Goal: Consume media (video, audio): Consume media (video, audio)

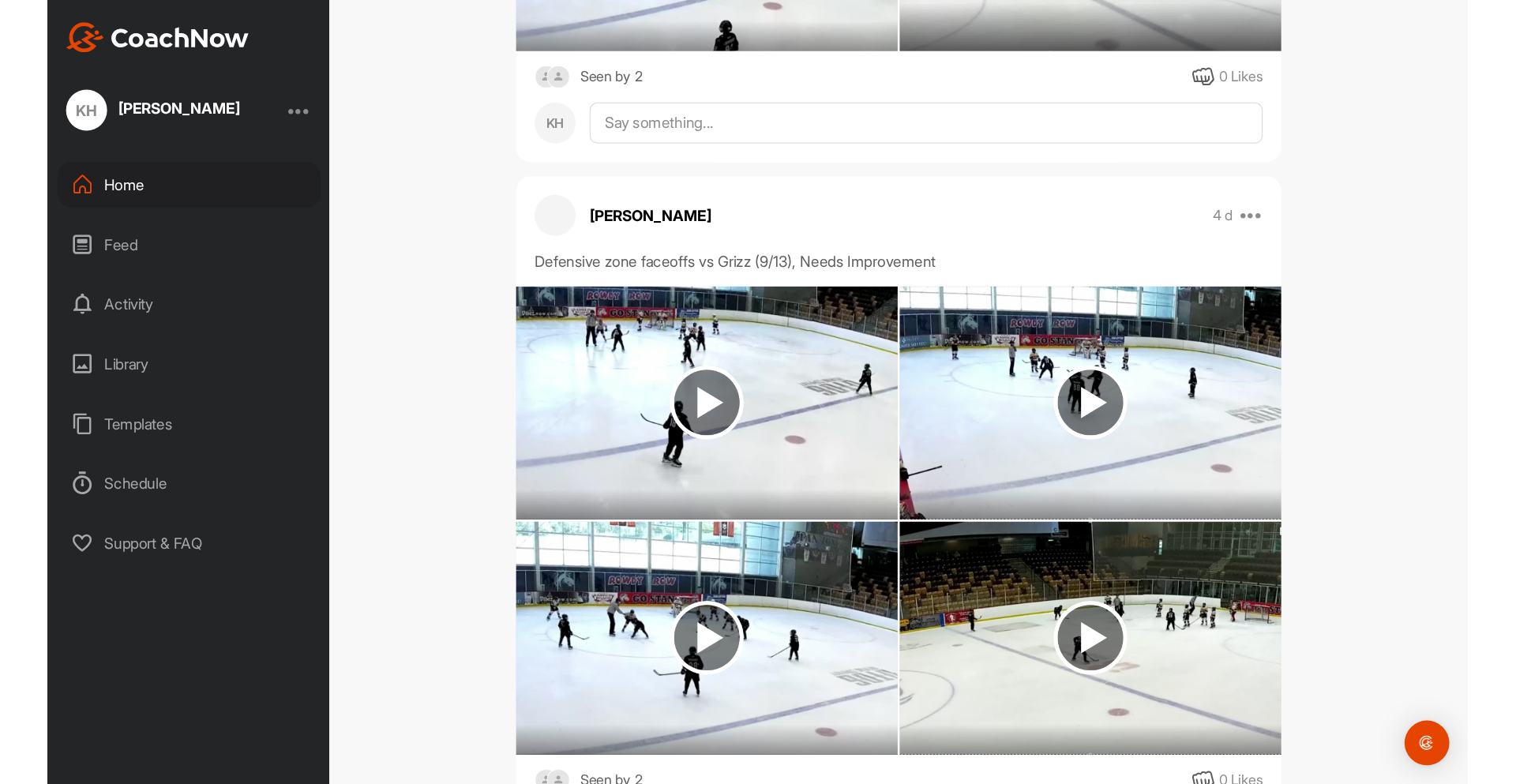
scroll to position [3576, 0]
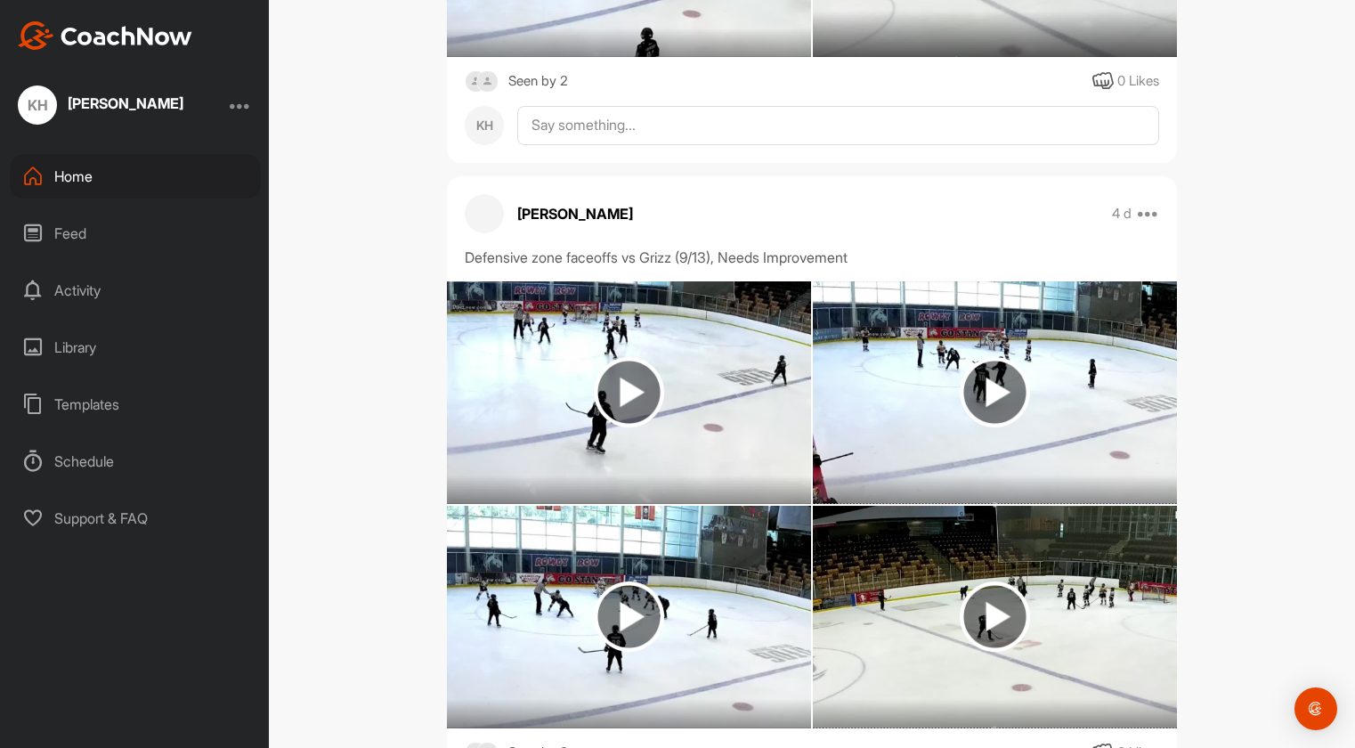
click at [628, 581] on img at bounding box center [629, 616] width 70 height 70
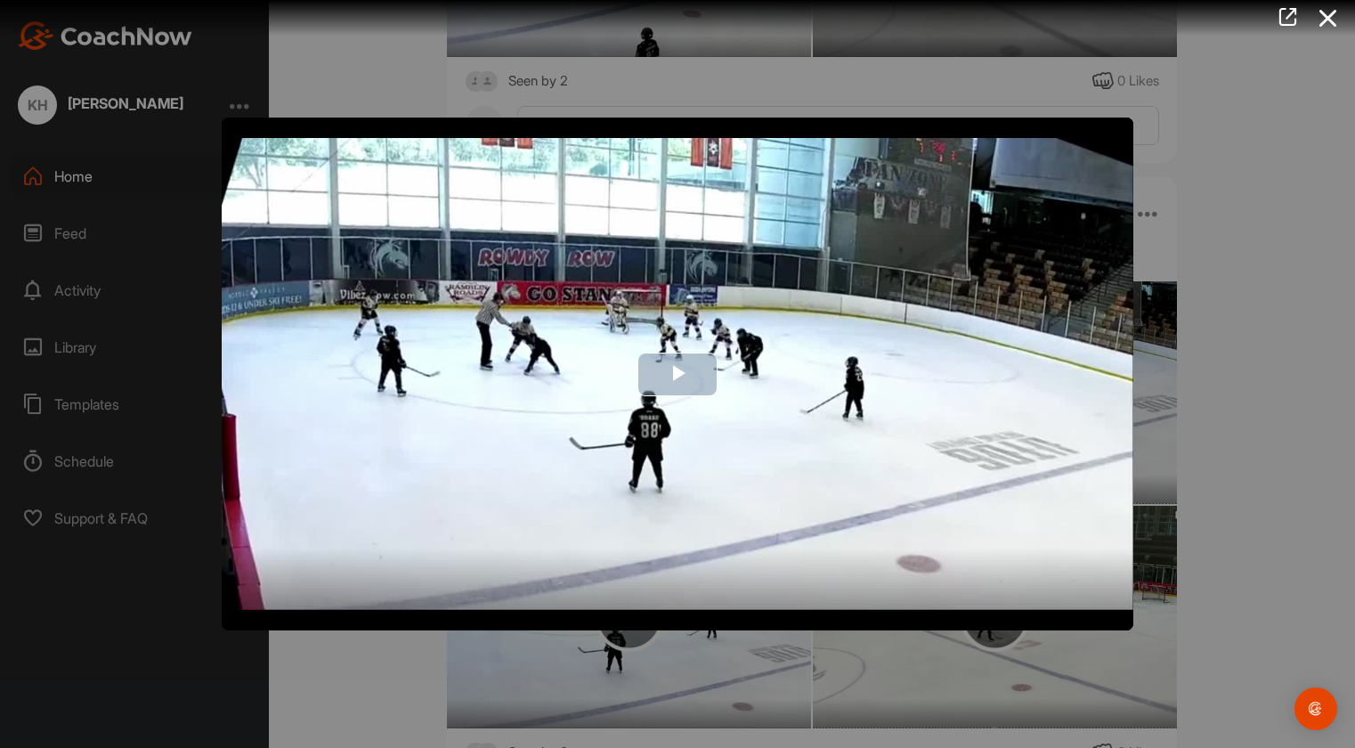
click at [1009, 587] on img "Video Player" at bounding box center [678, 373] width 912 height 513
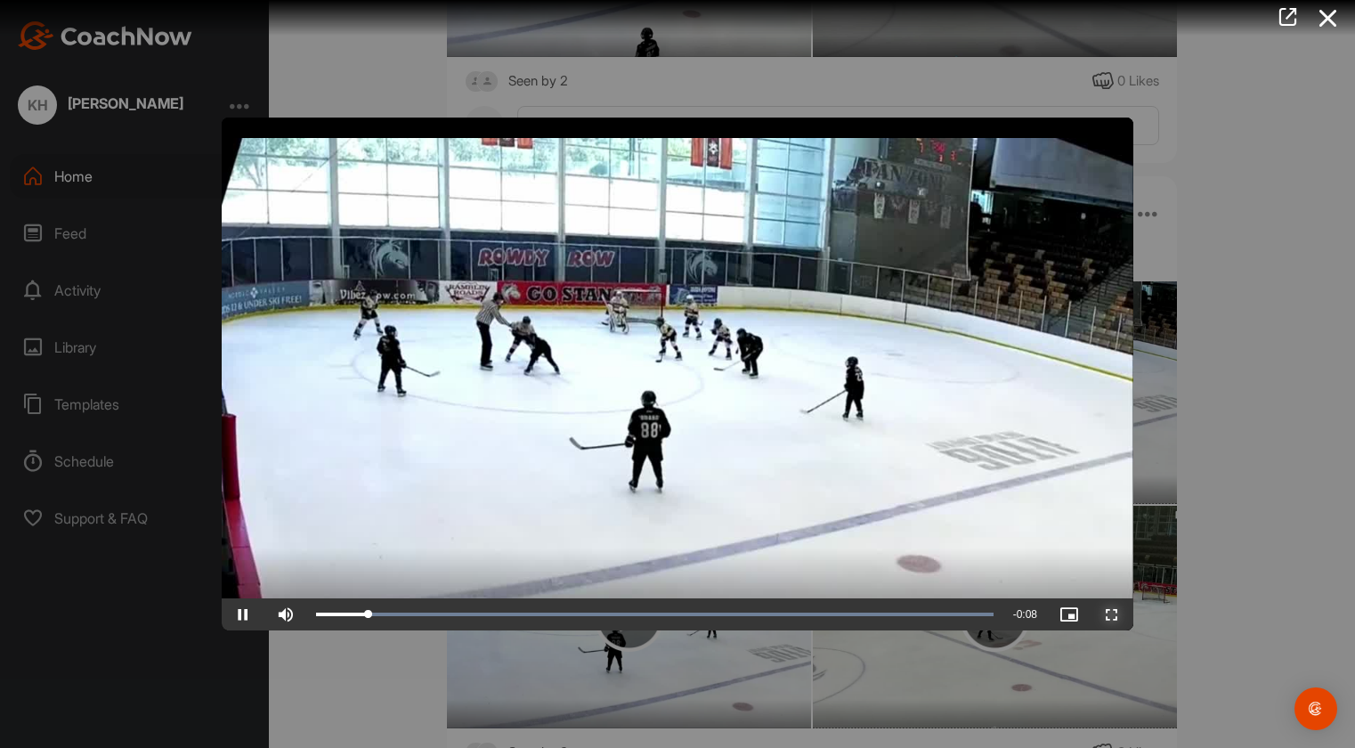
click at [1107, 614] on span "Video Player" at bounding box center [1111, 614] width 43 height 0
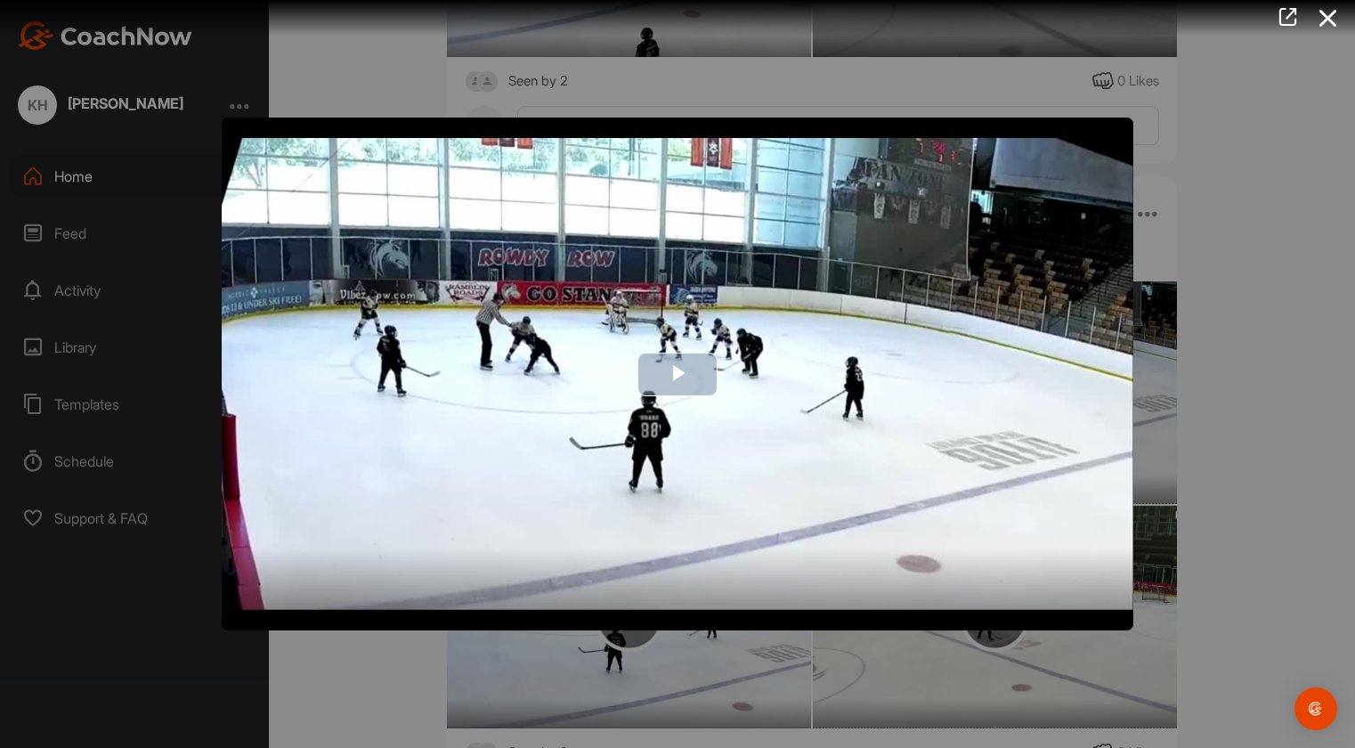
click at [677, 374] on span "Video Player" at bounding box center [677, 374] width 0 height 0
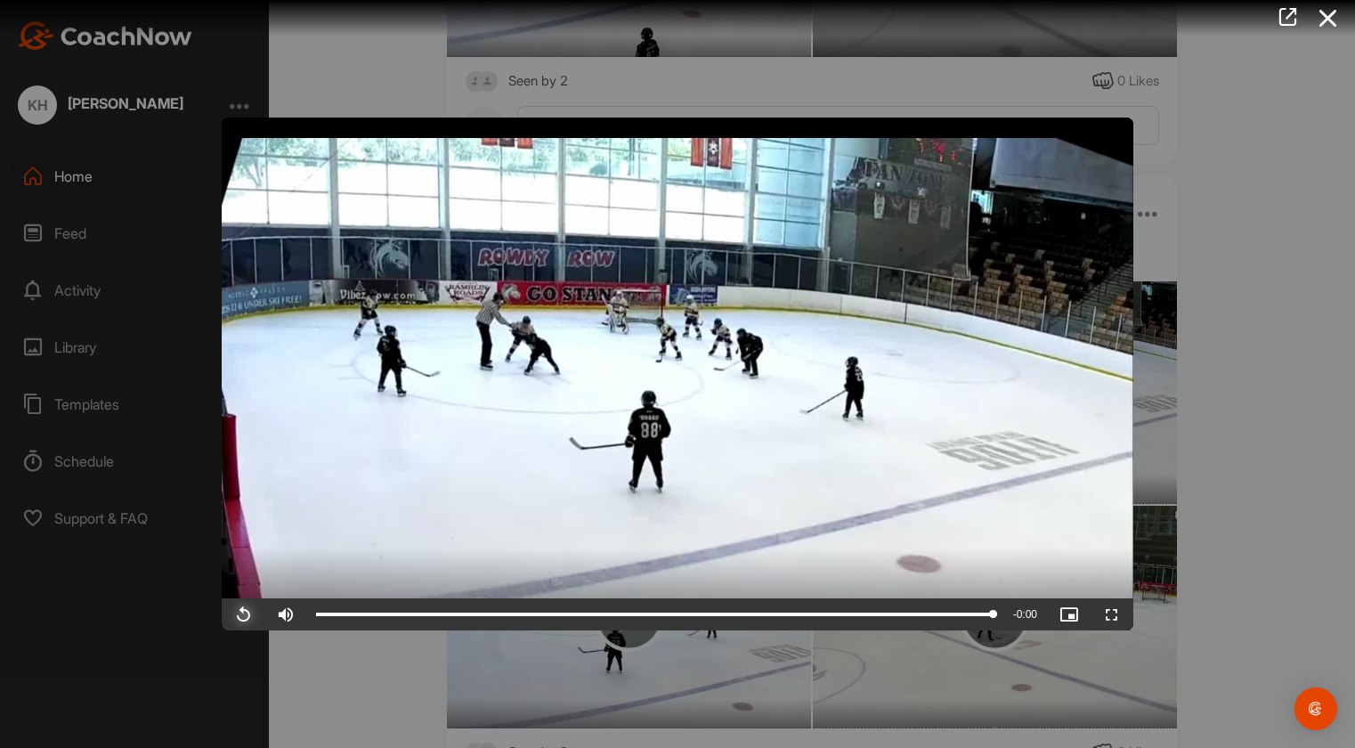
click at [240, 614] on span "Video Player" at bounding box center [243, 614] width 43 height 0
click at [247, 614] on span "Video Player" at bounding box center [243, 614] width 43 height 0
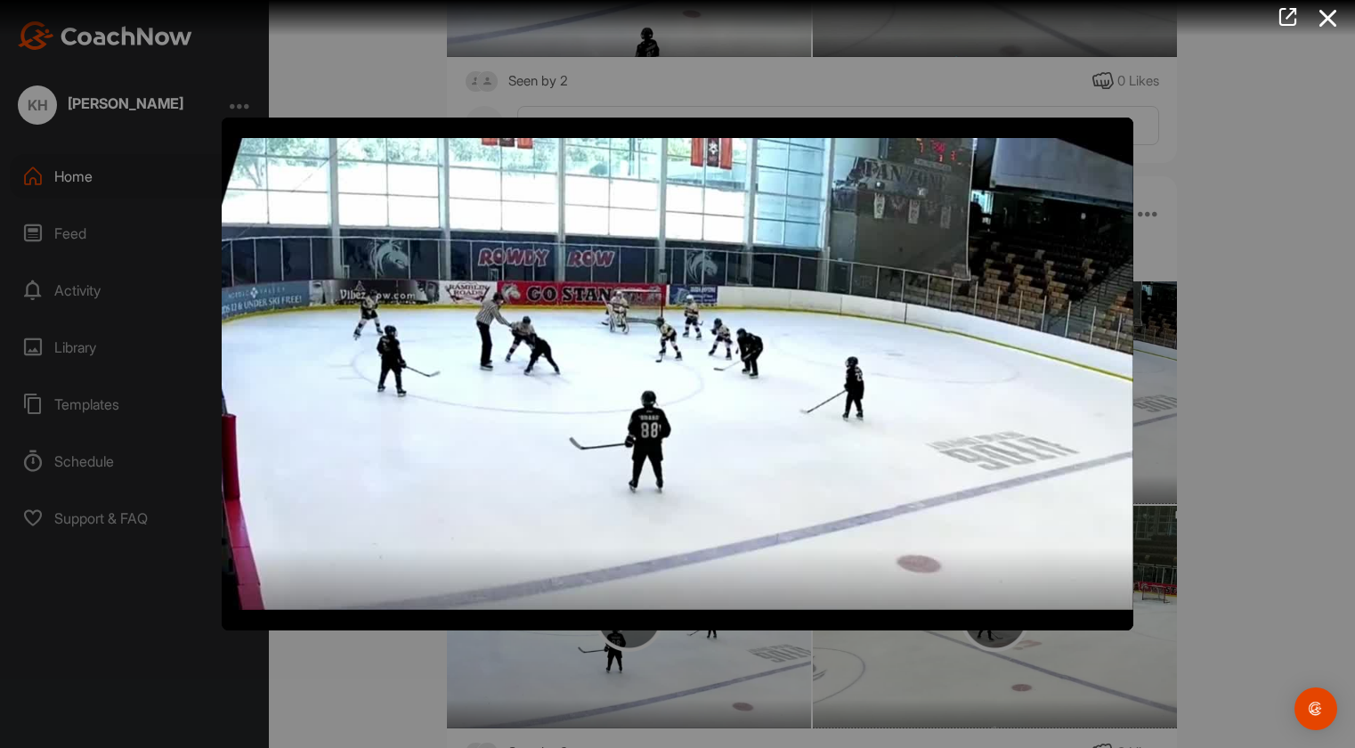
click at [222, 598] on button "Pause" at bounding box center [243, 614] width 43 height 32
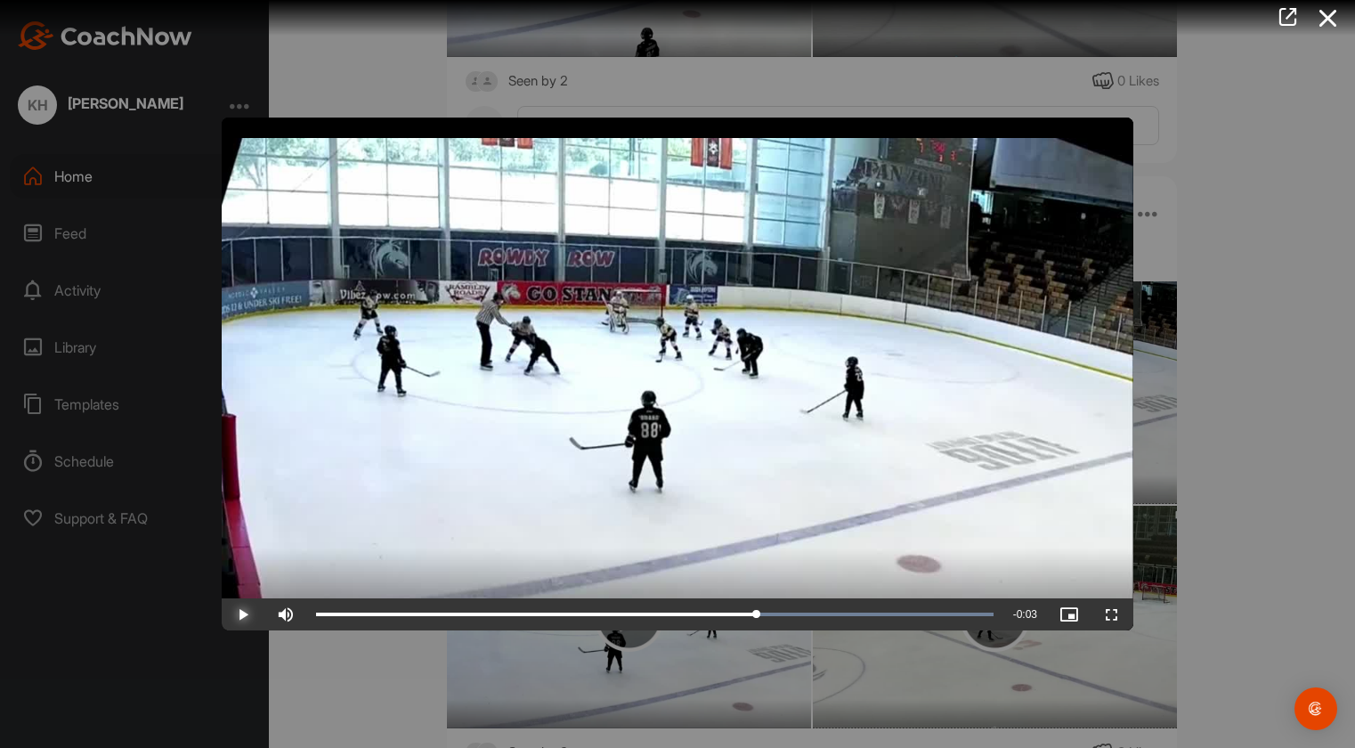
click at [250, 614] on span "Video Player" at bounding box center [243, 614] width 43 height 0
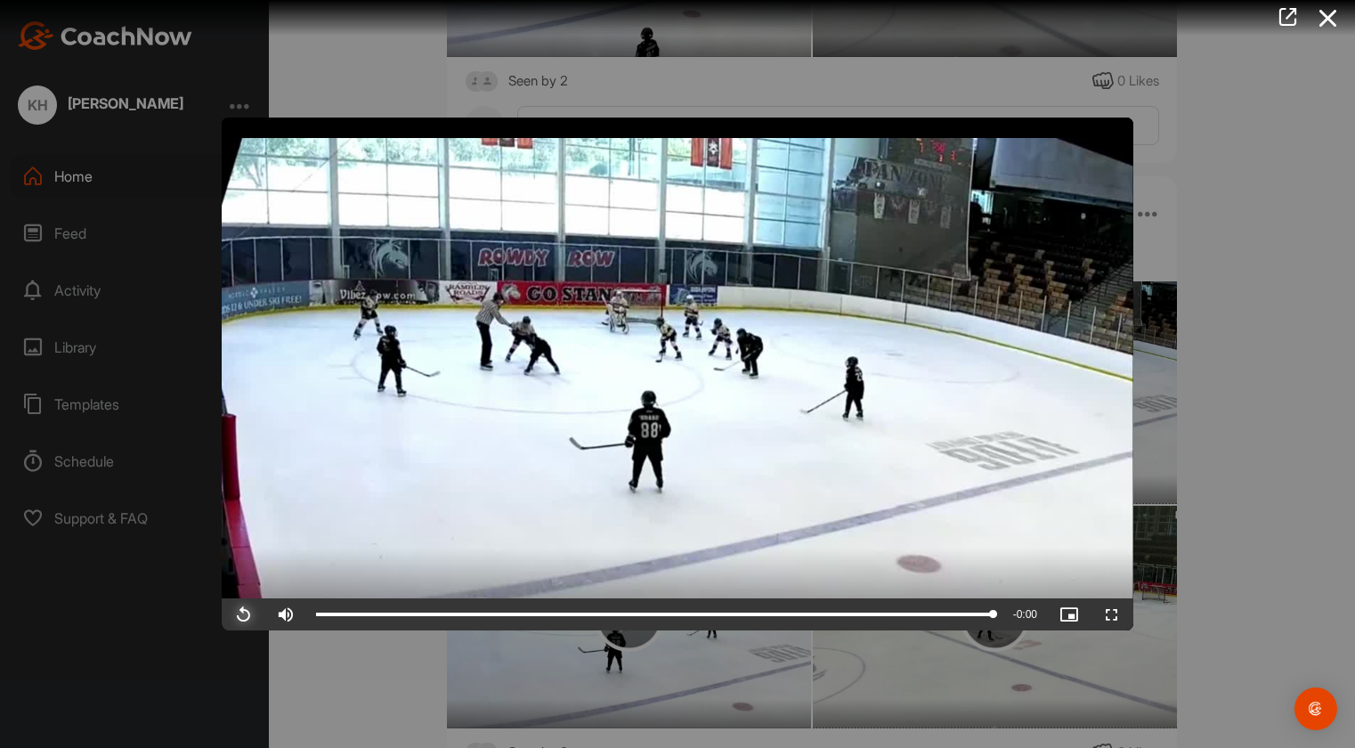
click at [243, 614] on span "Video Player" at bounding box center [243, 614] width 43 height 0
click at [247, 614] on span "Video Player" at bounding box center [243, 614] width 43 height 0
click at [244, 614] on span "Video Player" at bounding box center [243, 614] width 43 height 0
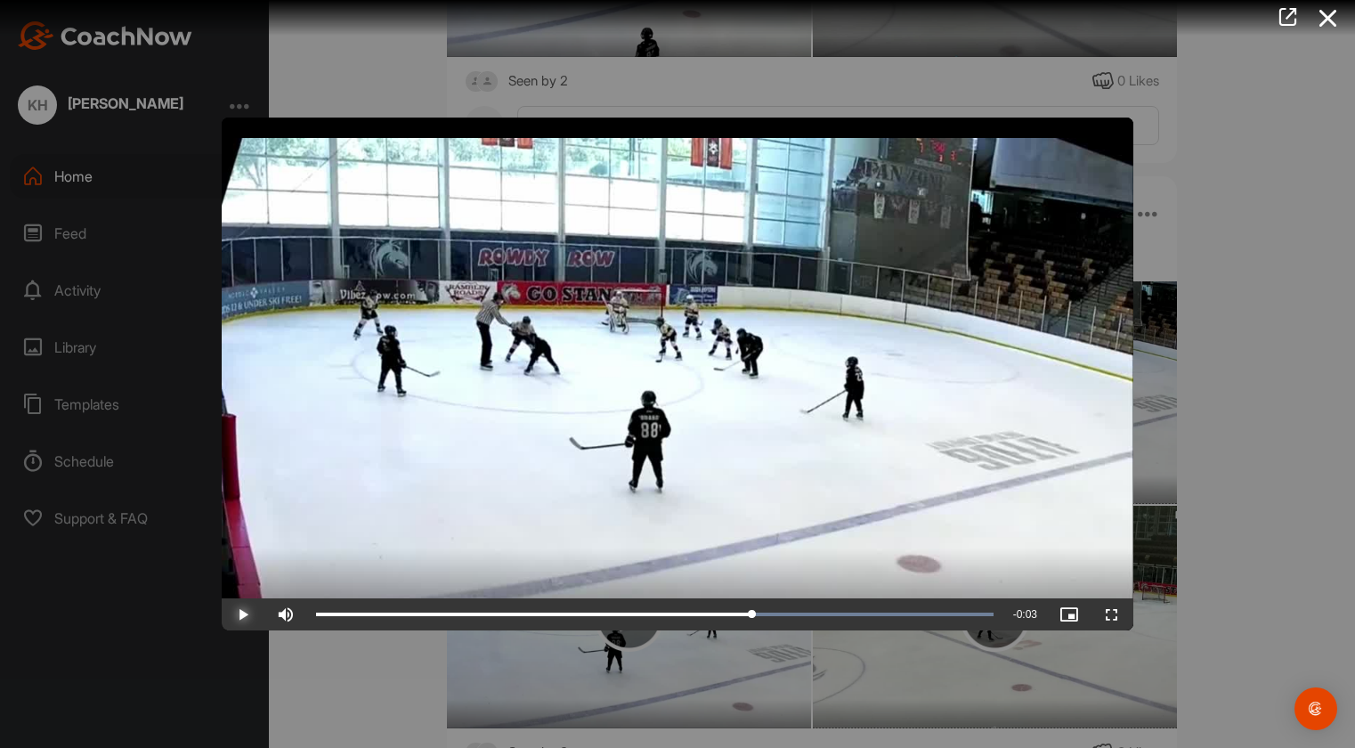
click at [244, 614] on span "Video Player" at bounding box center [243, 614] width 43 height 0
click at [1102, 614] on span "Video Player" at bounding box center [1111, 614] width 43 height 0
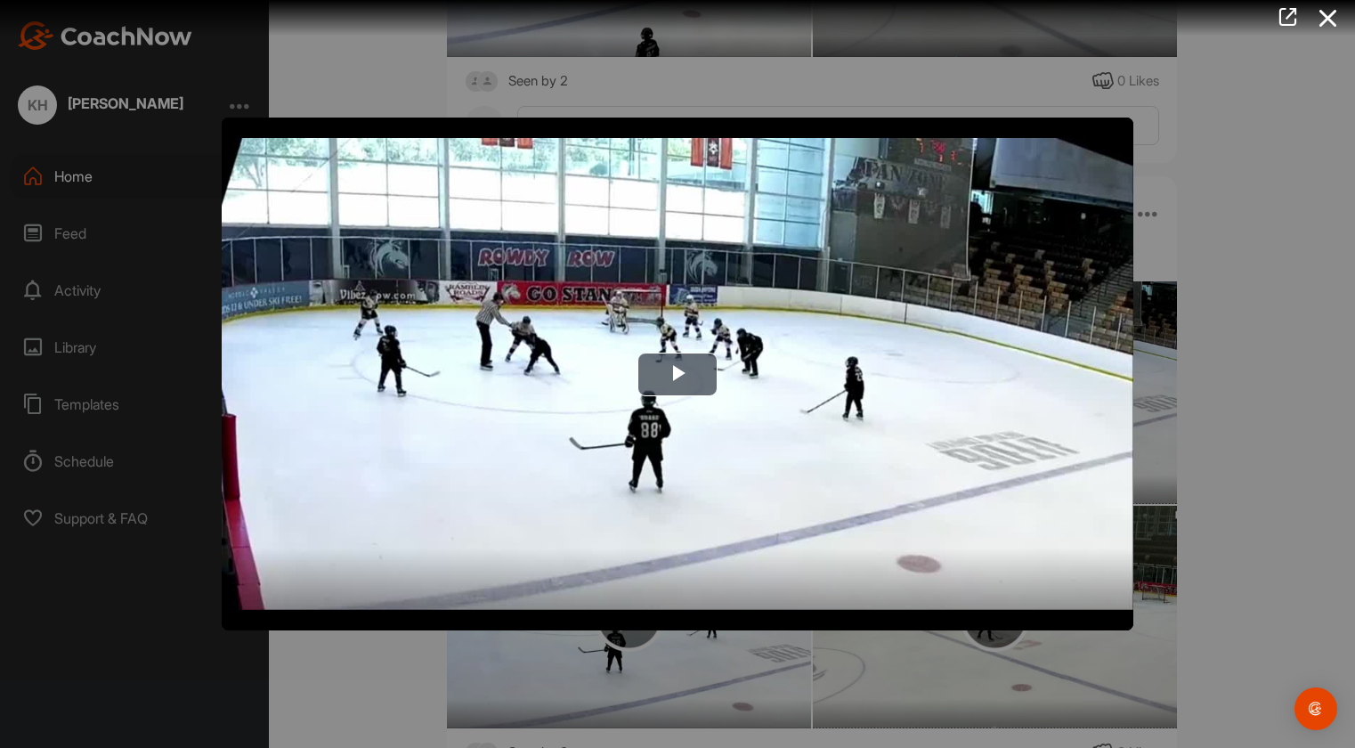
click at [1138, 614] on div at bounding box center [677, 374] width 1355 height 748
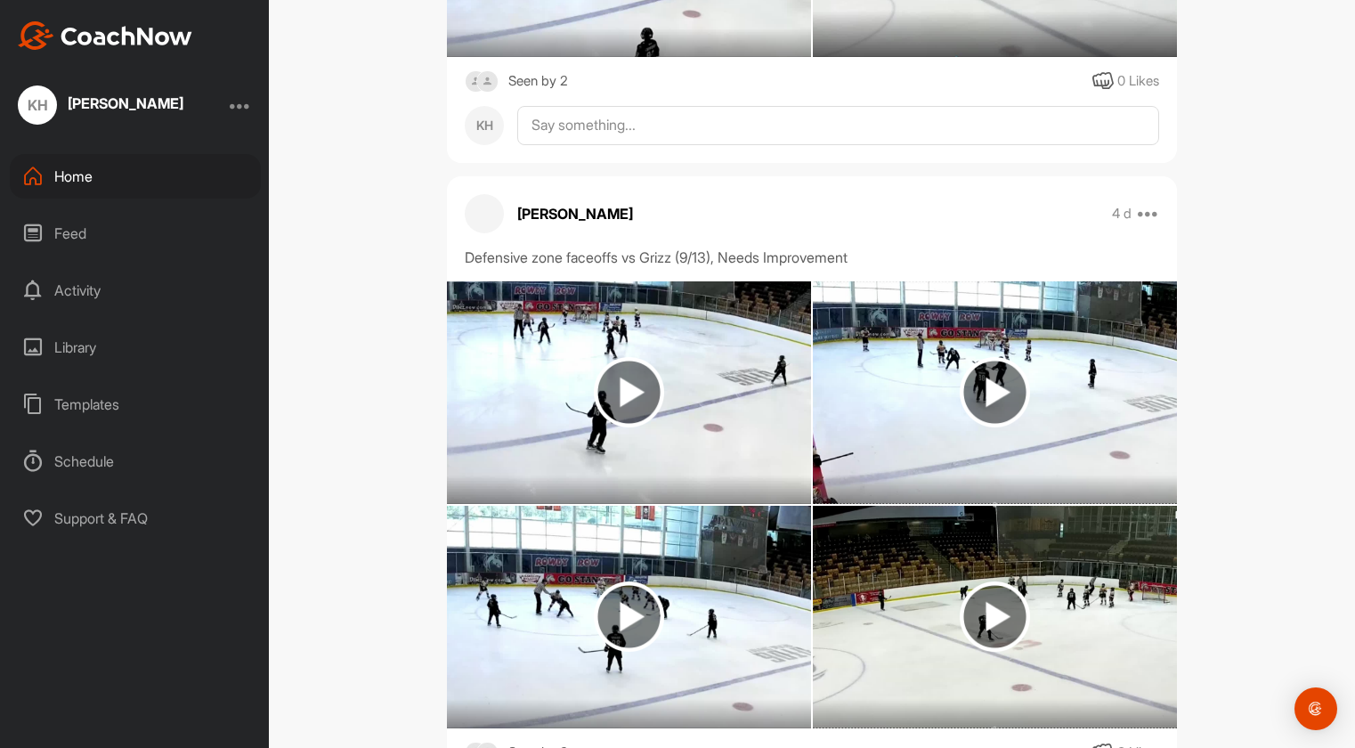
click at [994, 581] on img at bounding box center [995, 616] width 70 height 70
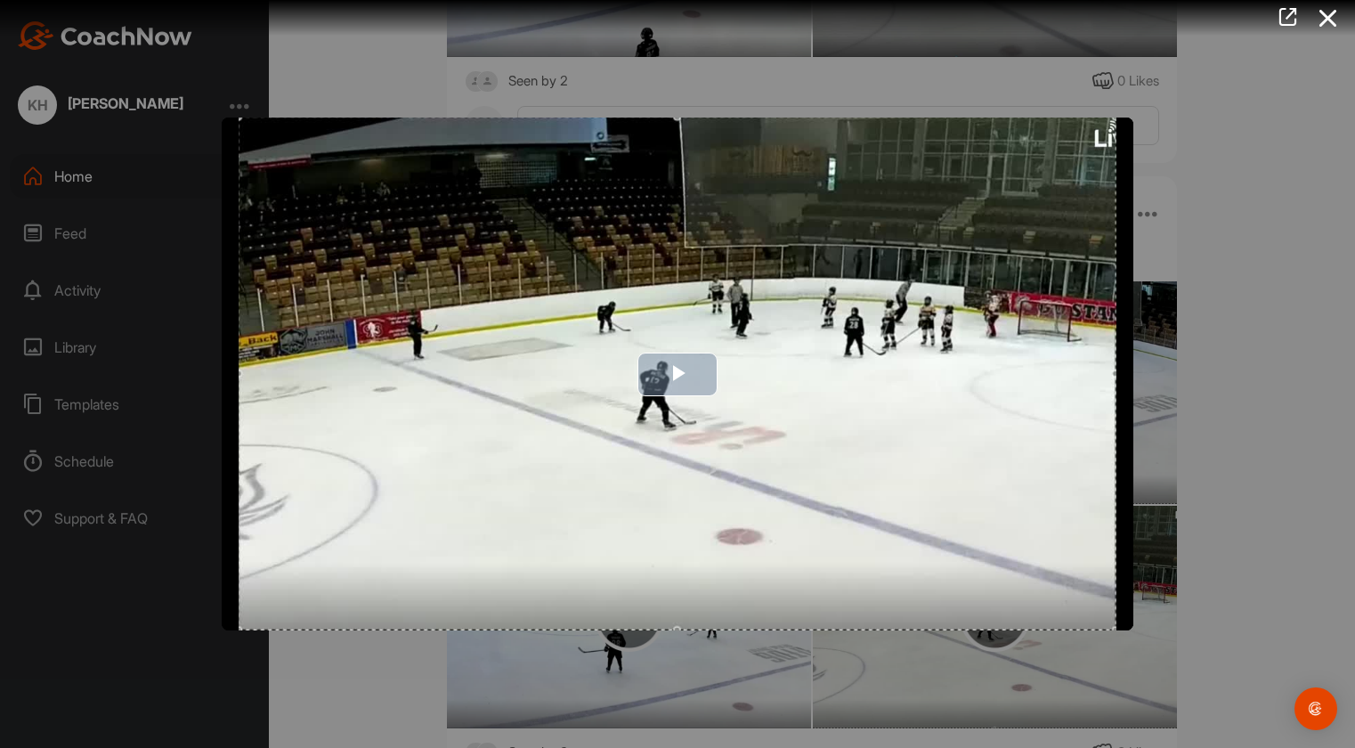
click at [677, 374] on span "Video Player" at bounding box center [677, 374] width 0 height 0
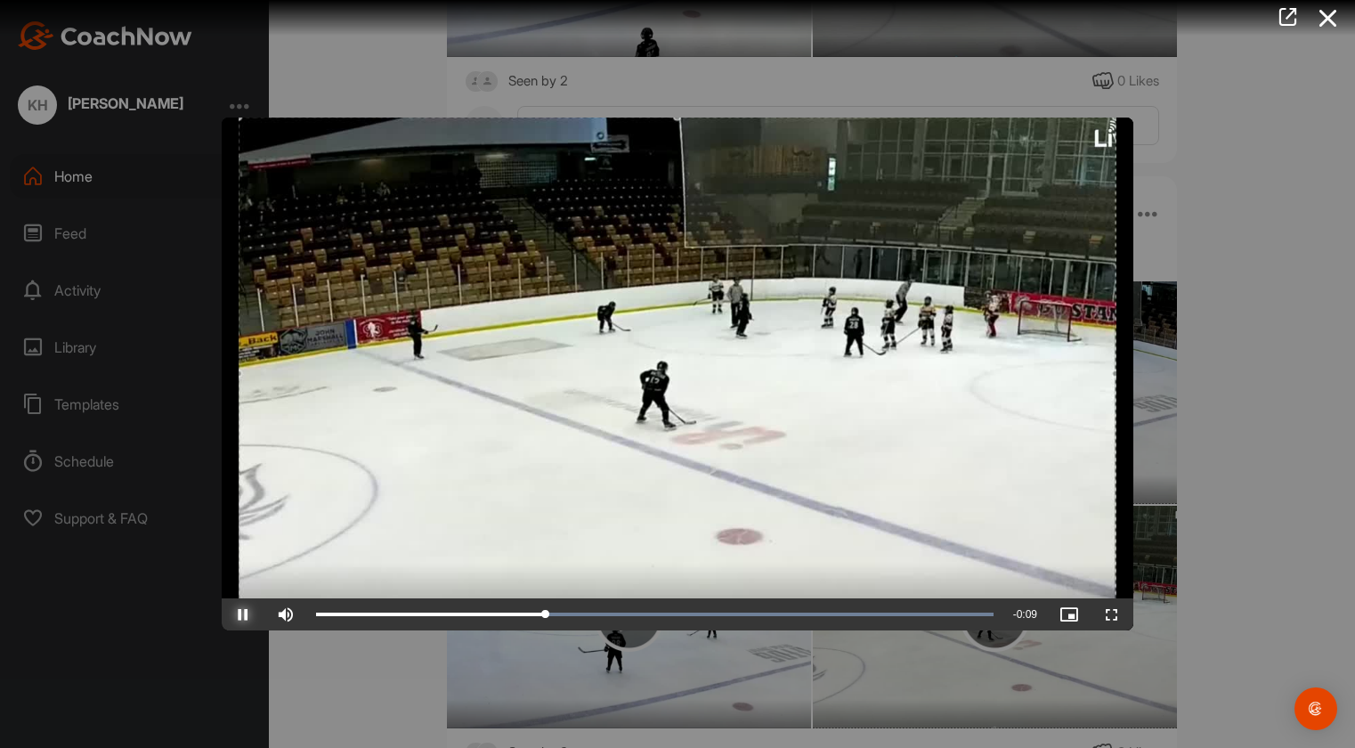
click at [241, 614] on span "Video Player" at bounding box center [243, 614] width 43 height 0
click at [235, 614] on span "Video Player" at bounding box center [243, 614] width 43 height 0
click at [335, 617] on div "Loaded : 100.00% 0:00 0:07" at bounding box center [654, 614] width 695 height 32
click at [253, 614] on span "Video Player" at bounding box center [243, 614] width 43 height 0
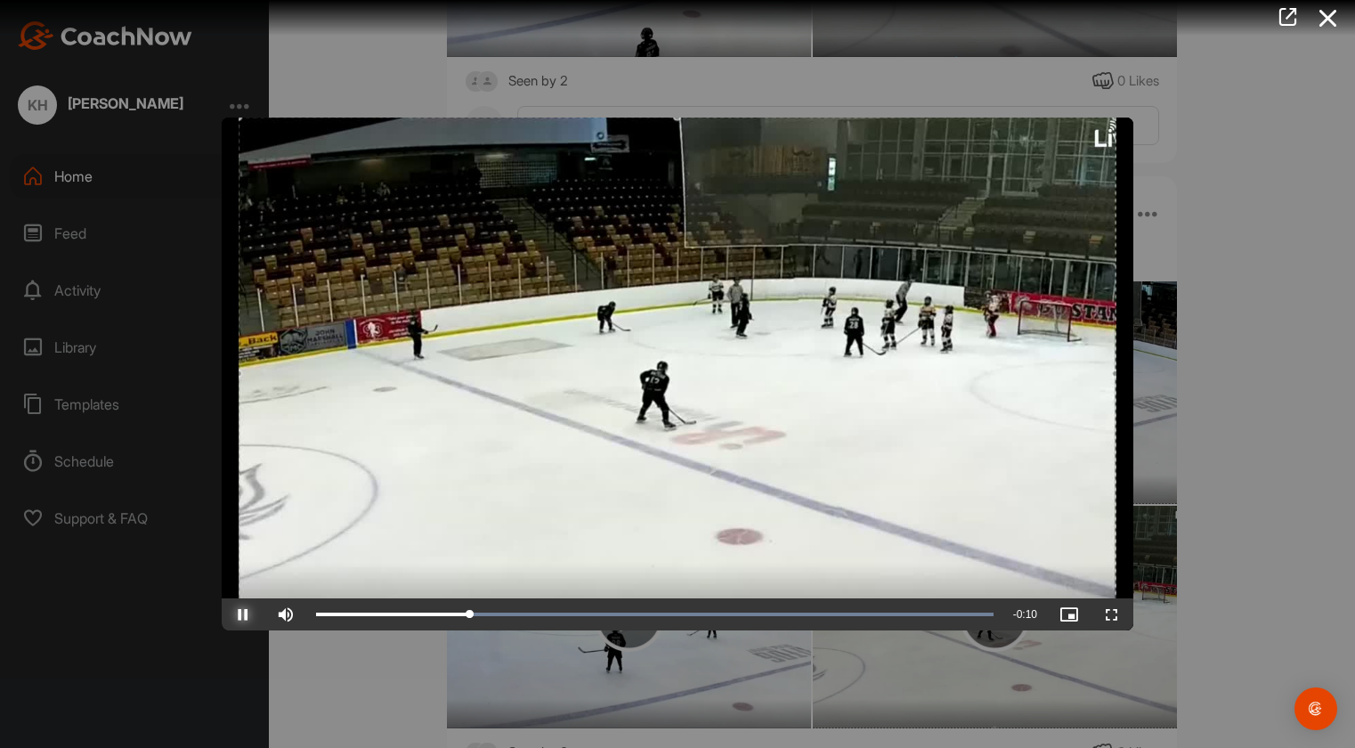
click at [253, 614] on span "Video Player" at bounding box center [243, 614] width 43 height 0
click at [252, 614] on span "Video Player" at bounding box center [243, 614] width 43 height 0
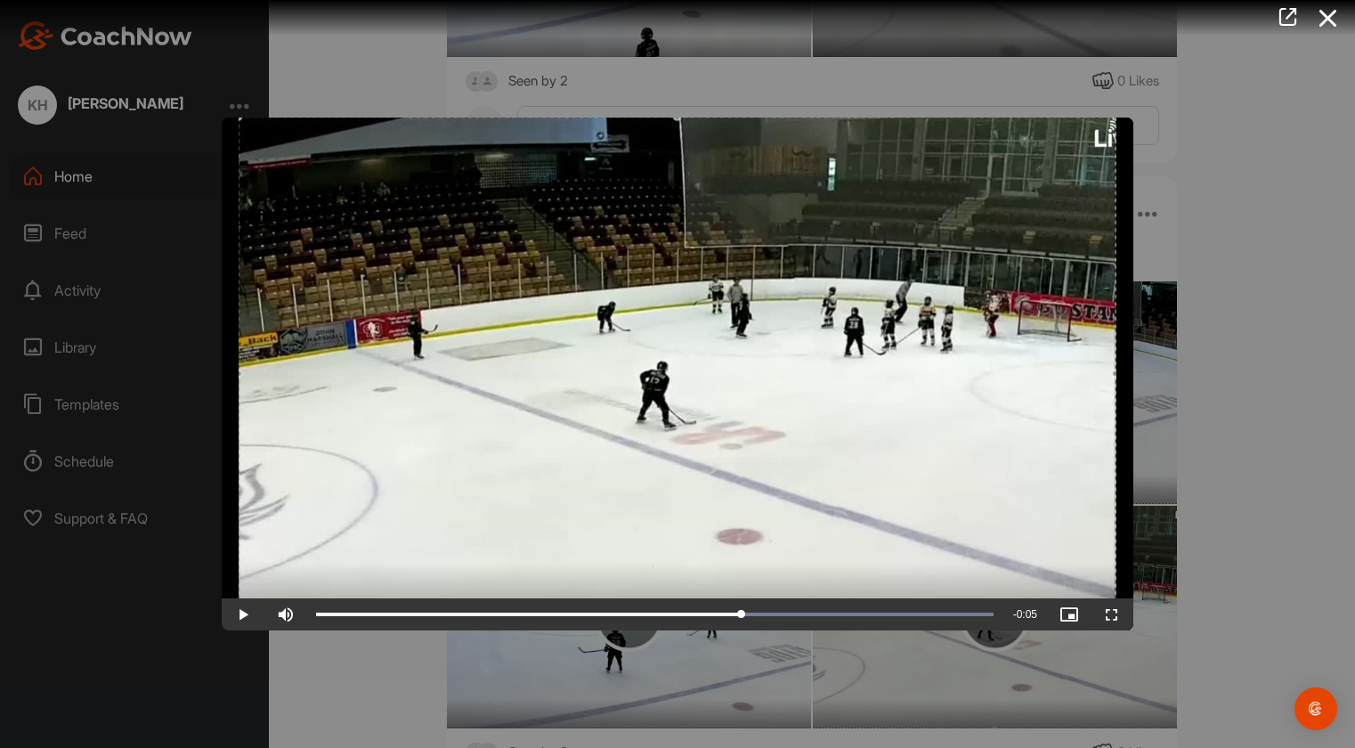
drag, startPoint x: 562, startPoint y: 412, endPoint x: 403, endPoint y: 426, distance: 159.1
click at [403, 425] on video "Video Player" at bounding box center [678, 373] width 912 height 513
click at [369, 696] on div at bounding box center [677, 374] width 1355 height 748
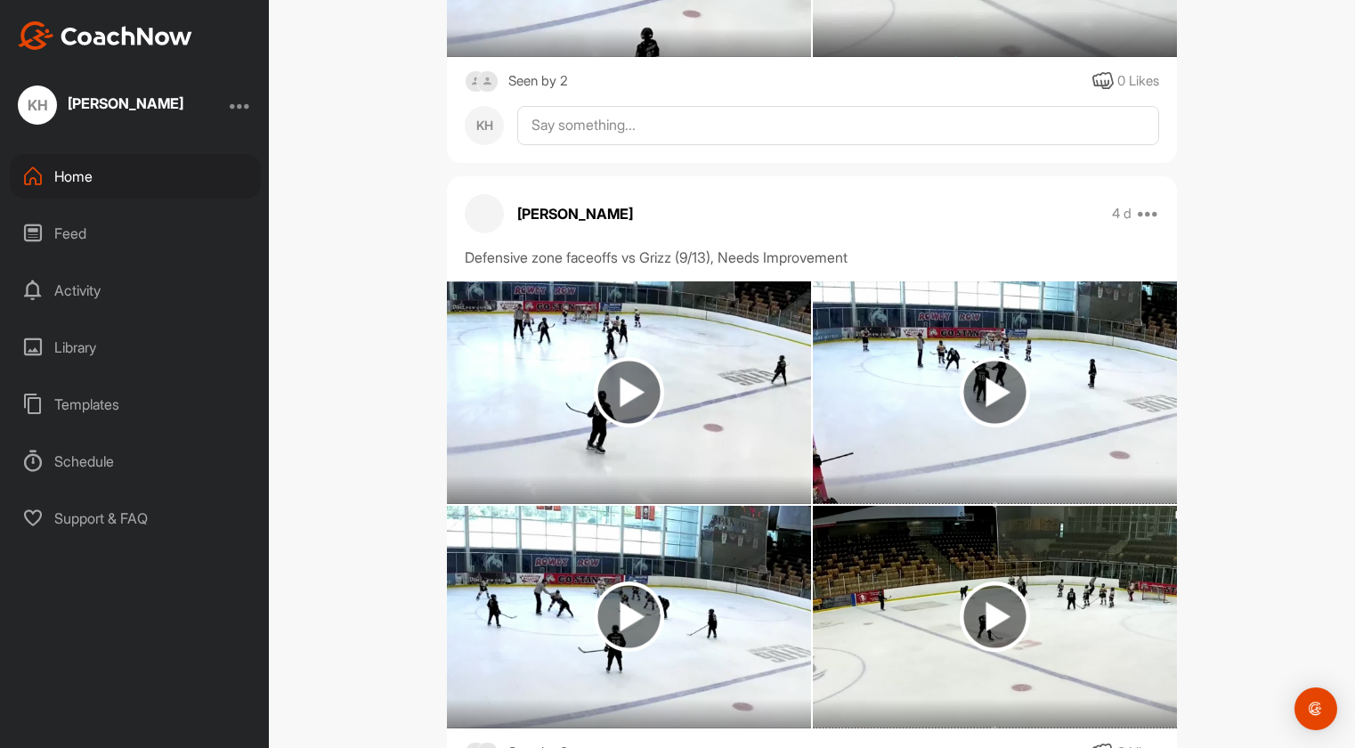
click at [984, 581] on img at bounding box center [995, 616] width 70 height 70
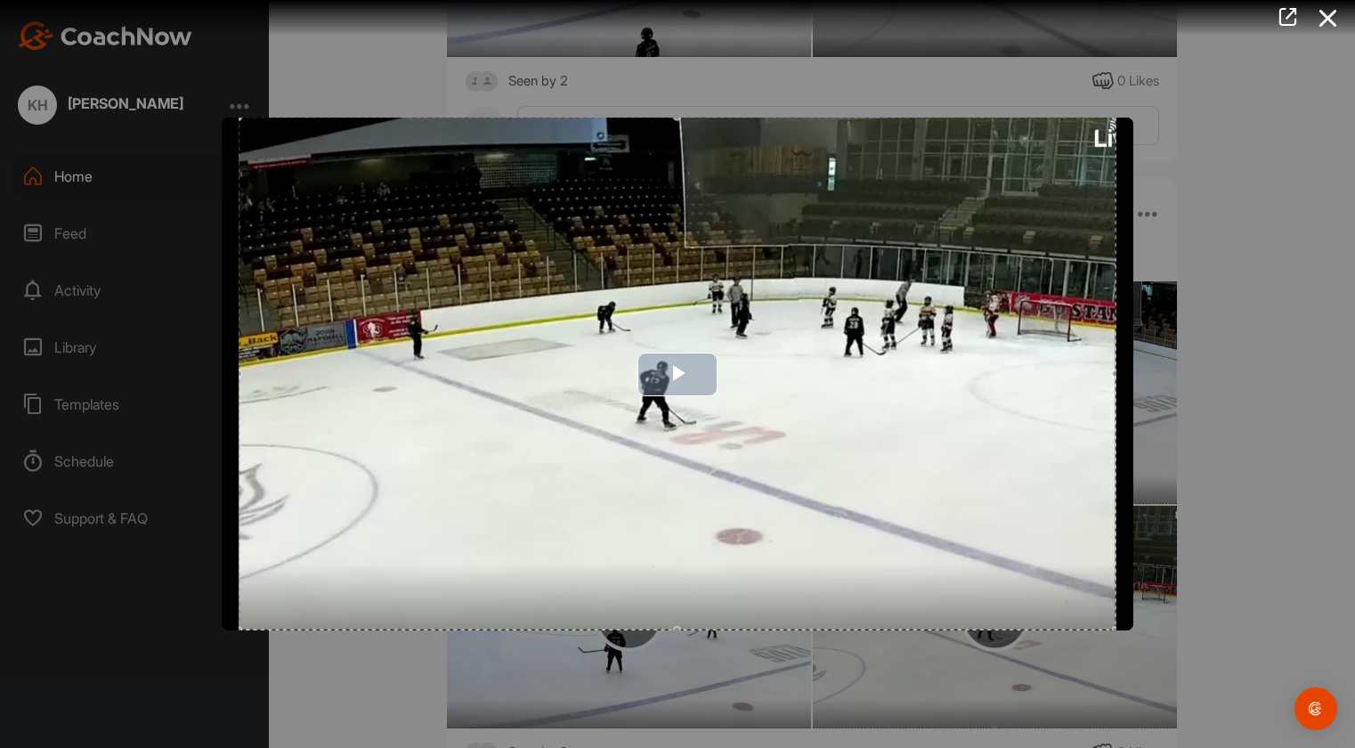
click at [532, 579] on img "Video Player" at bounding box center [678, 373] width 912 height 513
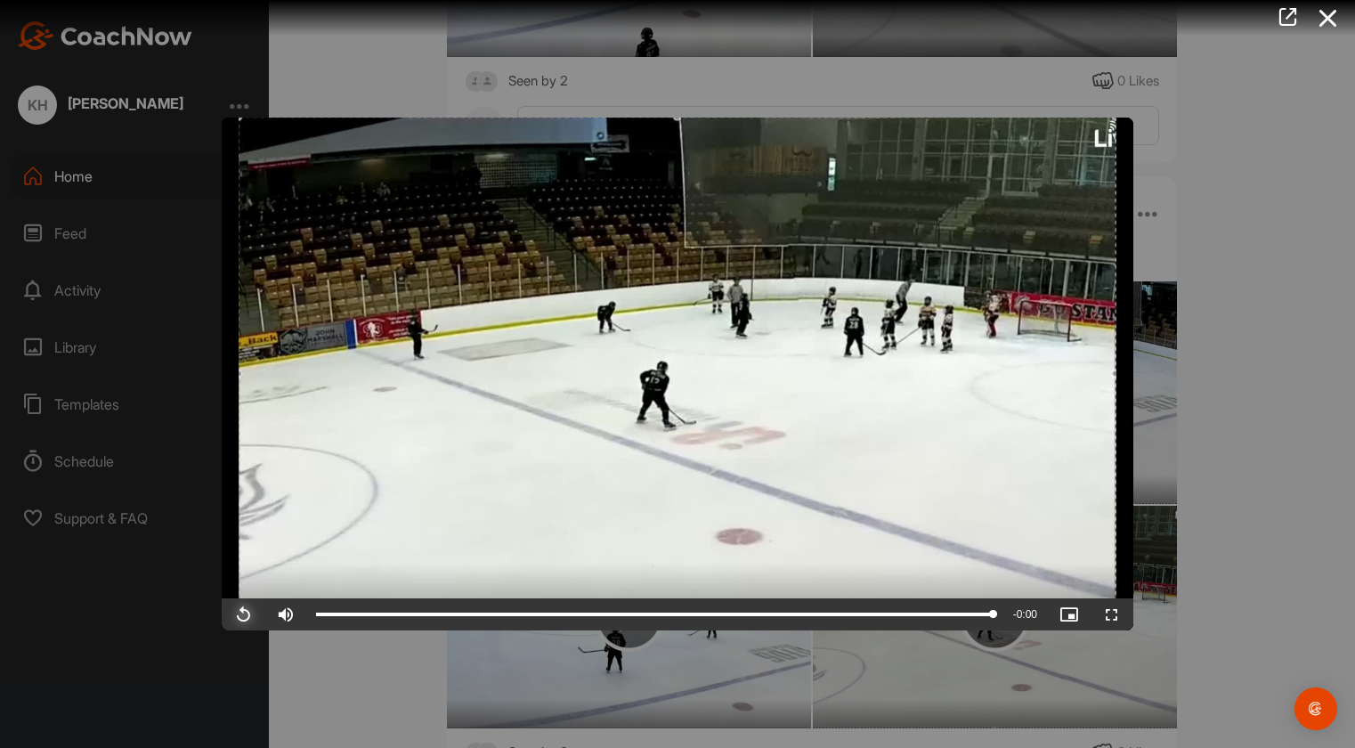
click at [236, 614] on span "Video Player" at bounding box center [243, 614] width 43 height 0
click at [243, 614] on span "Video Player" at bounding box center [243, 614] width 43 height 0
click at [252, 614] on span "Video Player" at bounding box center [243, 614] width 43 height 0
click at [320, 613] on div "20%" at bounding box center [333, 614] width 44 height 4
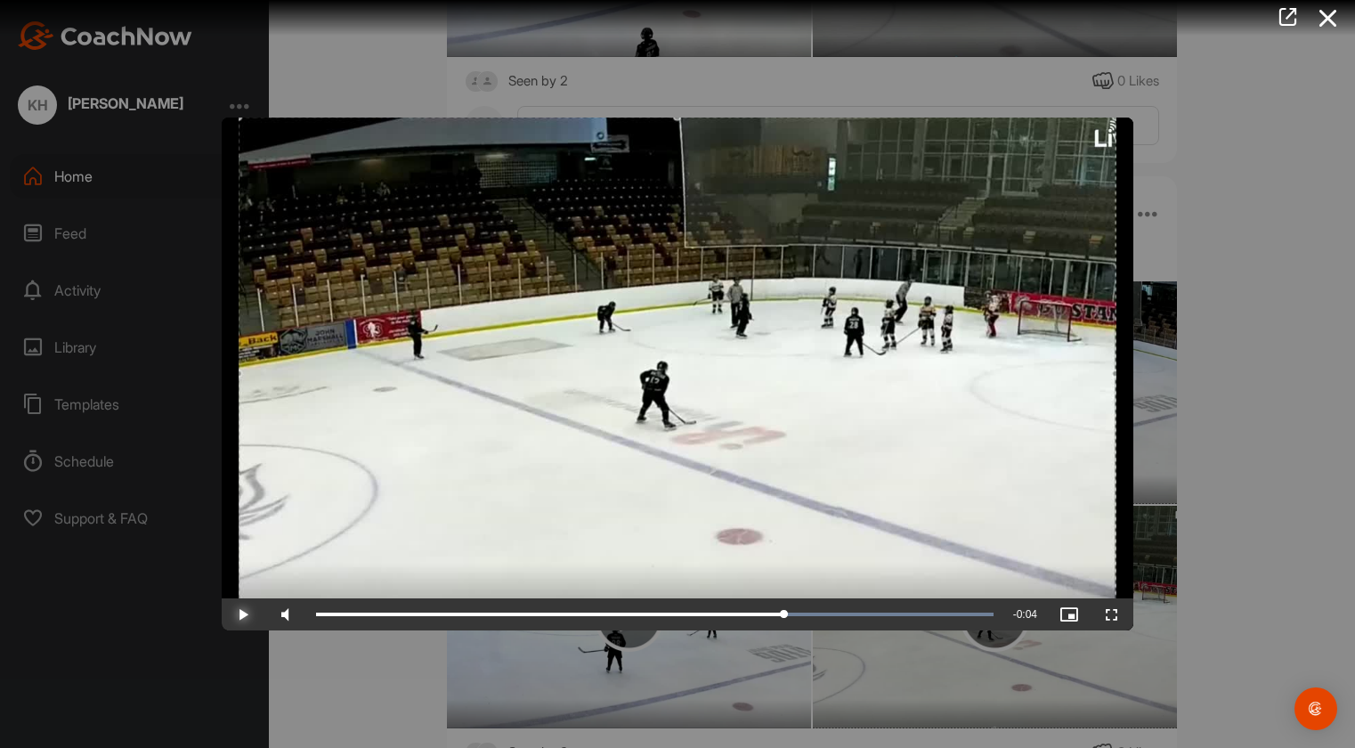
click at [247, 614] on span "Video Player" at bounding box center [243, 614] width 43 height 0
click at [316, 616] on div "Volume Level" at bounding box center [315, 614] width 9 height 4
click at [246, 614] on span "Video Player" at bounding box center [243, 614] width 43 height 0
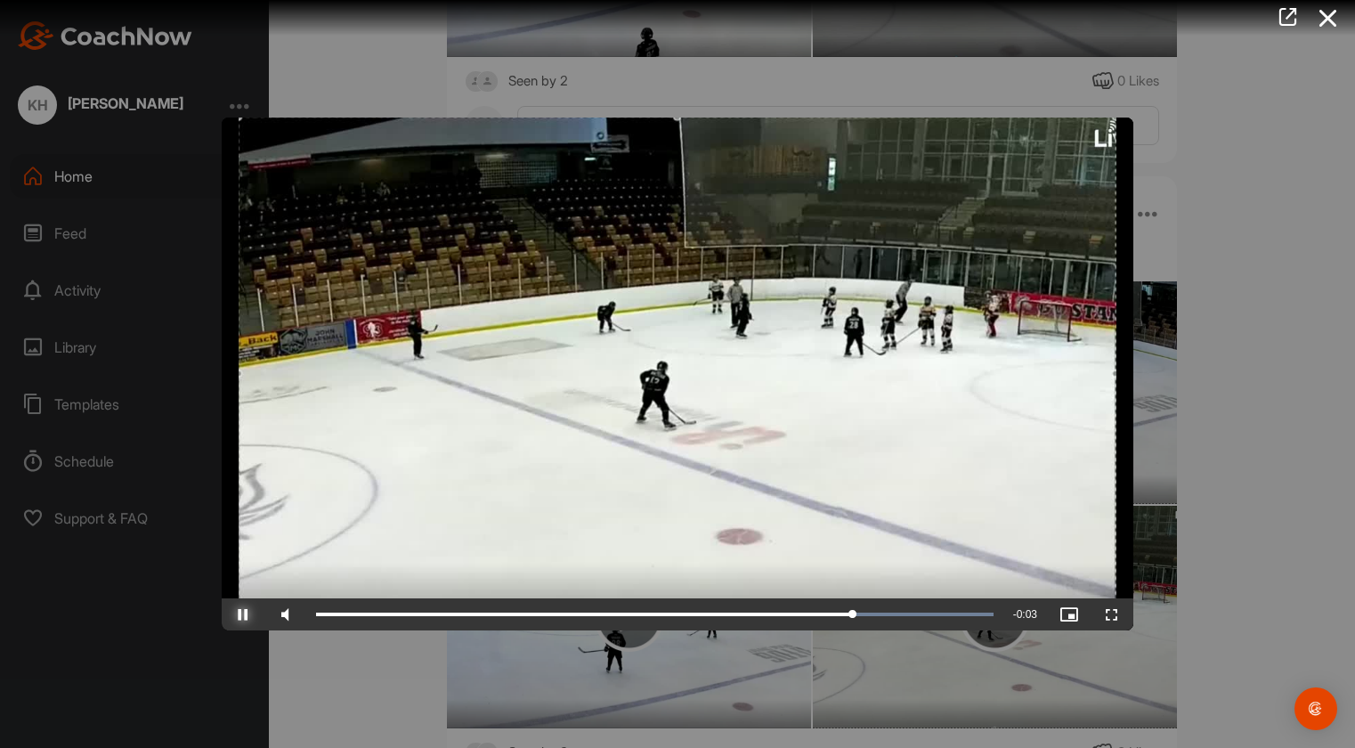
click at [246, 614] on span "Video Player" at bounding box center [243, 614] width 43 height 0
click at [254, 614] on span "Video Player" at bounding box center [243, 614] width 43 height 0
drag, startPoint x: 898, startPoint y: 614, endPoint x: 614, endPoint y: 640, distance: 285.1
click at [614, 640] on div "Video Player is loading. Play Video Play Skip Backward Skip Forward Mute 16% Cu…" at bounding box center [677, 374] width 1355 height 748
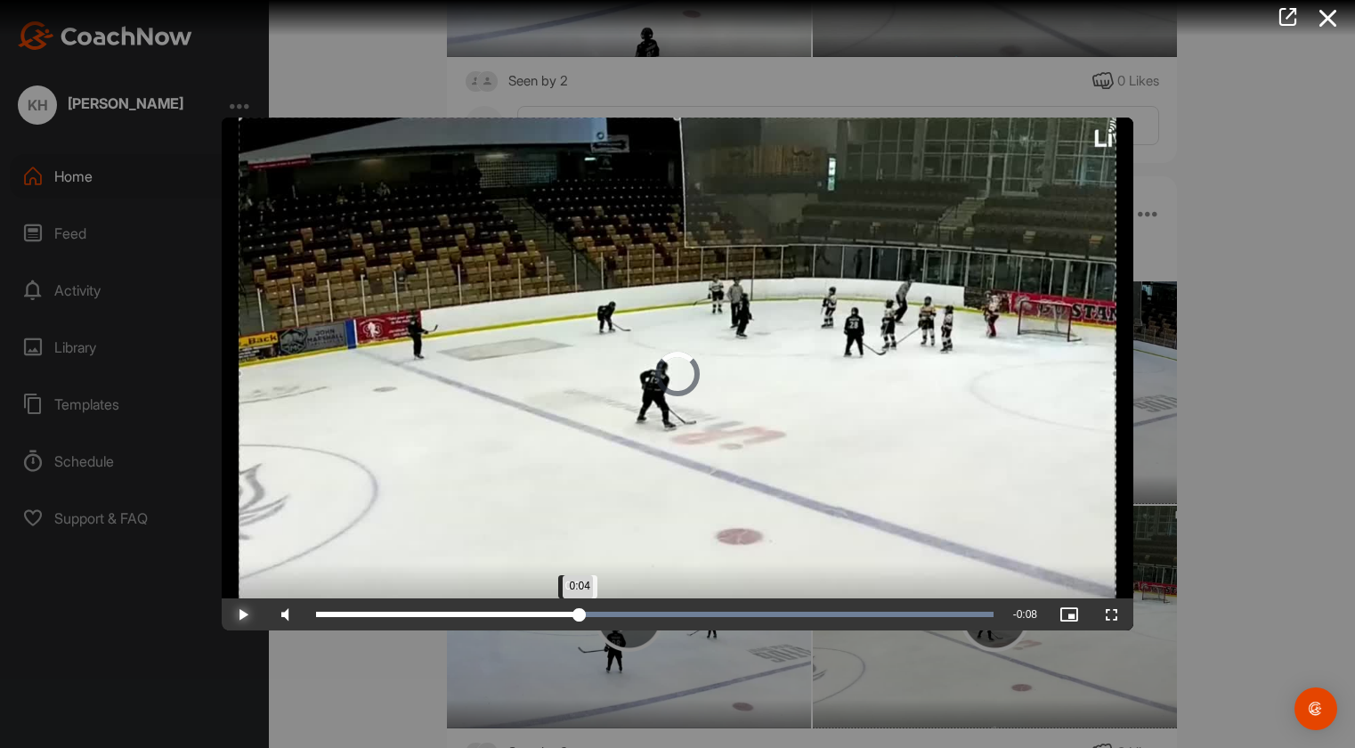
drag, startPoint x: 838, startPoint y: 611, endPoint x: 543, endPoint y: 619, distance: 294.7
click at [543, 620] on div "Loaded : 100.00% 0:04 0:04" at bounding box center [654, 614] width 695 height 32
drag, startPoint x: 543, startPoint y: 619, endPoint x: 612, endPoint y: 620, distance: 68.5
click at [612, 617] on div "0:05" at bounding box center [464, 614] width 296 height 5
drag, startPoint x: 612, startPoint y: 617, endPoint x: 669, endPoint y: 617, distance: 57.0
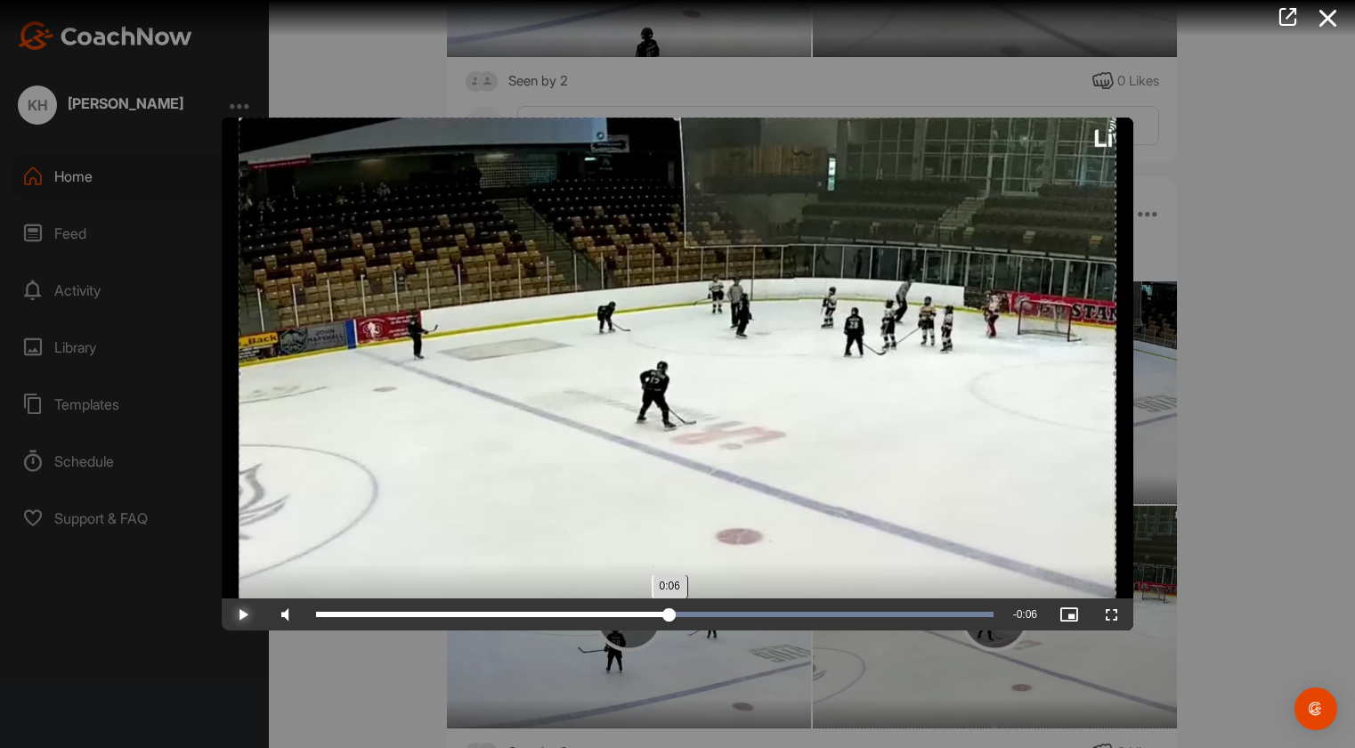
click at [669, 617] on div "0:06" at bounding box center [492, 614] width 353 height 5
drag, startPoint x: 669, startPoint y: 617, endPoint x: 713, endPoint y: 617, distance: 43.6
click at [713, 617] on div "0:07" at bounding box center [514, 614] width 397 height 5
click at [716, 624] on div "Loaded : 100.00% 0:07 0:07" at bounding box center [654, 614] width 695 height 32
click at [244, 614] on span "Video Player" at bounding box center [243, 614] width 43 height 0
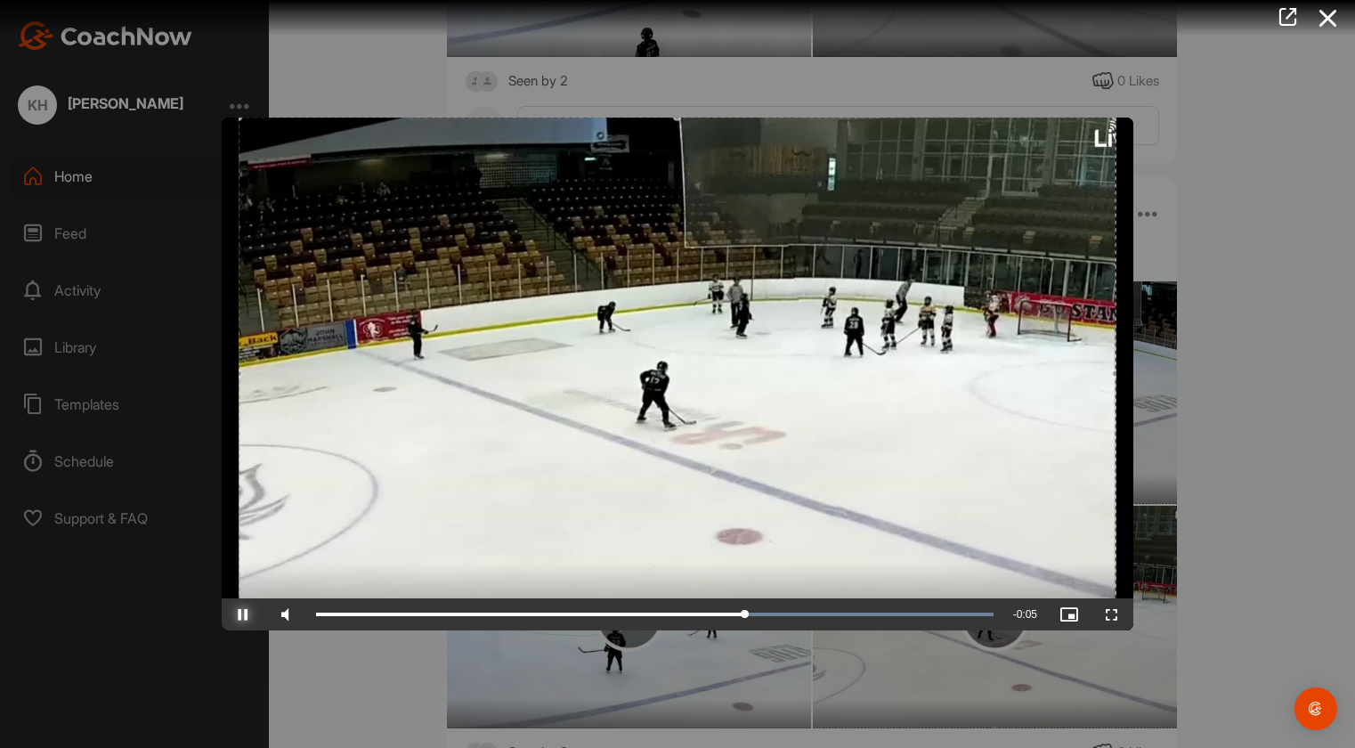
click at [244, 614] on span "Video Player" at bounding box center [243, 614] width 43 height 0
click at [342, 679] on div at bounding box center [677, 374] width 1355 height 748
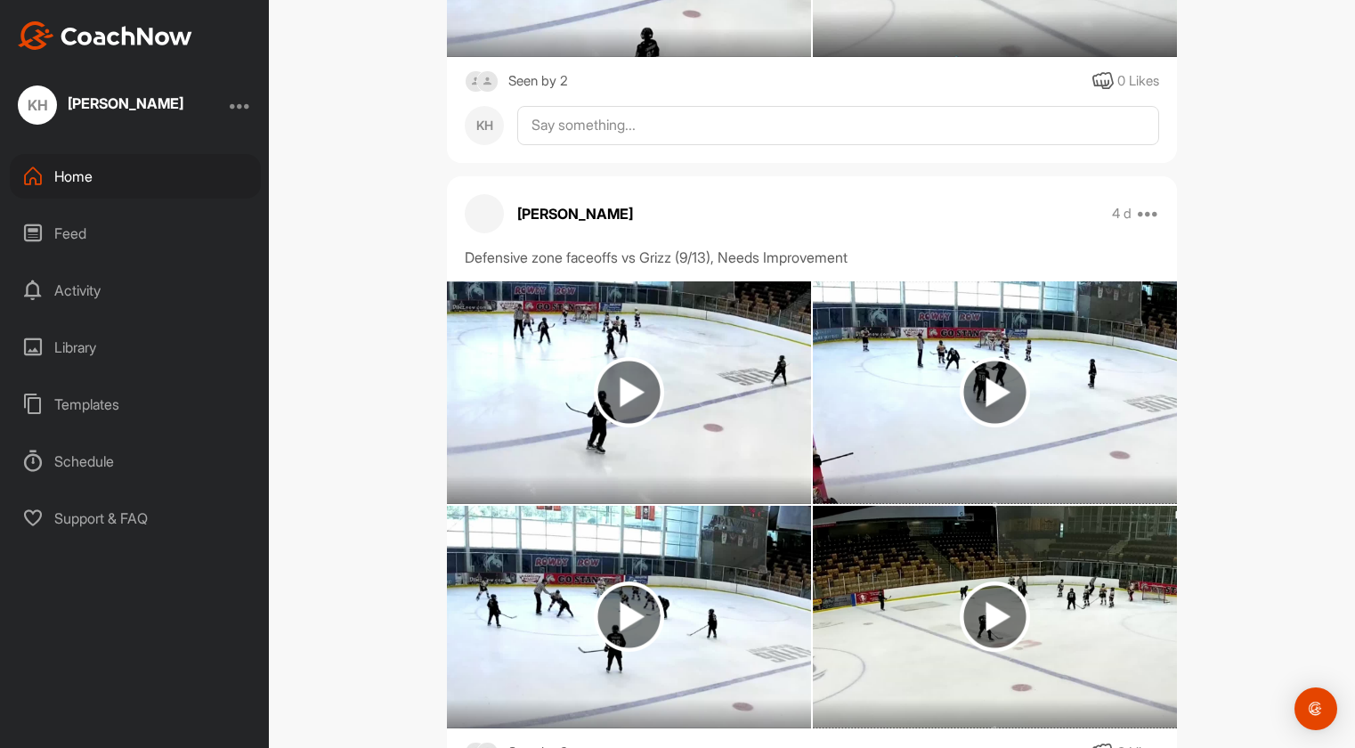
click at [644, 581] on img at bounding box center [629, 616] width 70 height 70
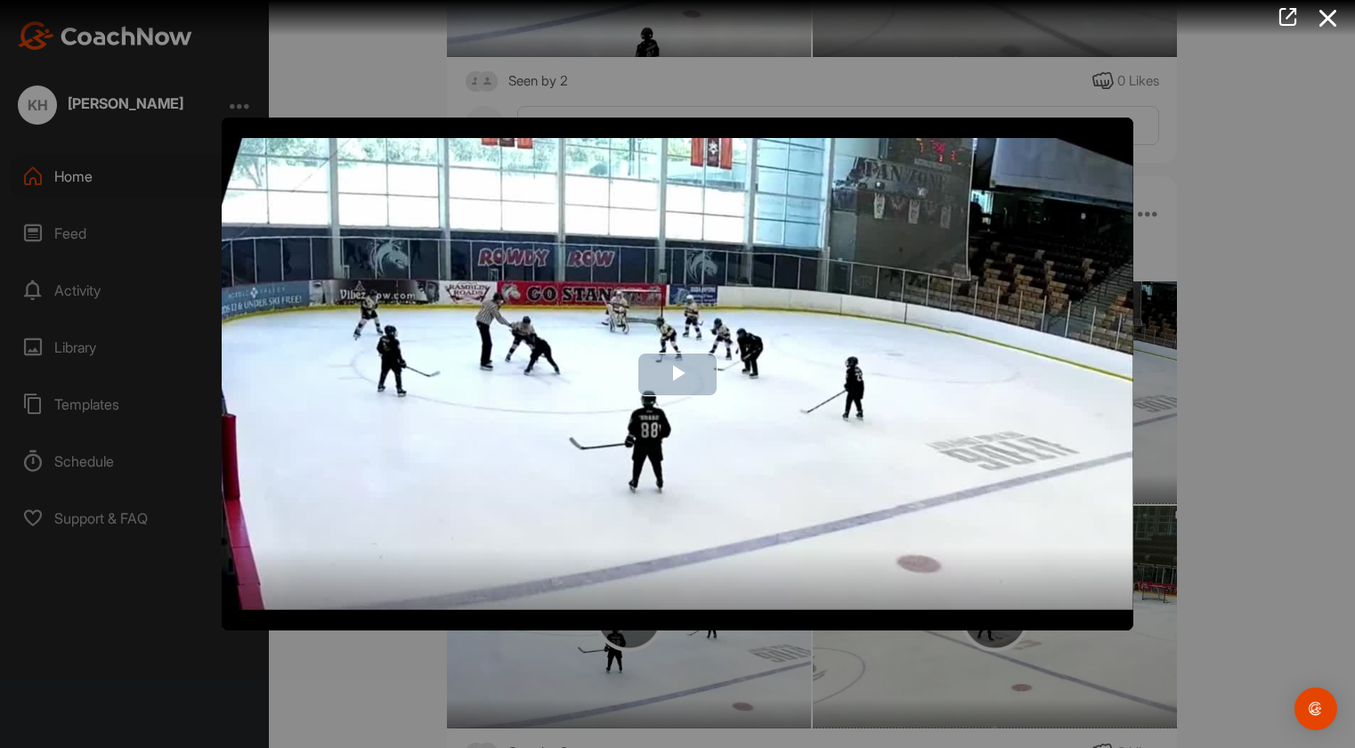
click at [677, 374] on span "Video Player" at bounding box center [677, 374] width 0 height 0
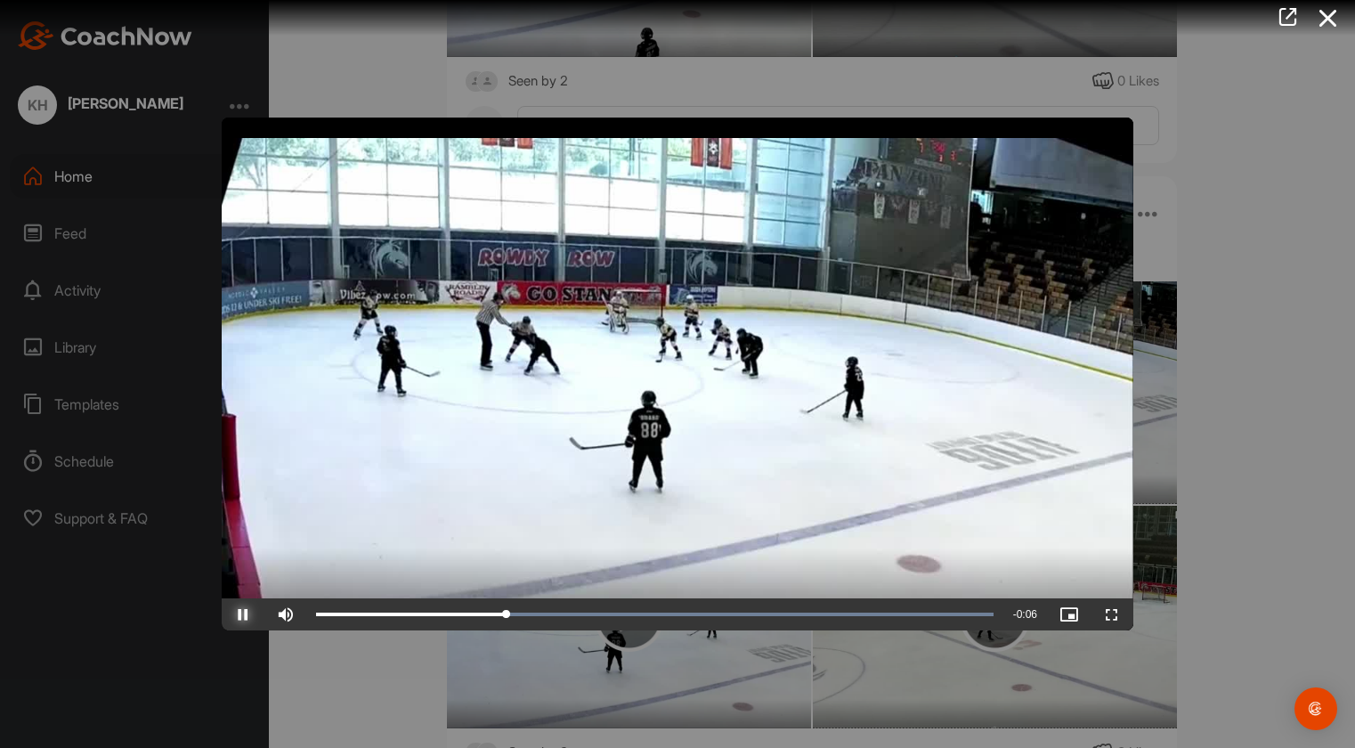
click at [241, 614] on span "Video Player" at bounding box center [243, 614] width 43 height 0
click at [239, 614] on span "Video Player" at bounding box center [243, 614] width 43 height 0
click at [606, 612] on div "0:03" at bounding box center [606, 614] width 1 height 5
click at [250, 614] on span "Video Player" at bounding box center [243, 614] width 43 height 0
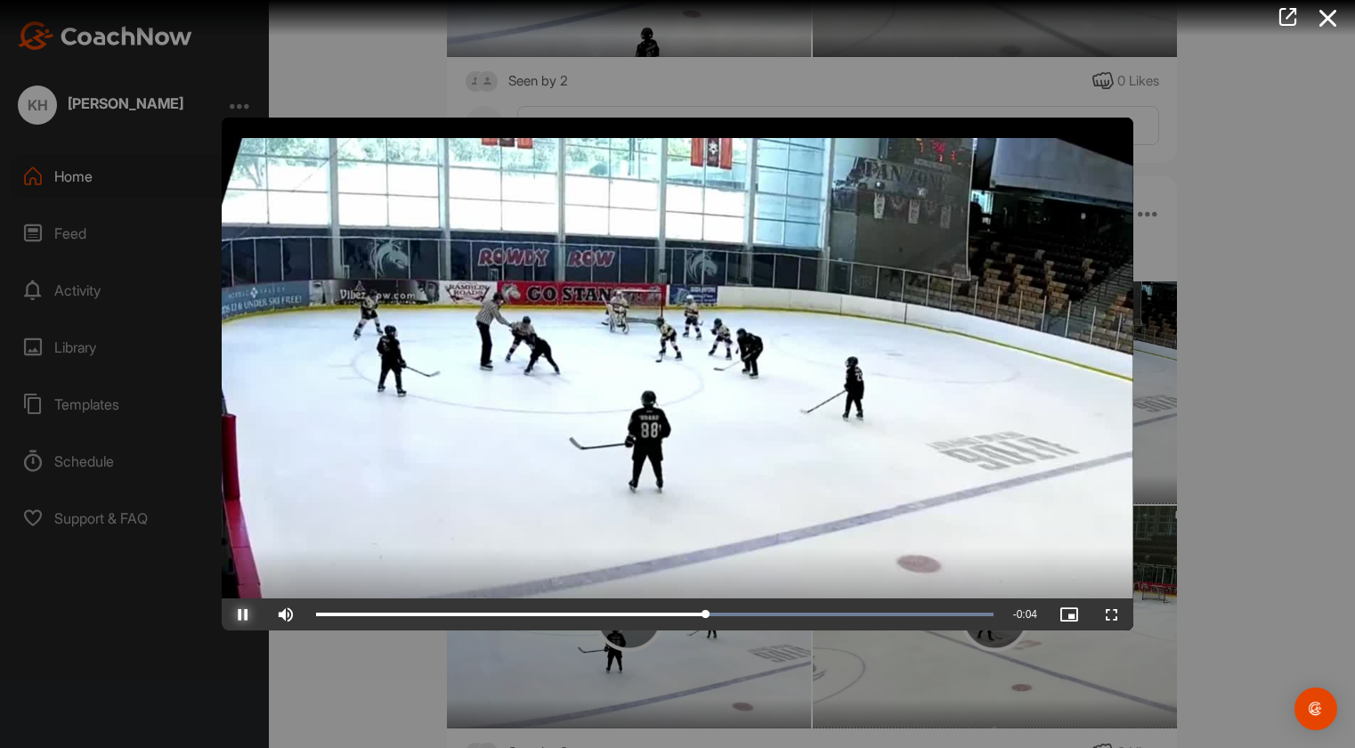
click at [250, 614] on span "Video Player" at bounding box center [243, 614] width 43 height 0
click at [241, 614] on span "Video Player" at bounding box center [243, 614] width 43 height 0
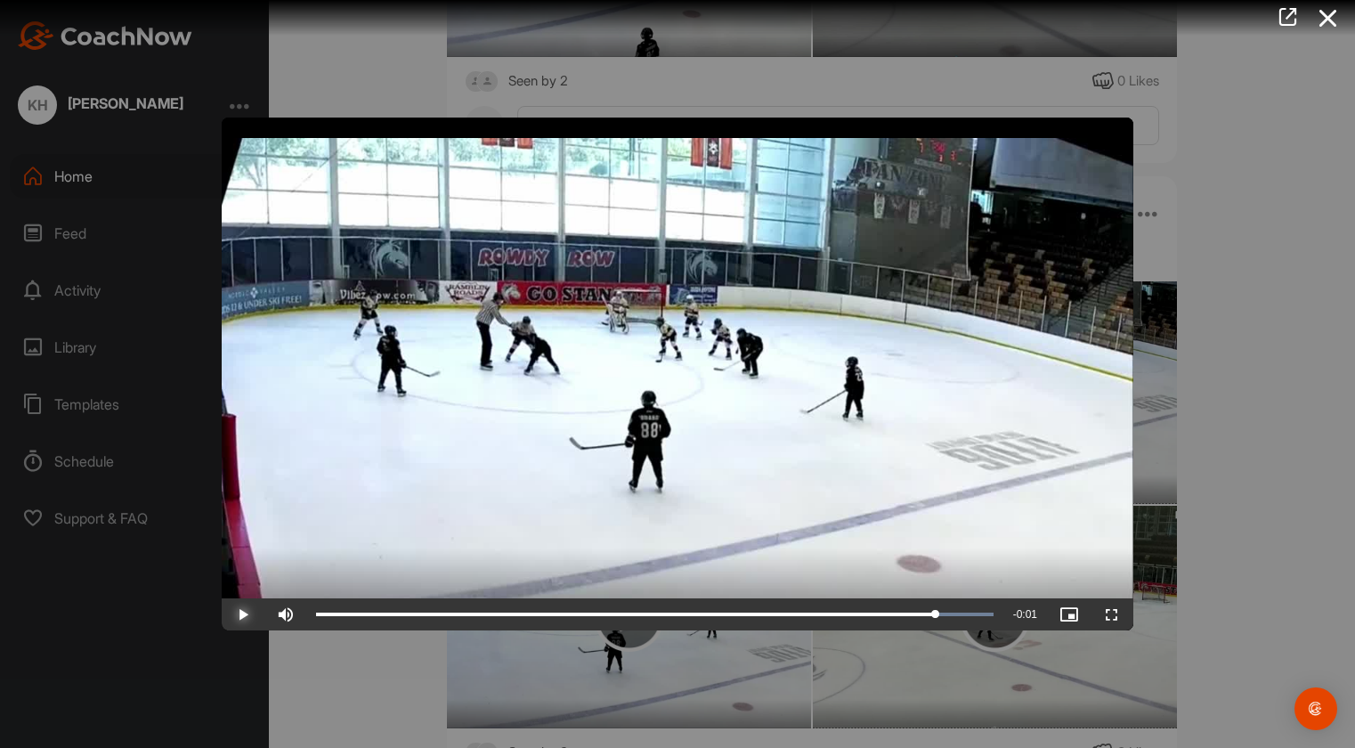
click at [241, 614] on span "Video Player" at bounding box center [243, 614] width 43 height 0
click at [354, 710] on div at bounding box center [677, 374] width 1355 height 748
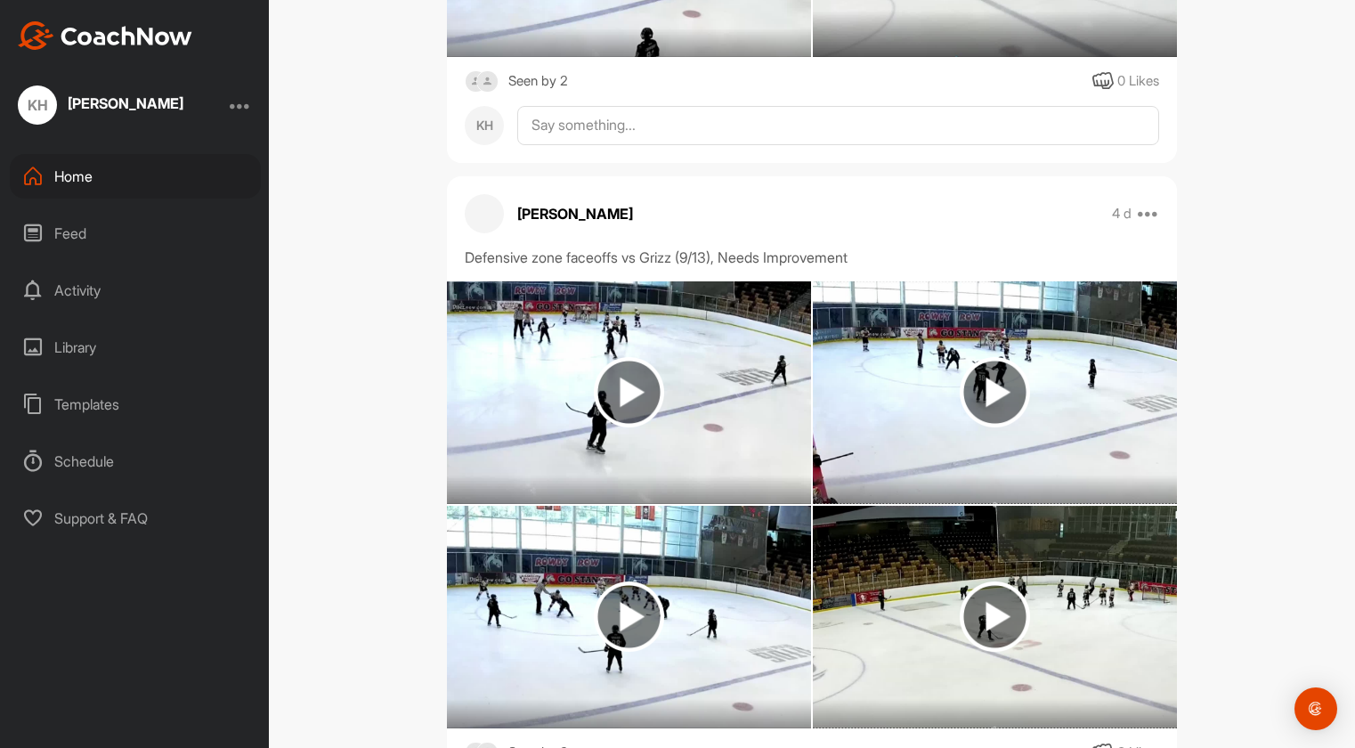
click at [1001, 358] on img at bounding box center [995, 392] width 70 height 70
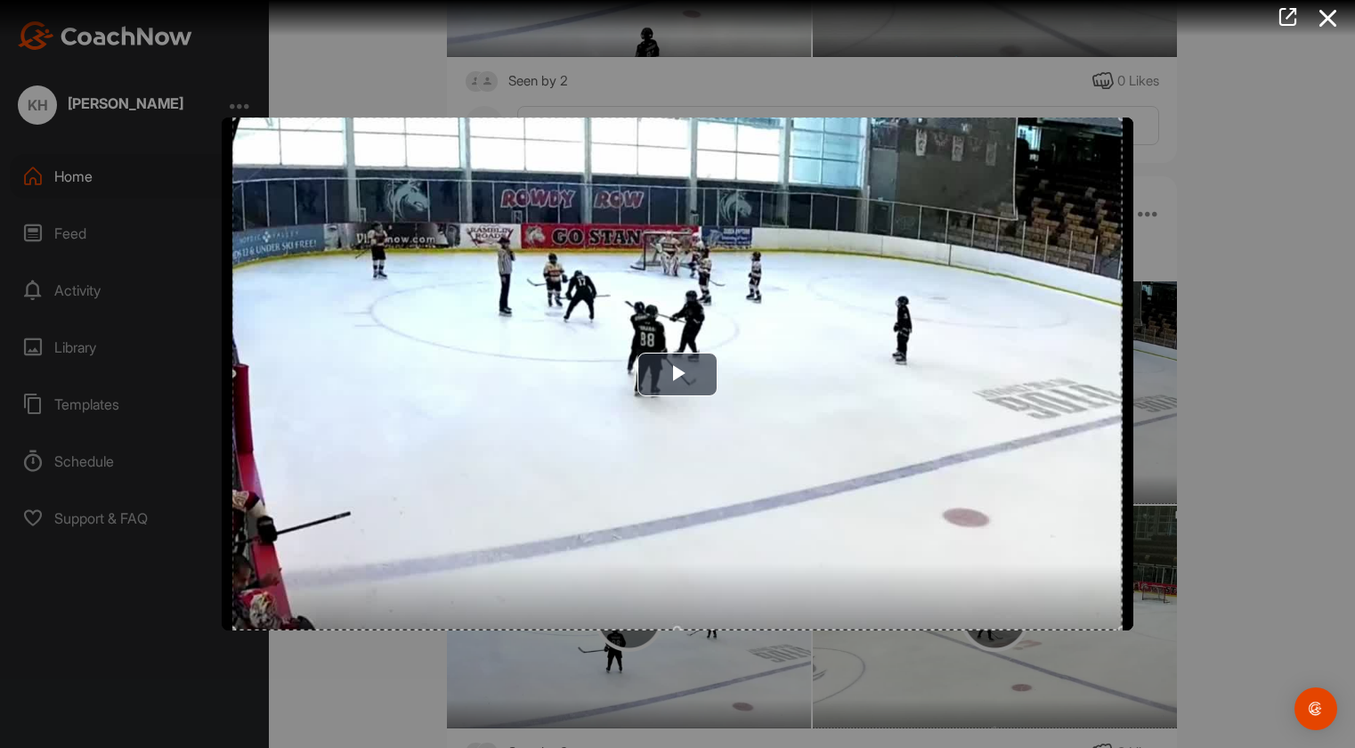
click at [1229, 447] on div at bounding box center [677, 374] width 1355 height 748
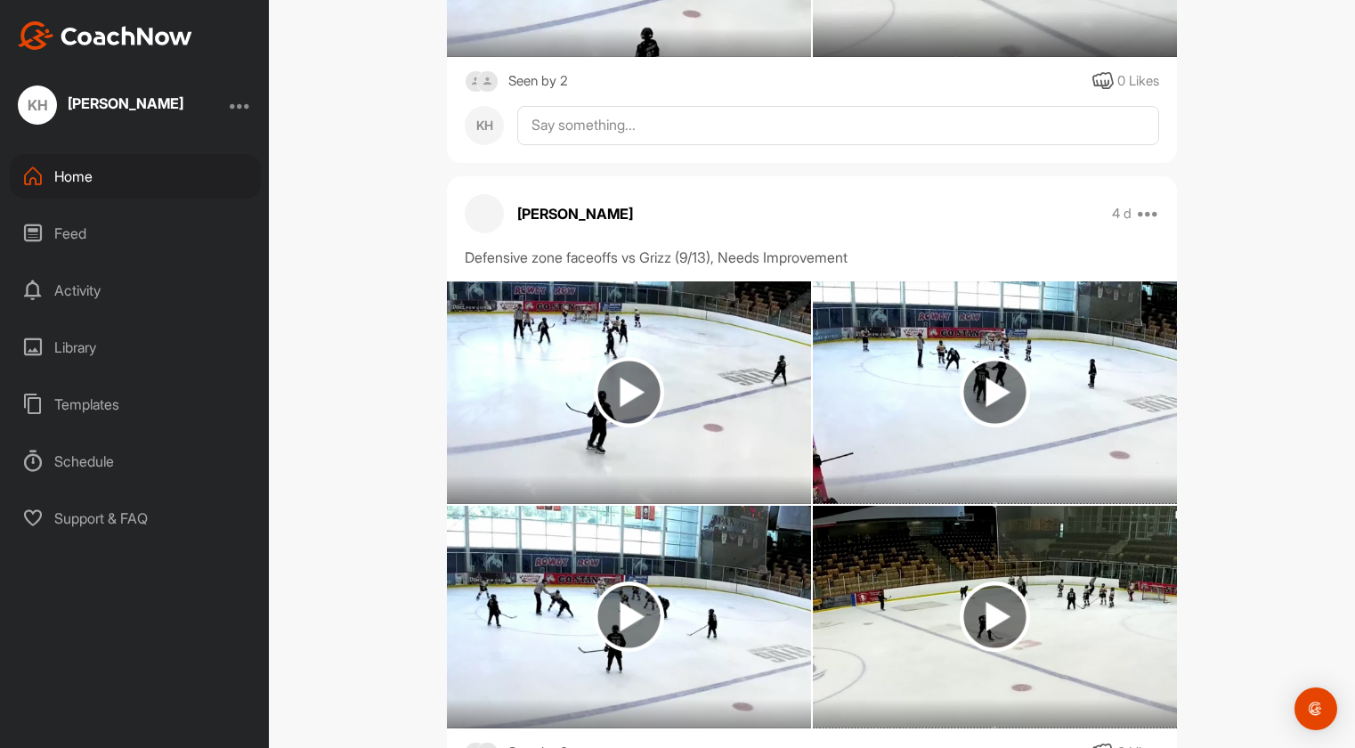
click at [1001, 357] on img at bounding box center [995, 392] width 70 height 70
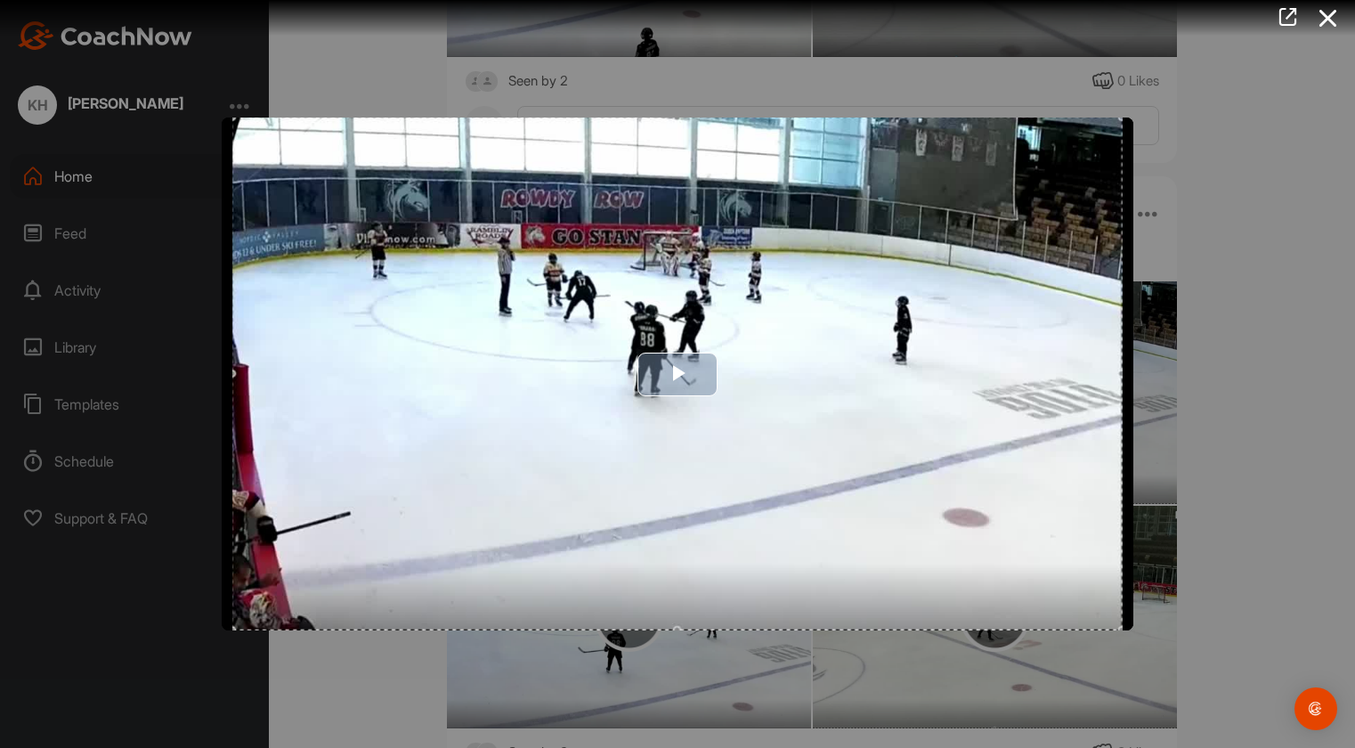
click at [677, 374] on span "Video Player" at bounding box center [677, 374] width 0 height 0
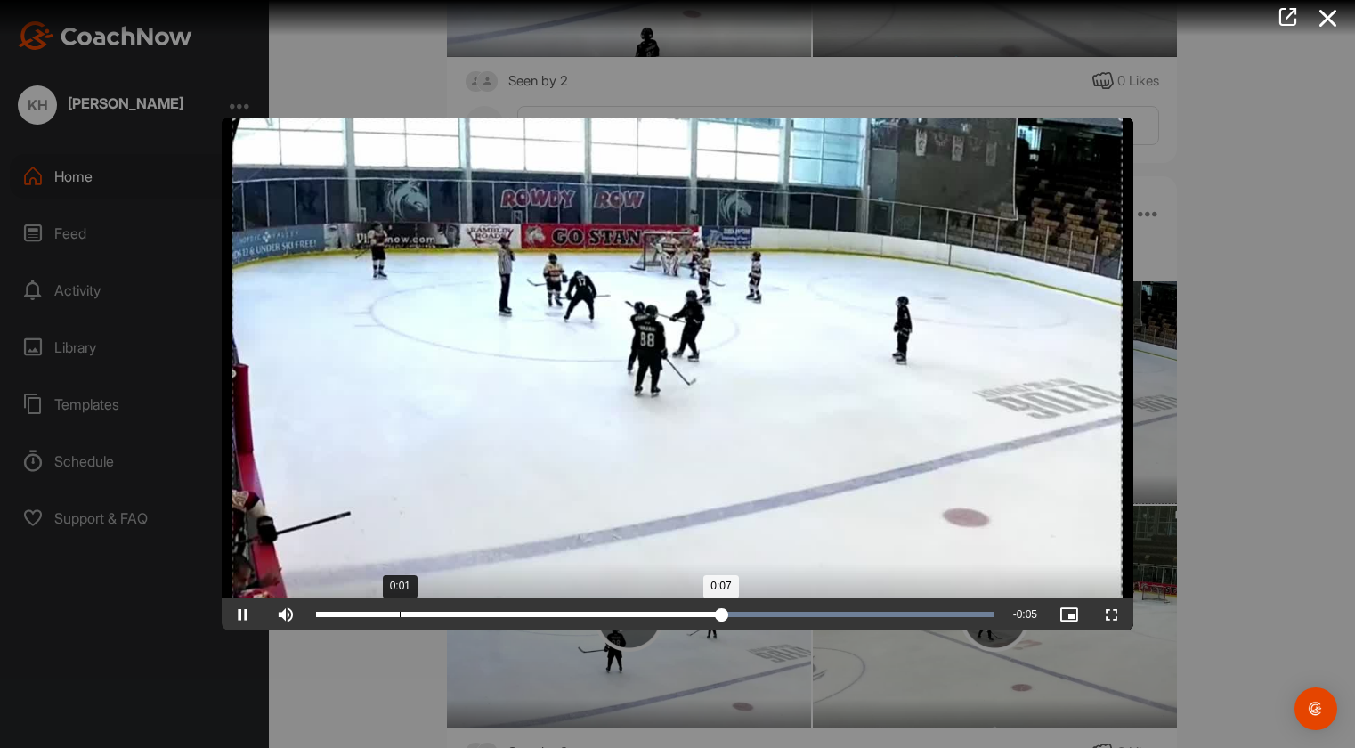
click at [396, 612] on div "Loaded : 100.00% 0:01 0:07" at bounding box center [654, 614] width 677 height 5
click at [243, 614] on span "Video Player" at bounding box center [243, 614] width 43 height 0
click at [241, 614] on span "Video Player" at bounding box center [243, 614] width 43 height 0
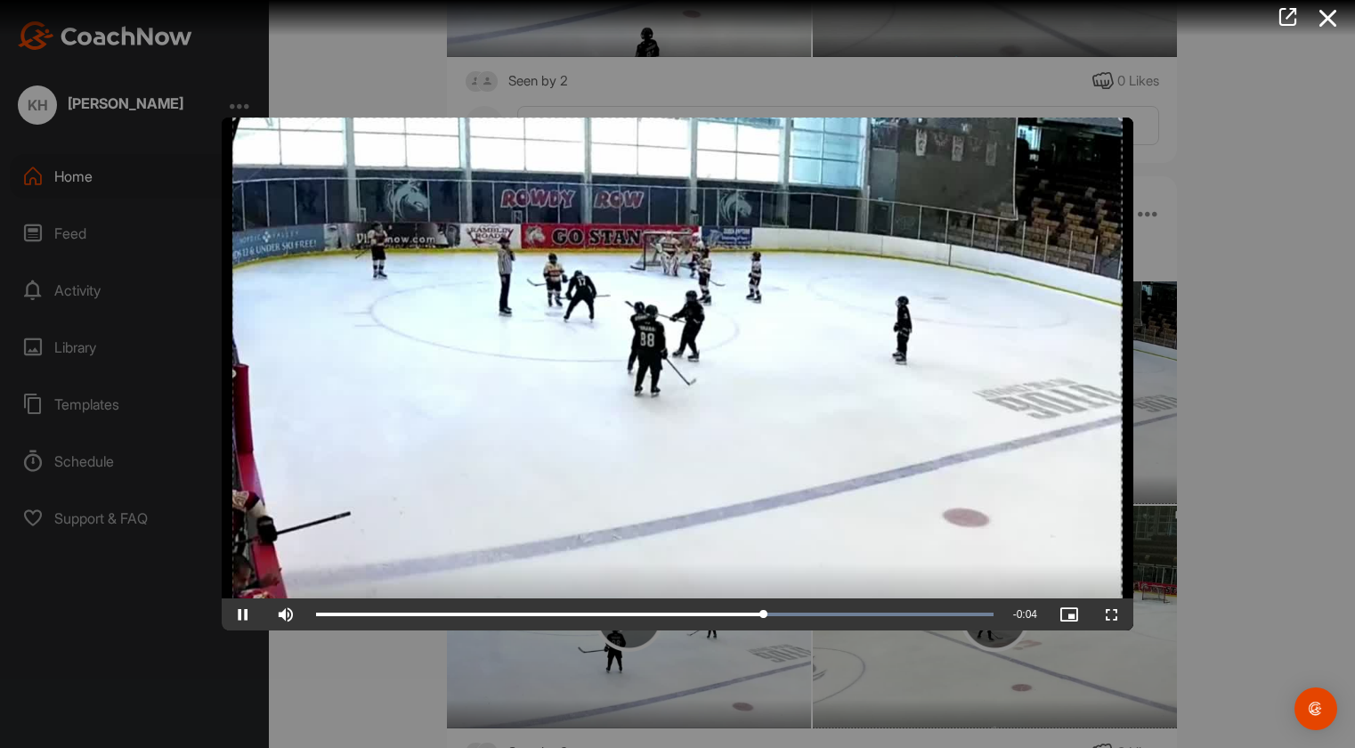
click at [378, 702] on div at bounding box center [677, 374] width 1355 height 748
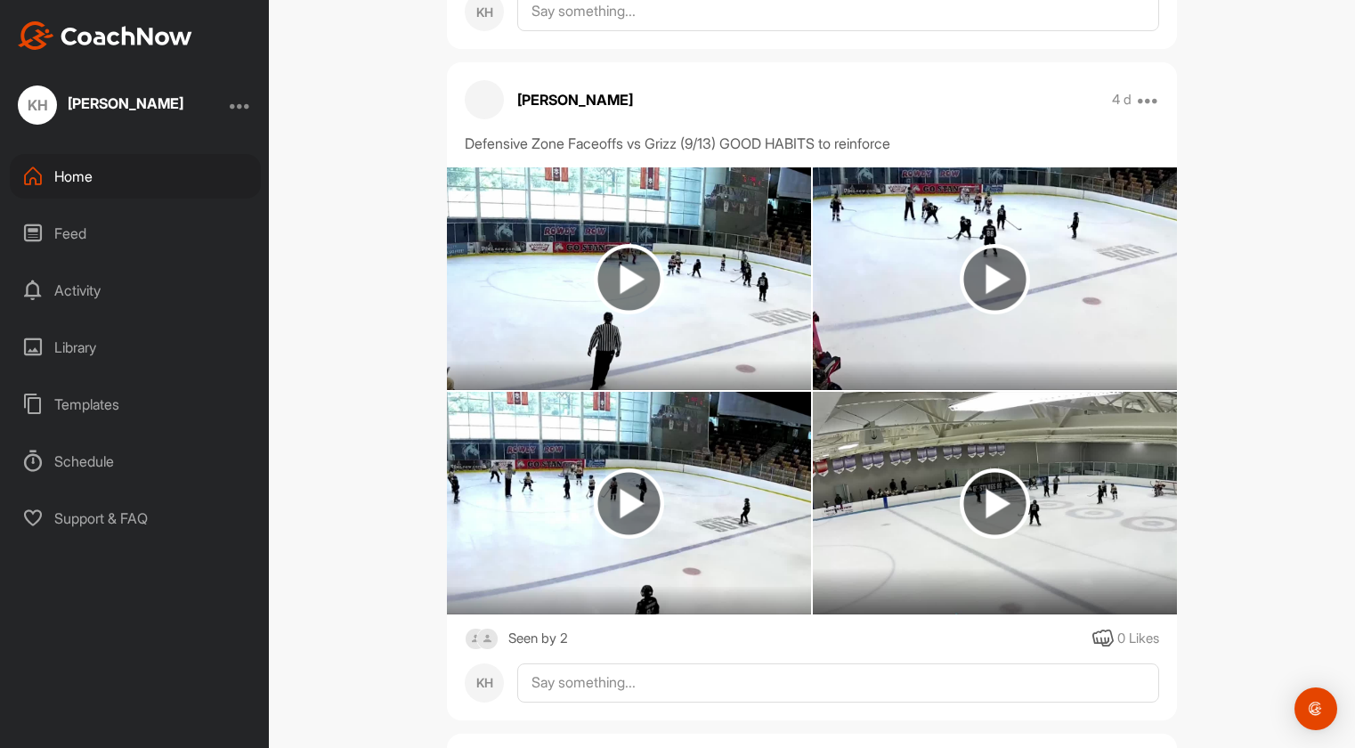
scroll to position [3472, 0]
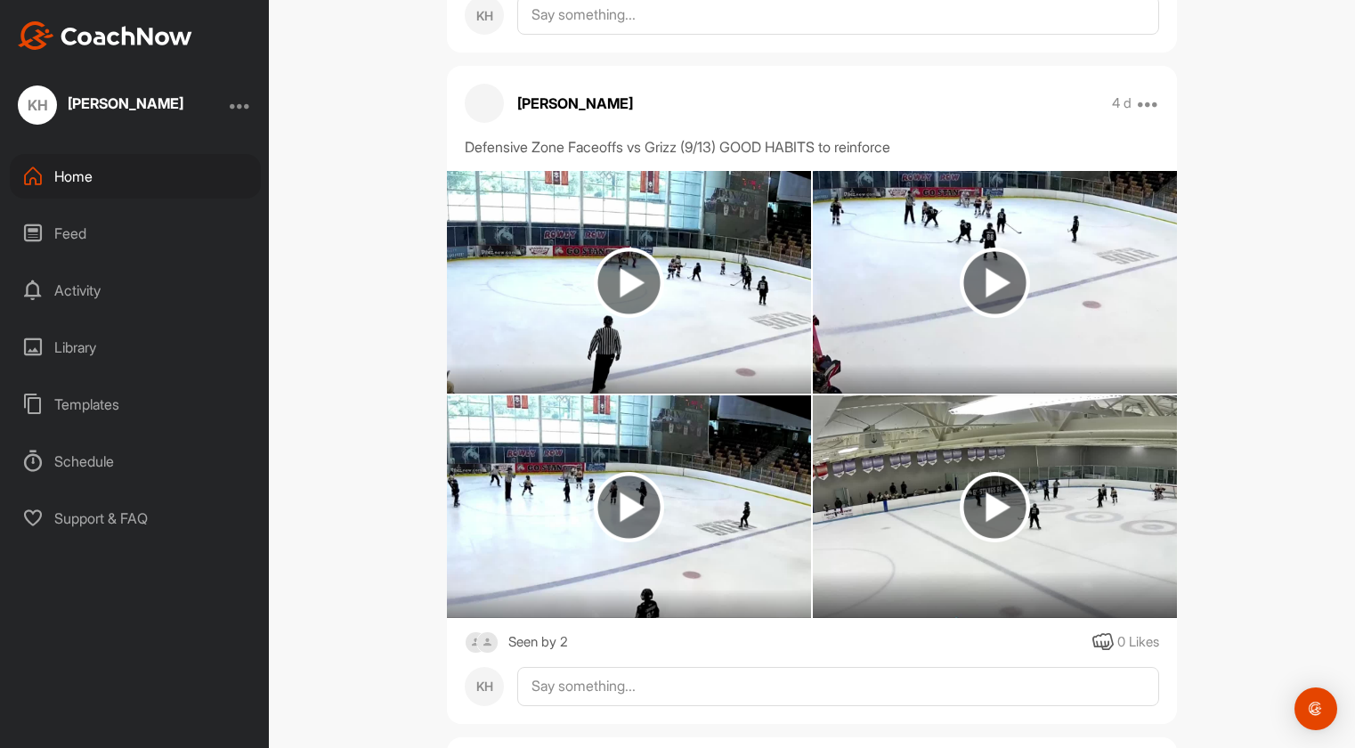
click at [622, 472] on img at bounding box center [629, 507] width 70 height 70
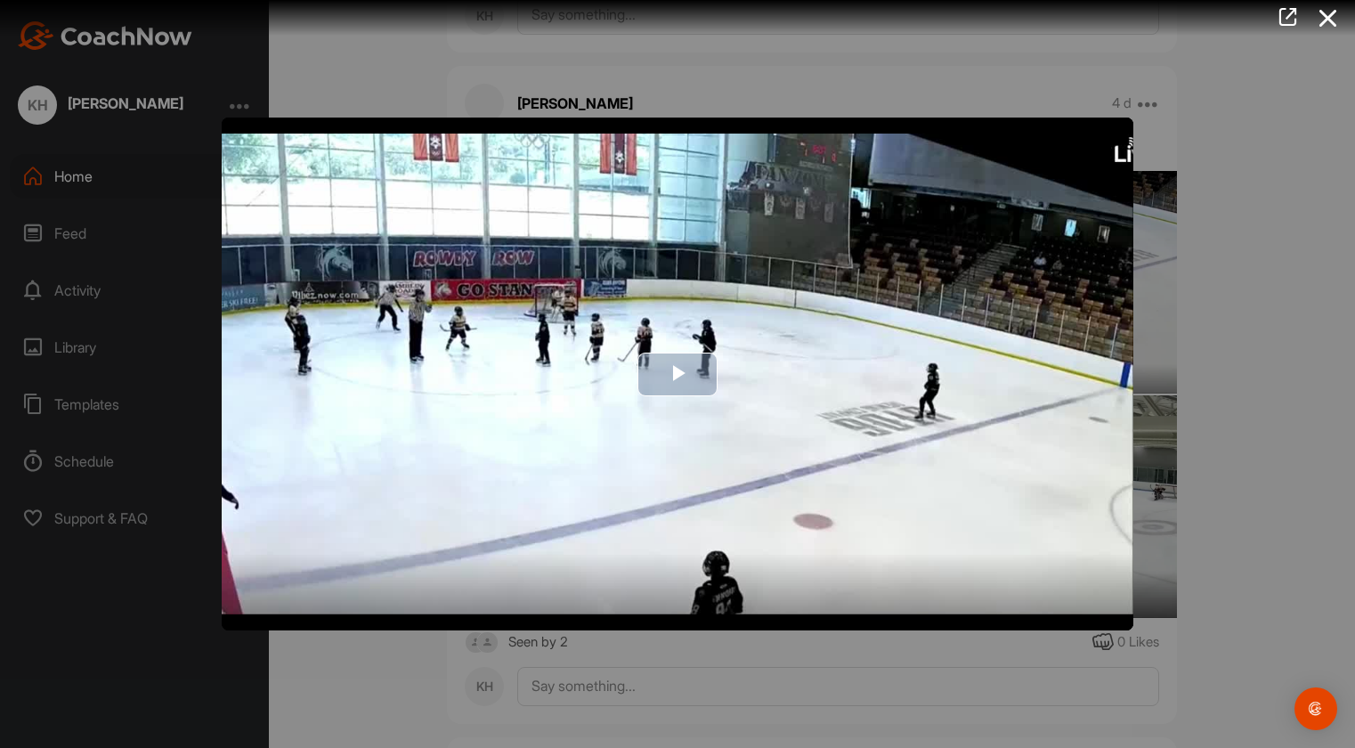
click at [677, 374] on span "Video Player" at bounding box center [677, 374] width 0 height 0
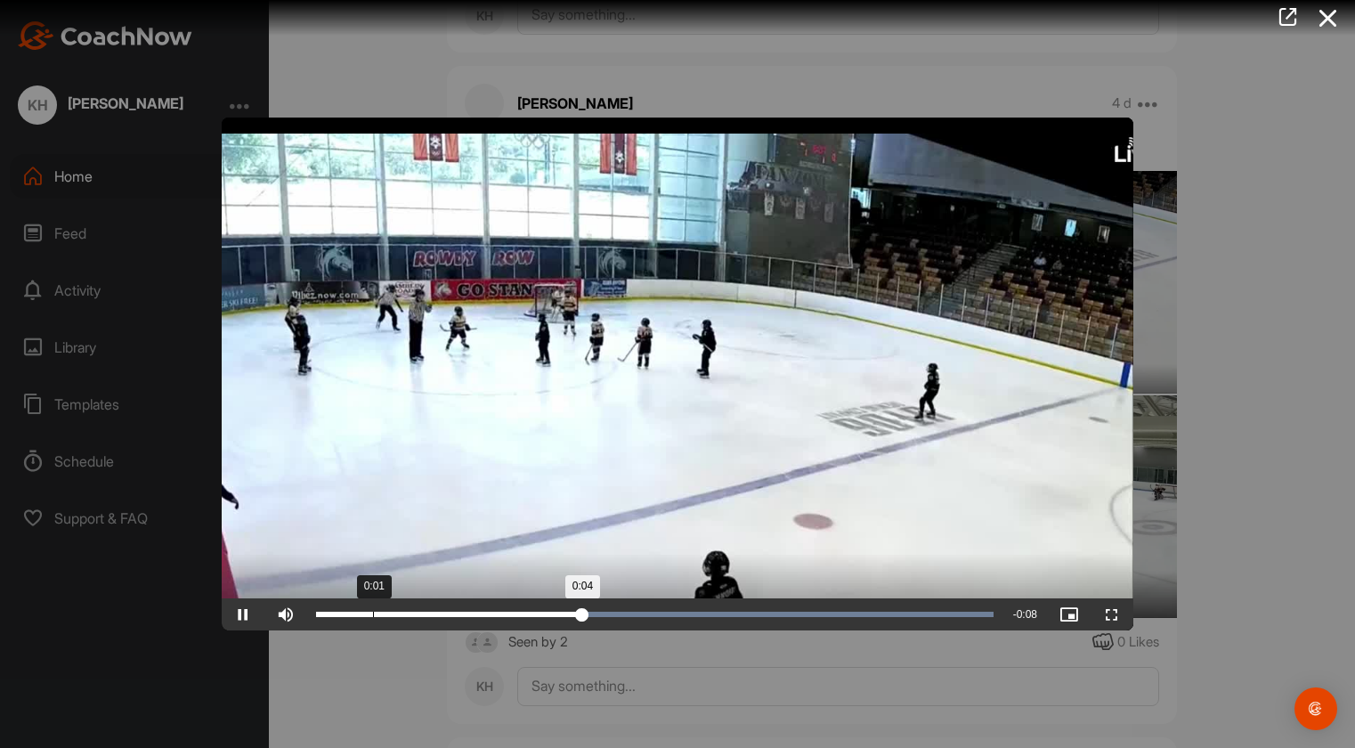
click at [373, 610] on div "Loaded : 100.00% 0:01 0:04" at bounding box center [654, 614] width 695 height 32
click at [240, 614] on span "Video Player" at bounding box center [243, 614] width 43 height 0
click at [363, 691] on div at bounding box center [677, 374] width 1355 height 748
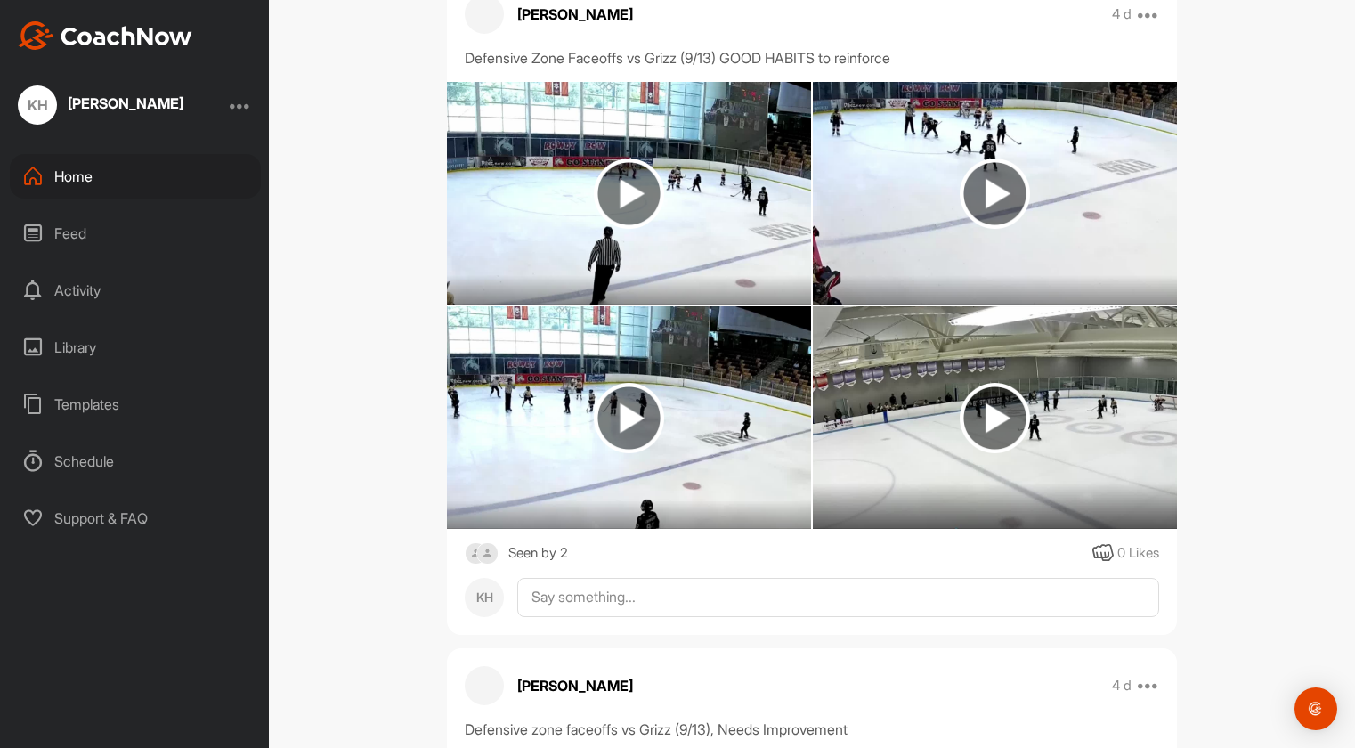
scroll to position [3548, 0]
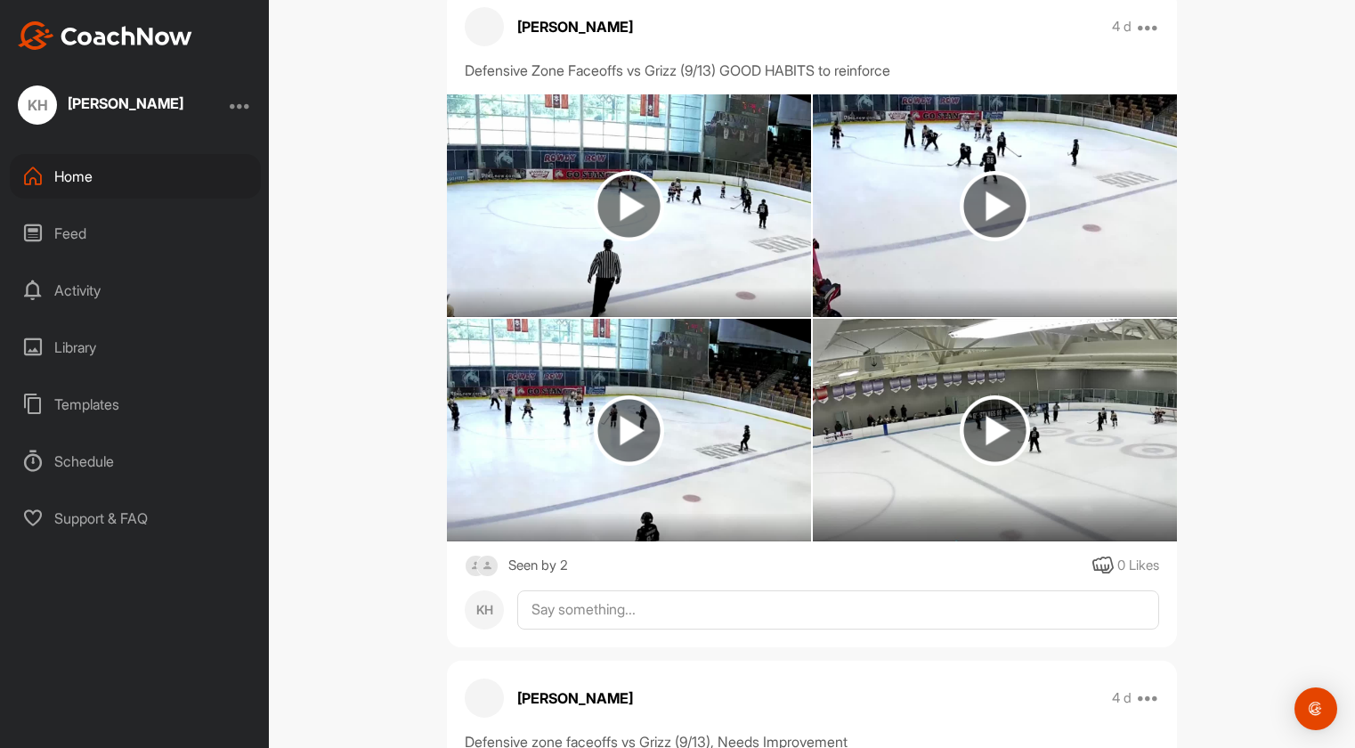
click at [622, 194] on img at bounding box center [629, 206] width 70 height 70
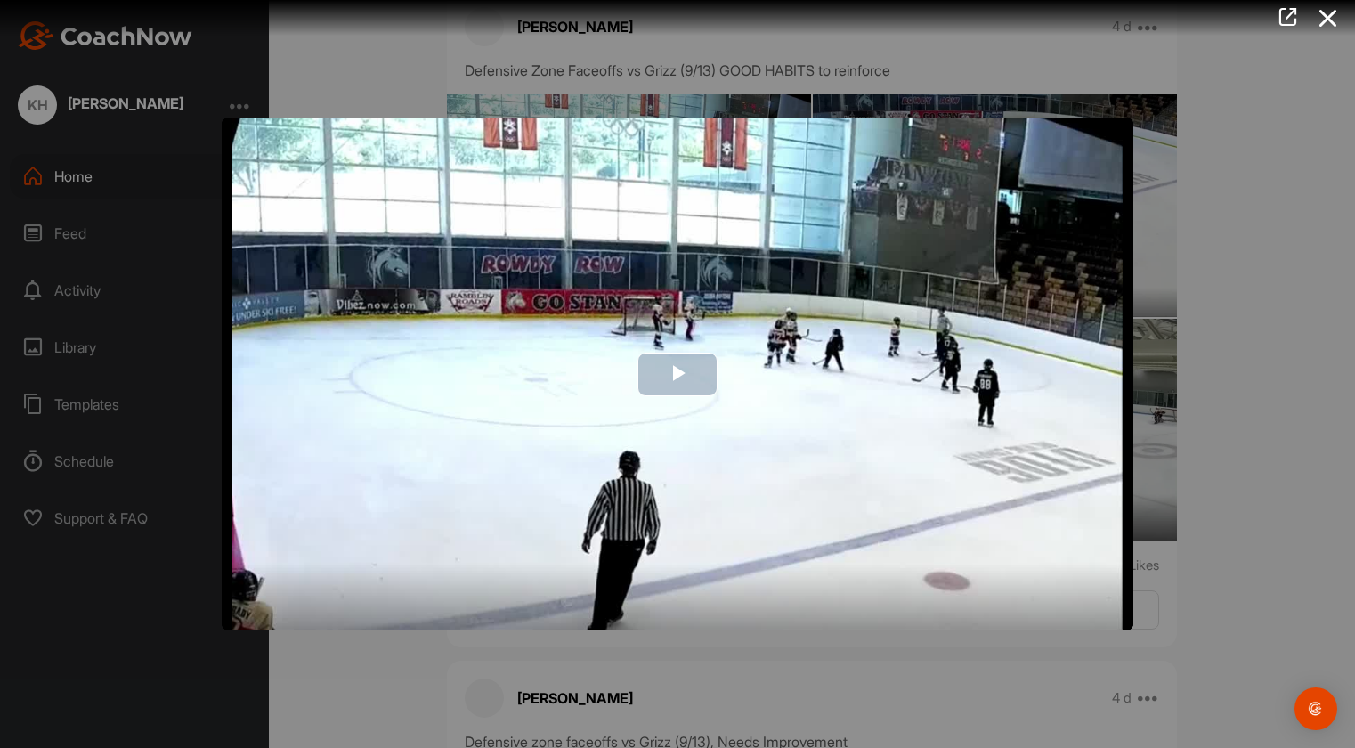
click at [677, 374] on span "Video Player" at bounding box center [677, 374] width 0 height 0
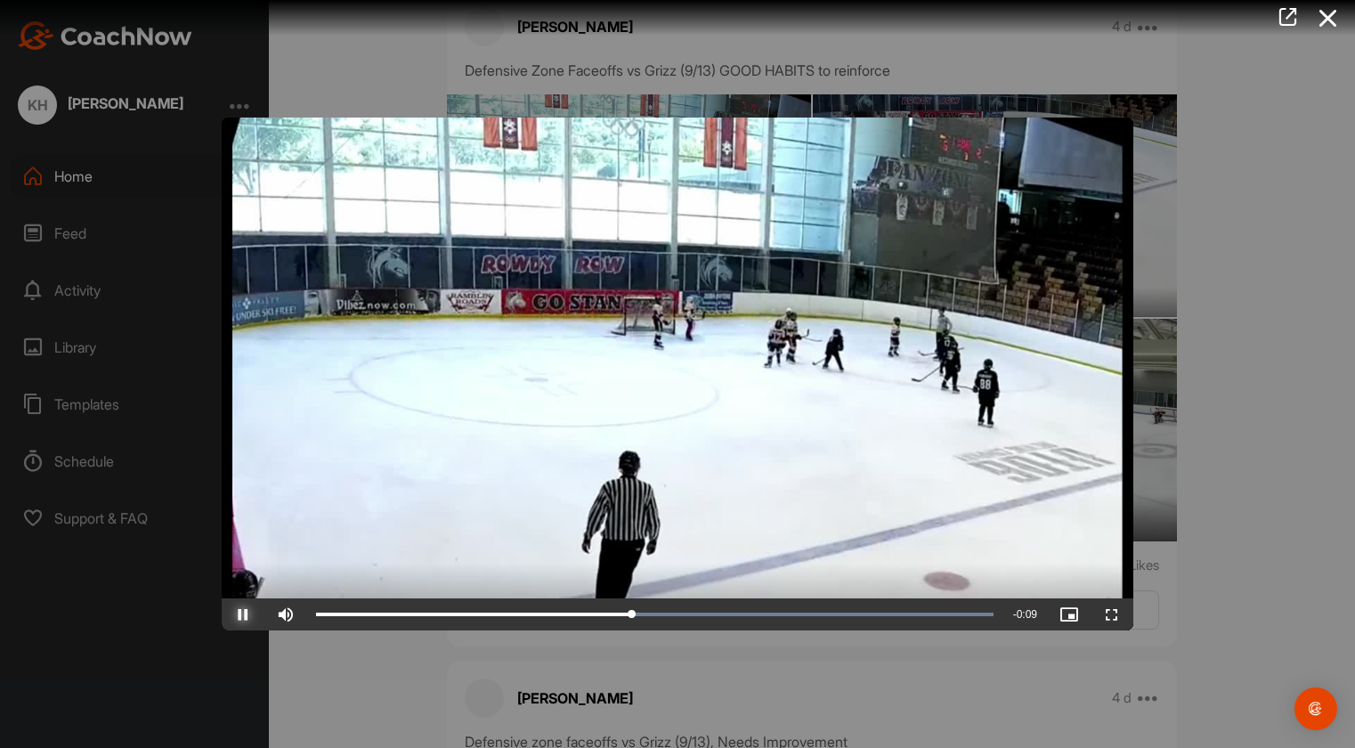
click at [247, 614] on span "Video Player" at bounding box center [243, 614] width 43 height 0
drag, startPoint x: 758, startPoint y: 613, endPoint x: 704, endPoint y: 613, distance: 54.3
click at [704, 613] on div "Loaded : 100.00% 0:10 0:10" at bounding box center [654, 614] width 677 height 5
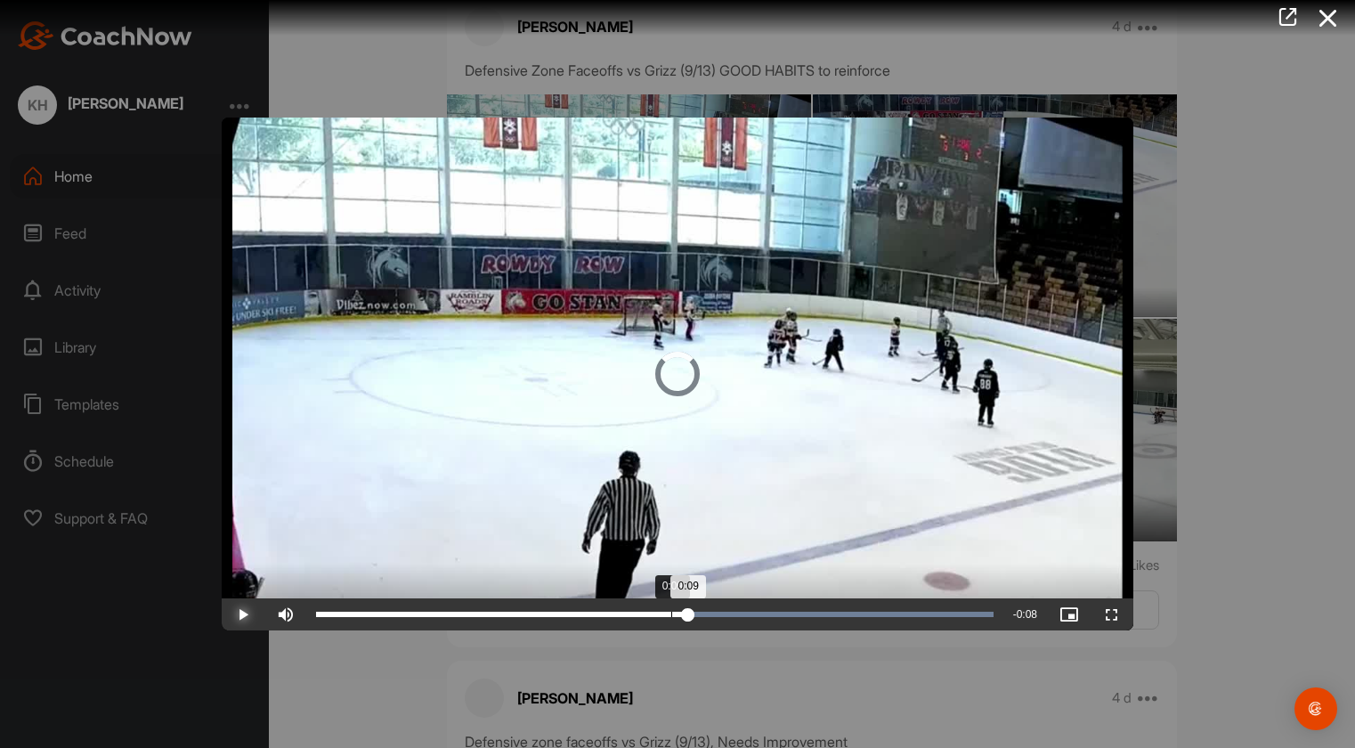
drag, startPoint x: 701, startPoint y: 611, endPoint x: 658, endPoint y: 611, distance: 43.6
click at [658, 612] on div "0:09" at bounding box center [502, 614] width 372 height 5
drag, startPoint x: 658, startPoint y: 611, endPoint x: 553, endPoint y: 611, distance: 105.0
click at [553, 612] on div "0:06" at bounding box center [434, 614] width 237 height 5
click at [250, 614] on span "Video Player" at bounding box center [243, 614] width 43 height 0
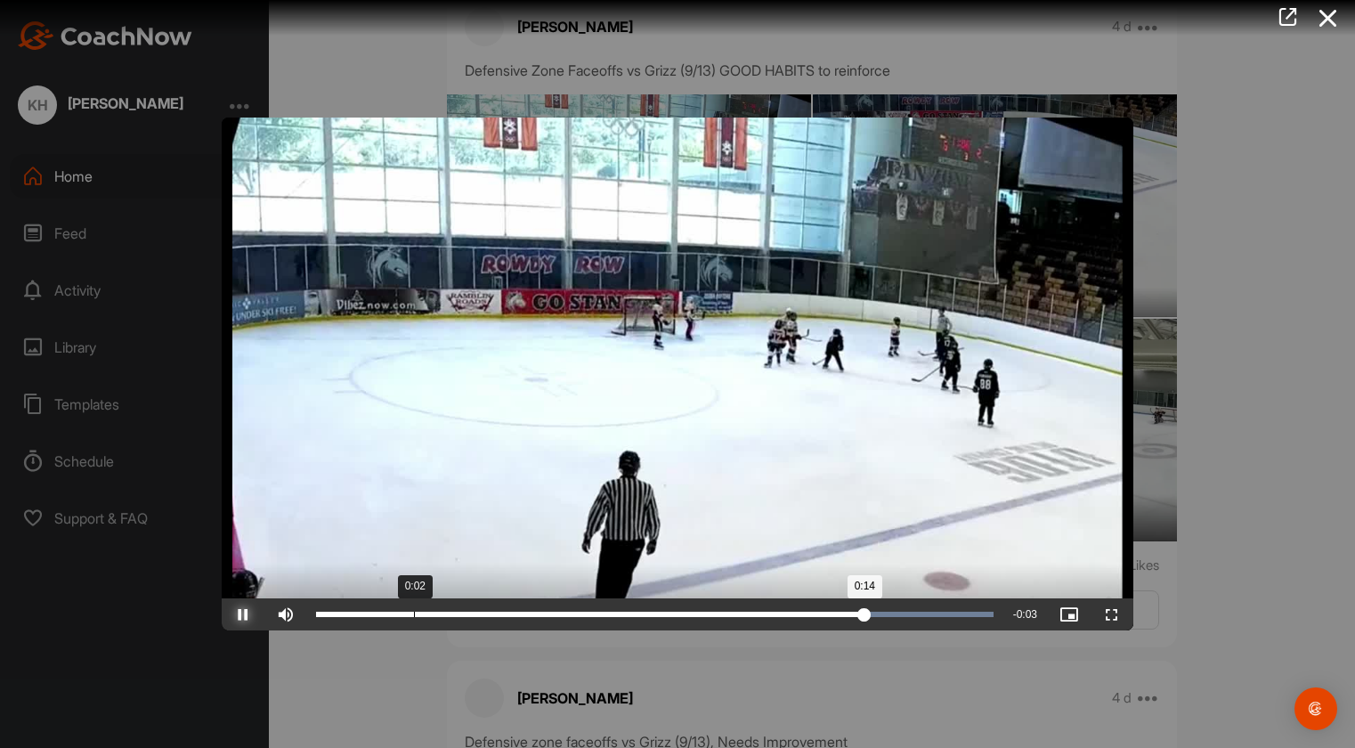
click at [434, 612] on div "0:14" at bounding box center [590, 614] width 548 height 5
click at [228, 614] on span "Video Player" at bounding box center [243, 614] width 43 height 0
click at [604, 615] on div "Loaded : 100.00% 0:07 0:12" at bounding box center [654, 614] width 677 height 5
click at [263, 614] on span "Video Player" at bounding box center [243, 614] width 43 height 0
click at [247, 614] on span "Video Player" at bounding box center [243, 614] width 43 height 0
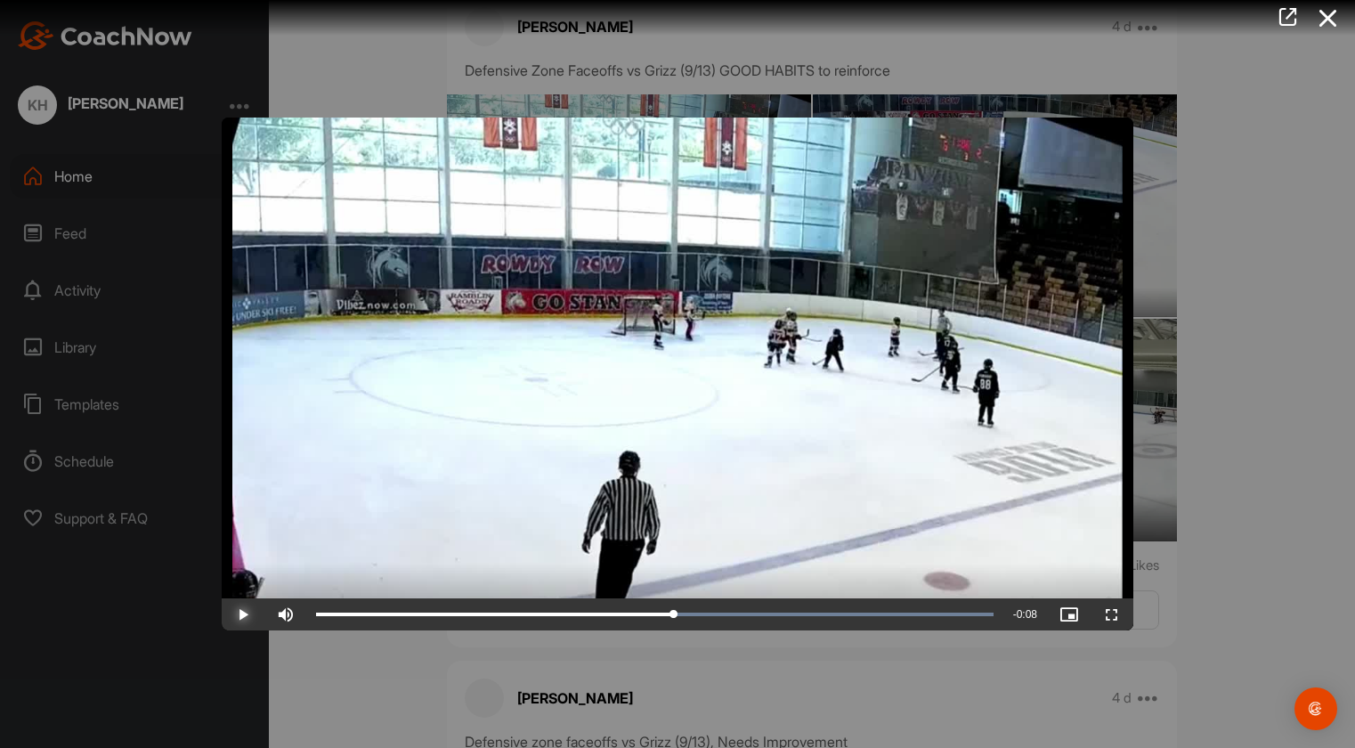
click at [242, 614] on span "Video Player" at bounding box center [243, 614] width 43 height 0
click at [467, 617] on div "Loaded : 100.00% 0:03 0:09" at bounding box center [654, 614] width 695 height 32
click at [236, 614] on span "Video Player" at bounding box center [243, 614] width 43 height 0
click at [237, 614] on span "Video Player" at bounding box center [243, 614] width 43 height 0
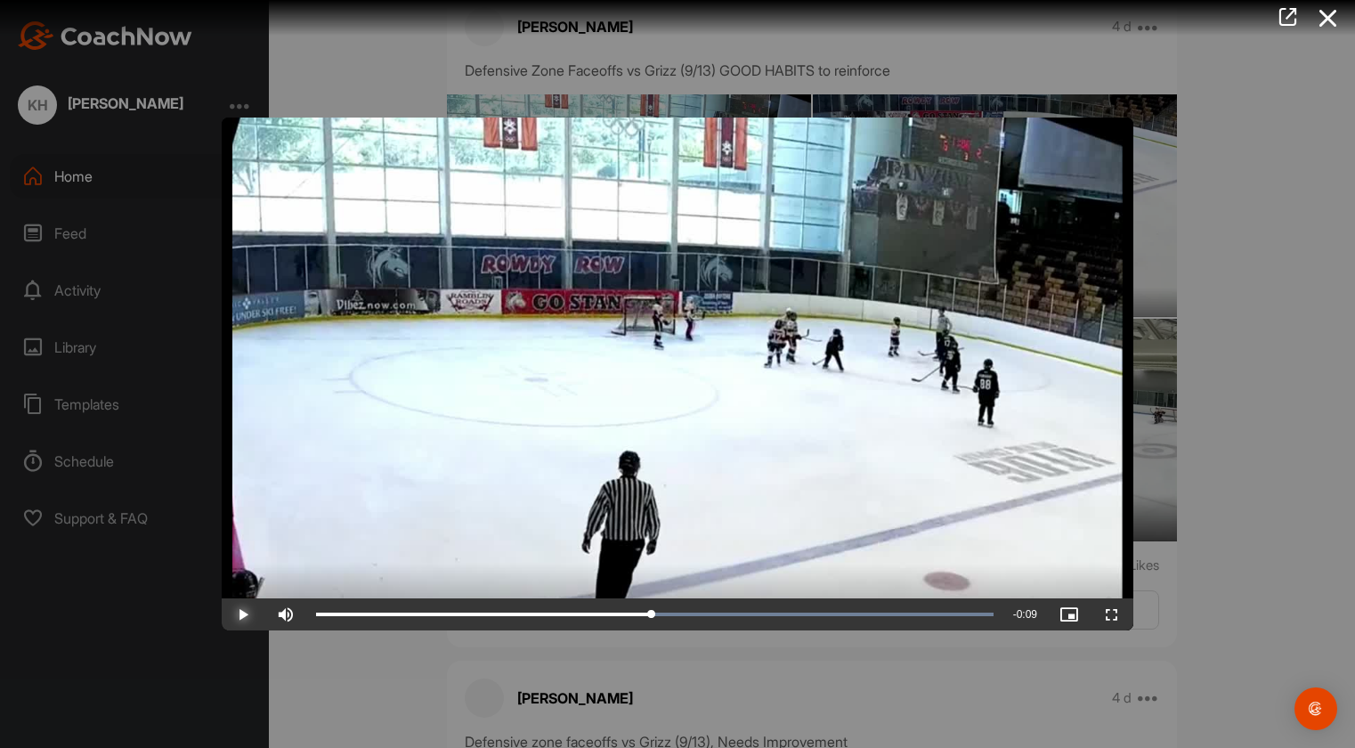
click at [245, 614] on span "Video Player" at bounding box center [243, 614] width 43 height 0
click at [248, 614] on span "Video Player" at bounding box center [243, 614] width 43 height 0
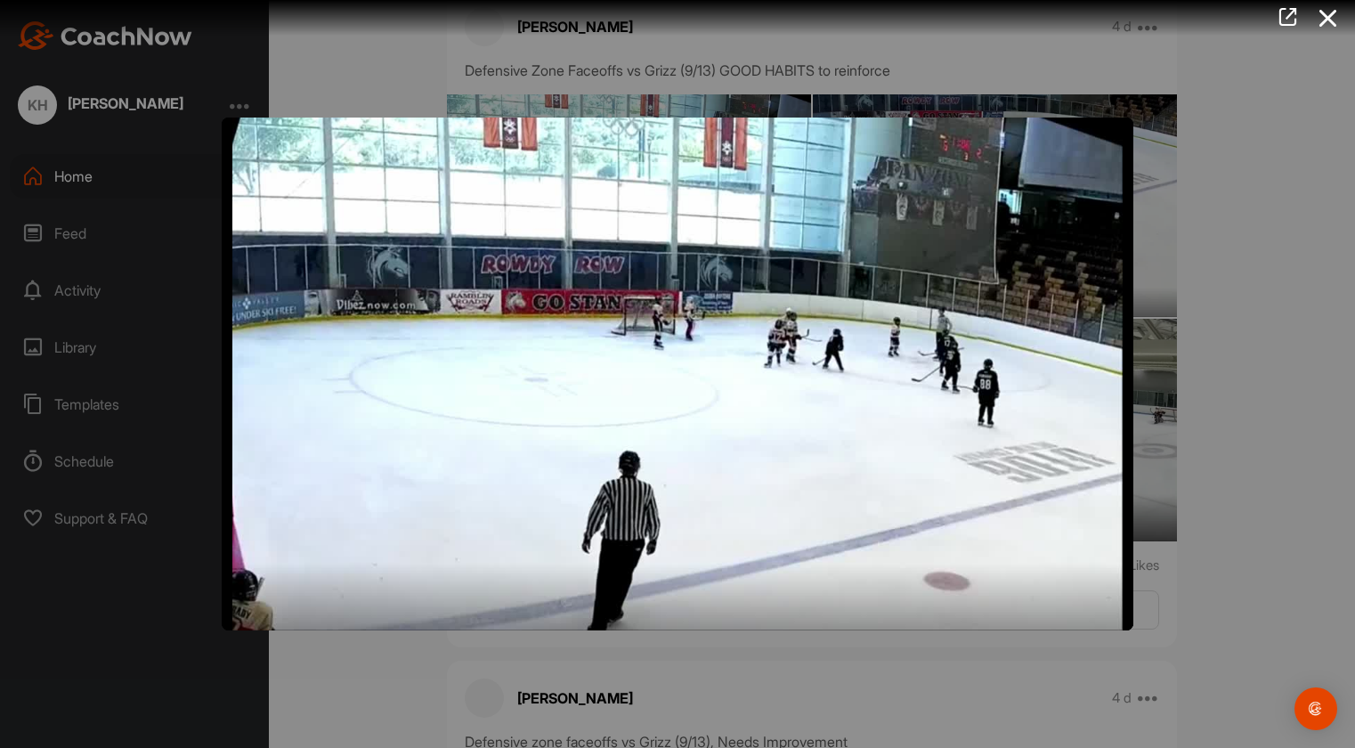
click at [352, 677] on div at bounding box center [677, 374] width 1355 height 748
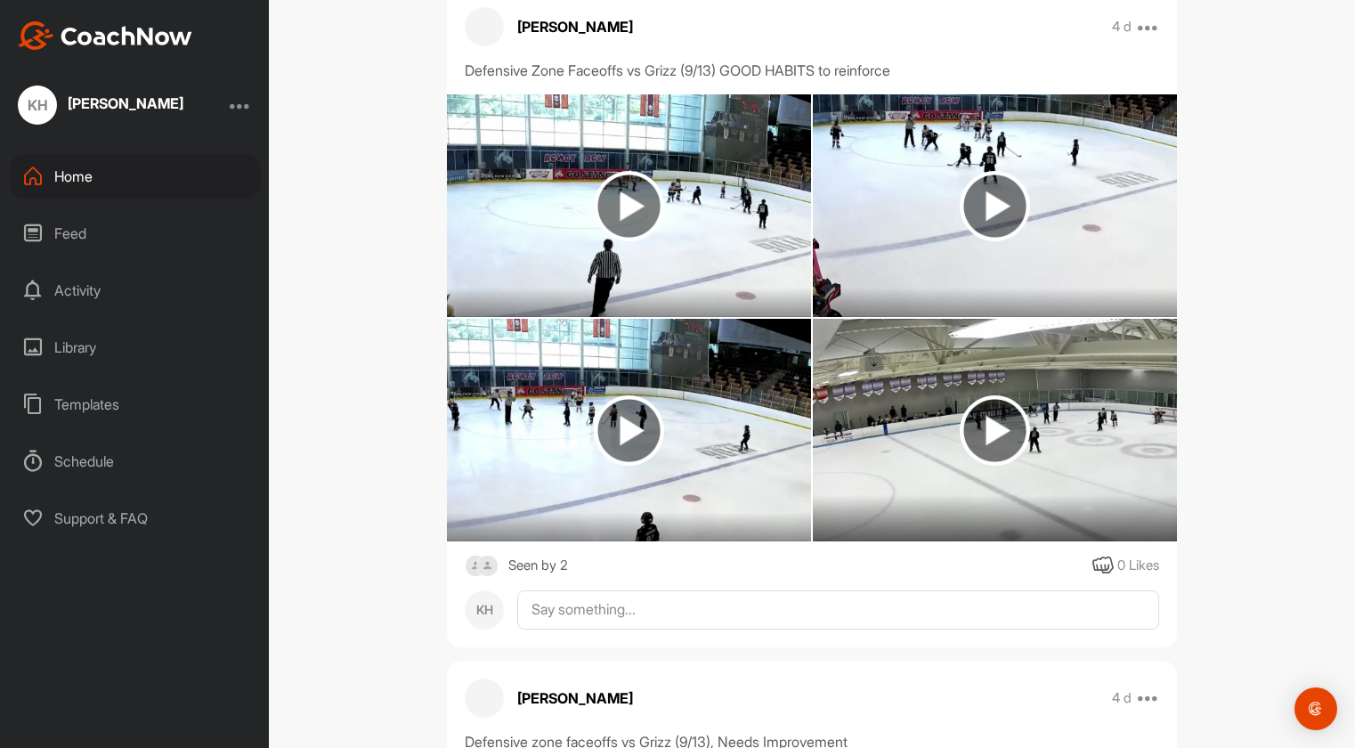
click at [995, 171] on img at bounding box center [995, 206] width 70 height 70
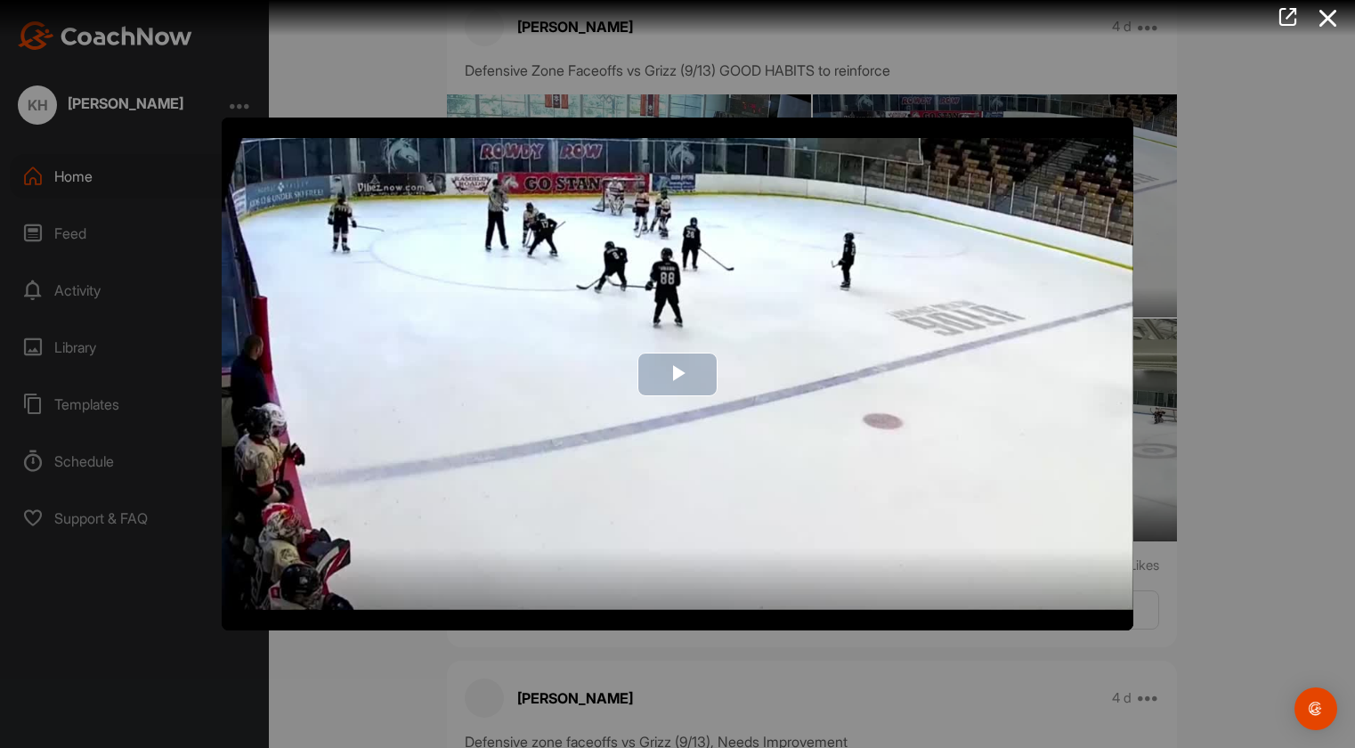
click at [677, 374] on span "Video Player" at bounding box center [677, 374] width 0 height 0
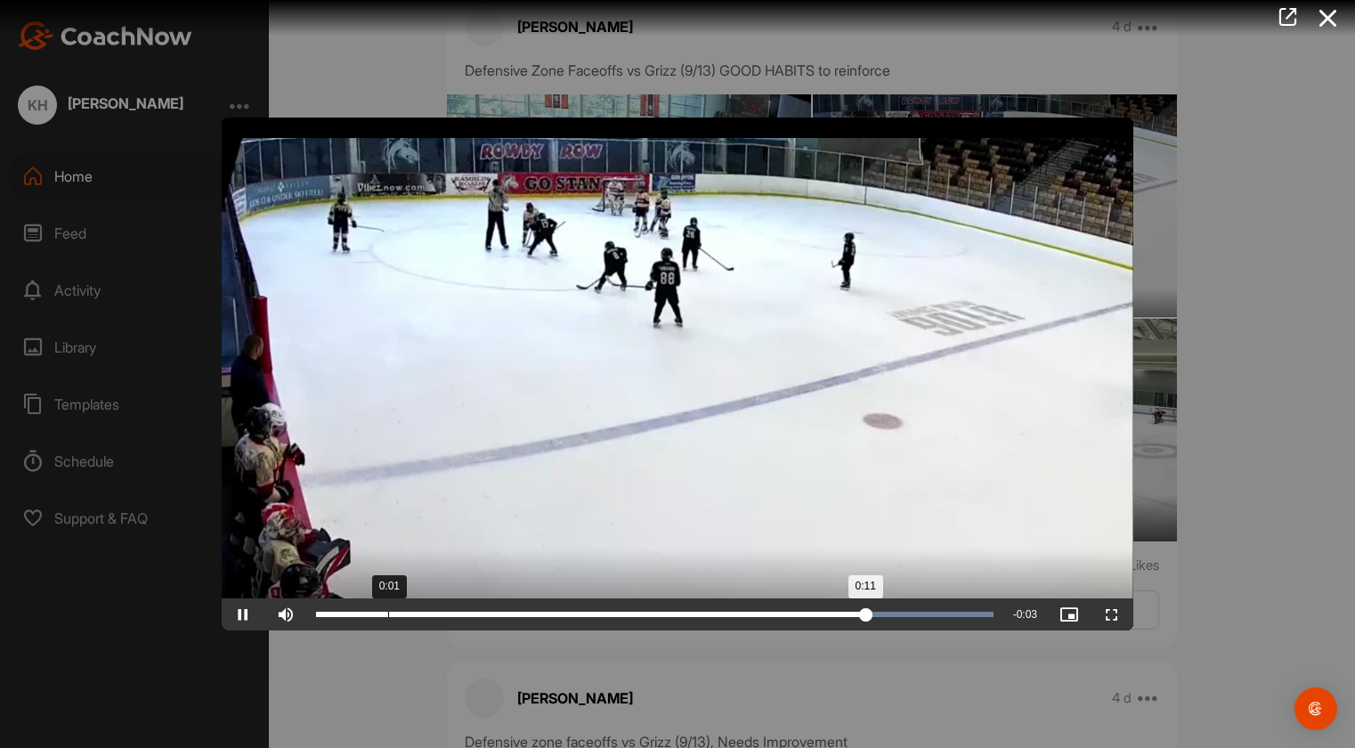
click at [401, 607] on div "Loaded : 100.00% 0:01 0:11" at bounding box center [654, 614] width 695 height 32
click at [241, 614] on span "Video Player" at bounding box center [243, 614] width 43 height 0
click at [244, 614] on span "Video Player" at bounding box center [243, 614] width 43 height 0
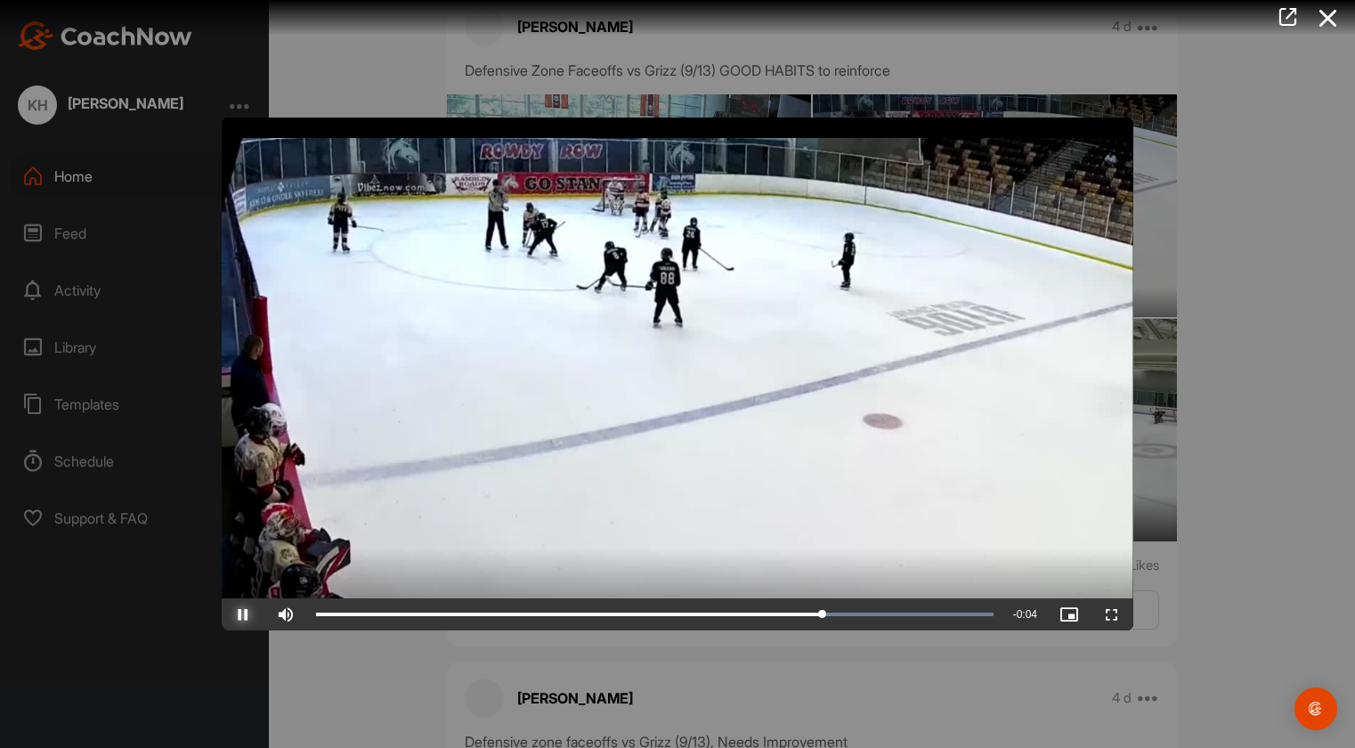
click at [244, 614] on span "Video Player" at bounding box center [243, 614] width 43 height 0
click at [606, 612] on div "Loaded : 100.00% 0:06 0:11" at bounding box center [654, 614] width 677 height 5
click at [251, 614] on span "Video Player" at bounding box center [243, 614] width 43 height 0
click at [250, 614] on span "Video Player" at bounding box center [243, 614] width 43 height 0
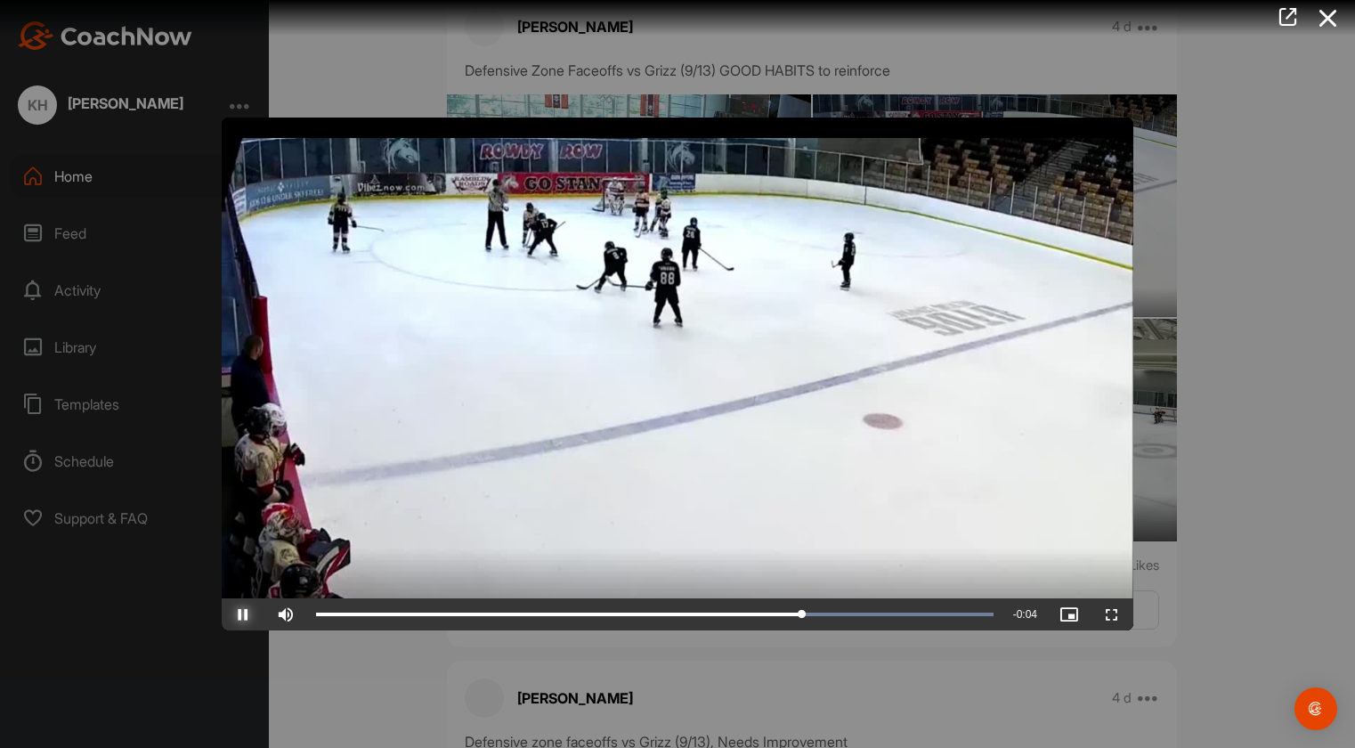
click at [250, 614] on span "Video Player" at bounding box center [243, 614] width 43 height 0
click at [339, 669] on div at bounding box center [677, 374] width 1355 height 748
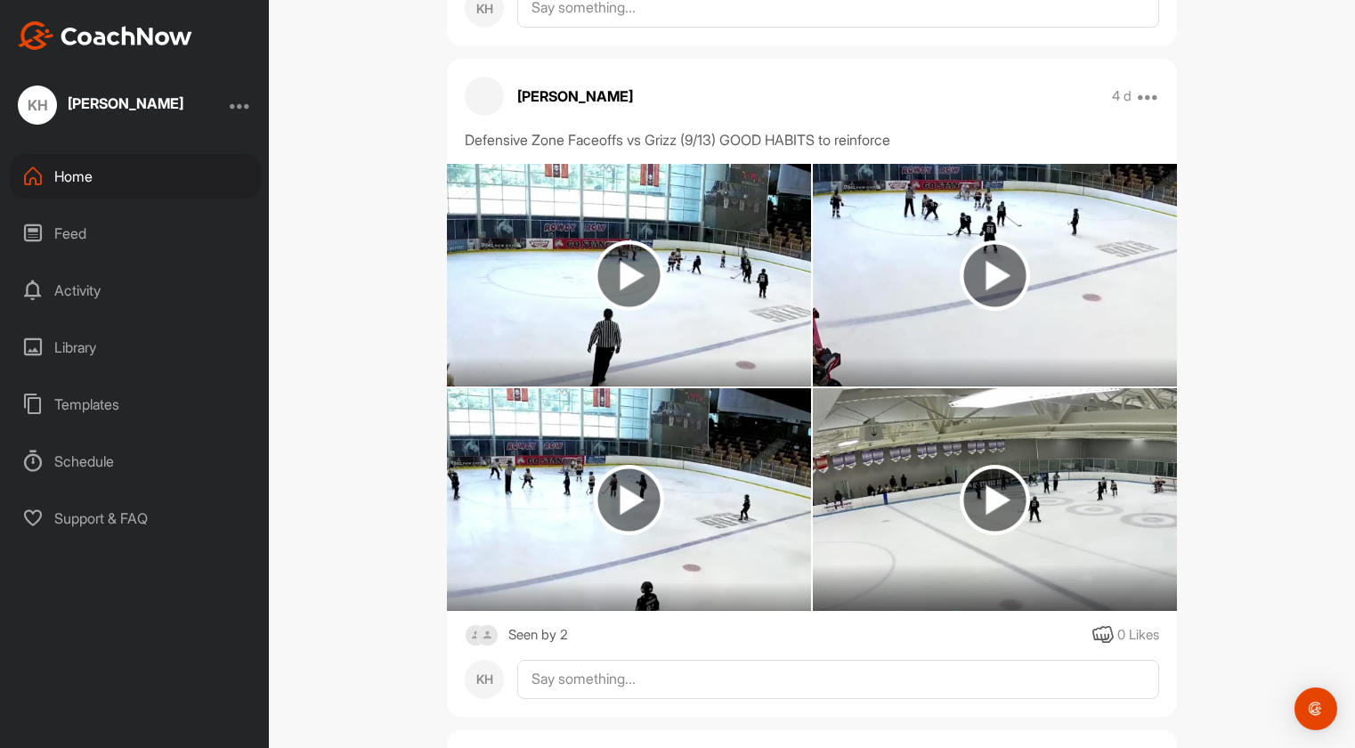
scroll to position [3478, 0]
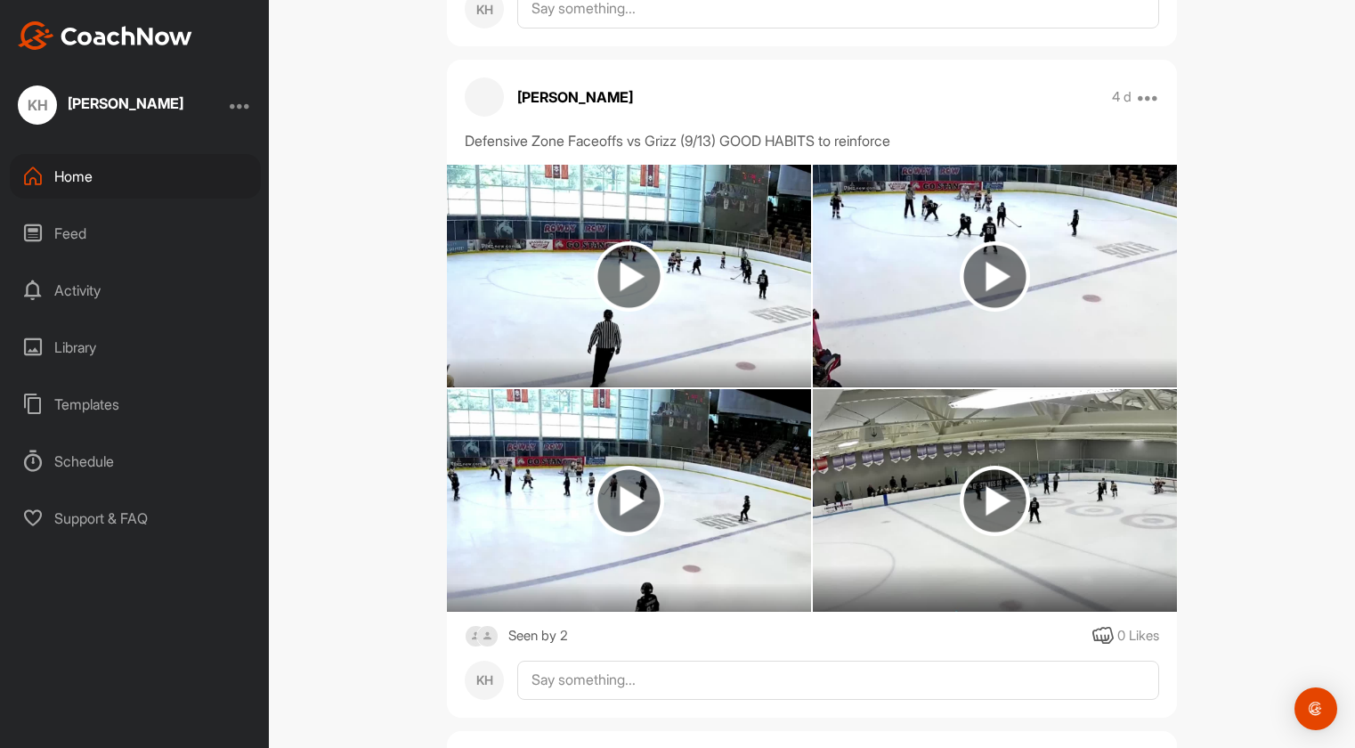
click at [1014, 466] on img at bounding box center [995, 501] width 70 height 70
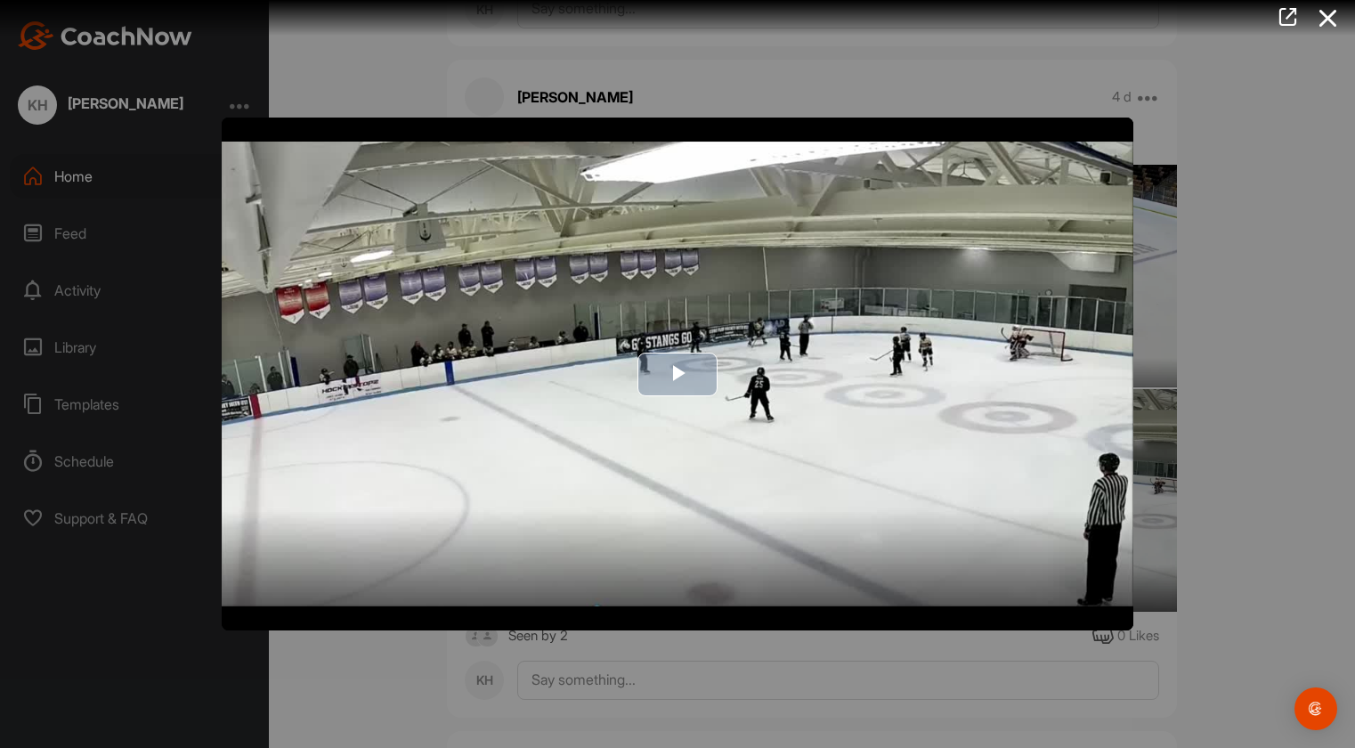
click at [677, 374] on span "Video Player" at bounding box center [677, 374] width 0 height 0
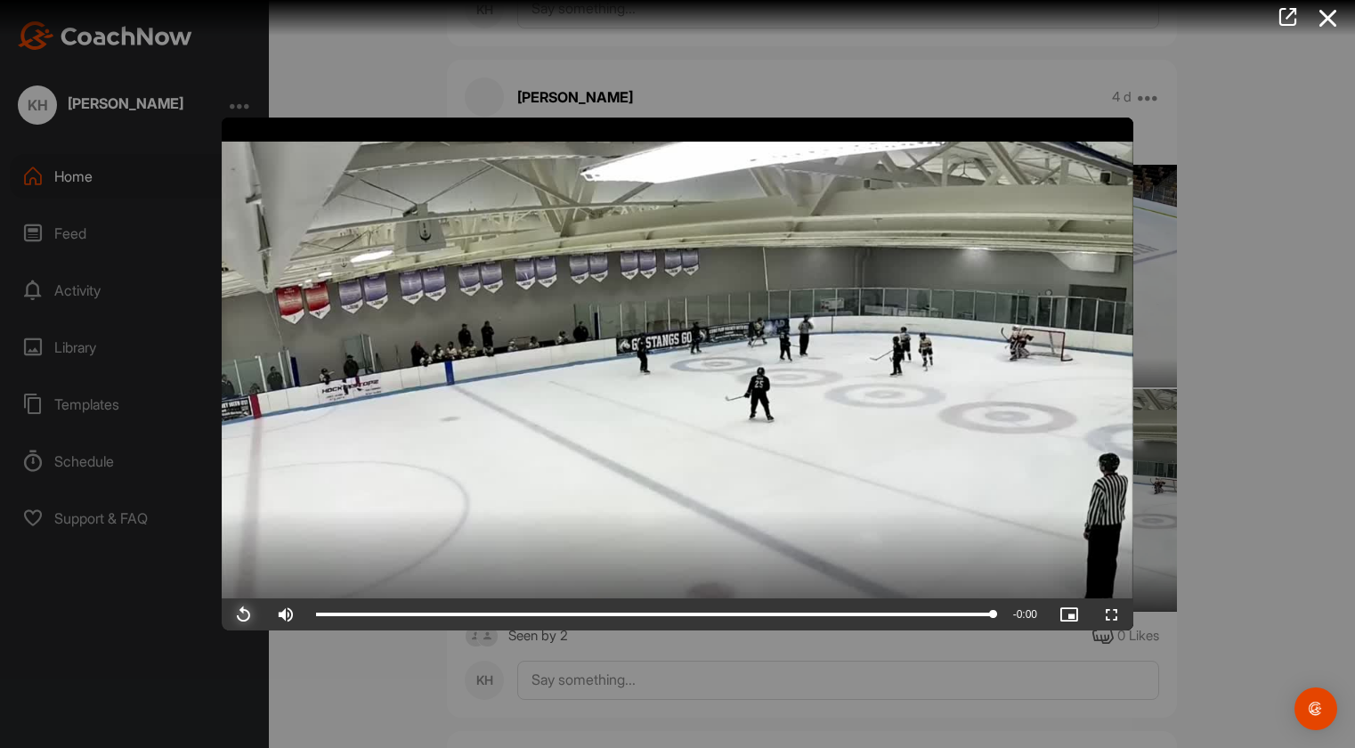
click at [243, 614] on span "Video Player" at bounding box center [243, 614] width 43 height 0
click at [318, 676] on div at bounding box center [677, 374] width 1355 height 748
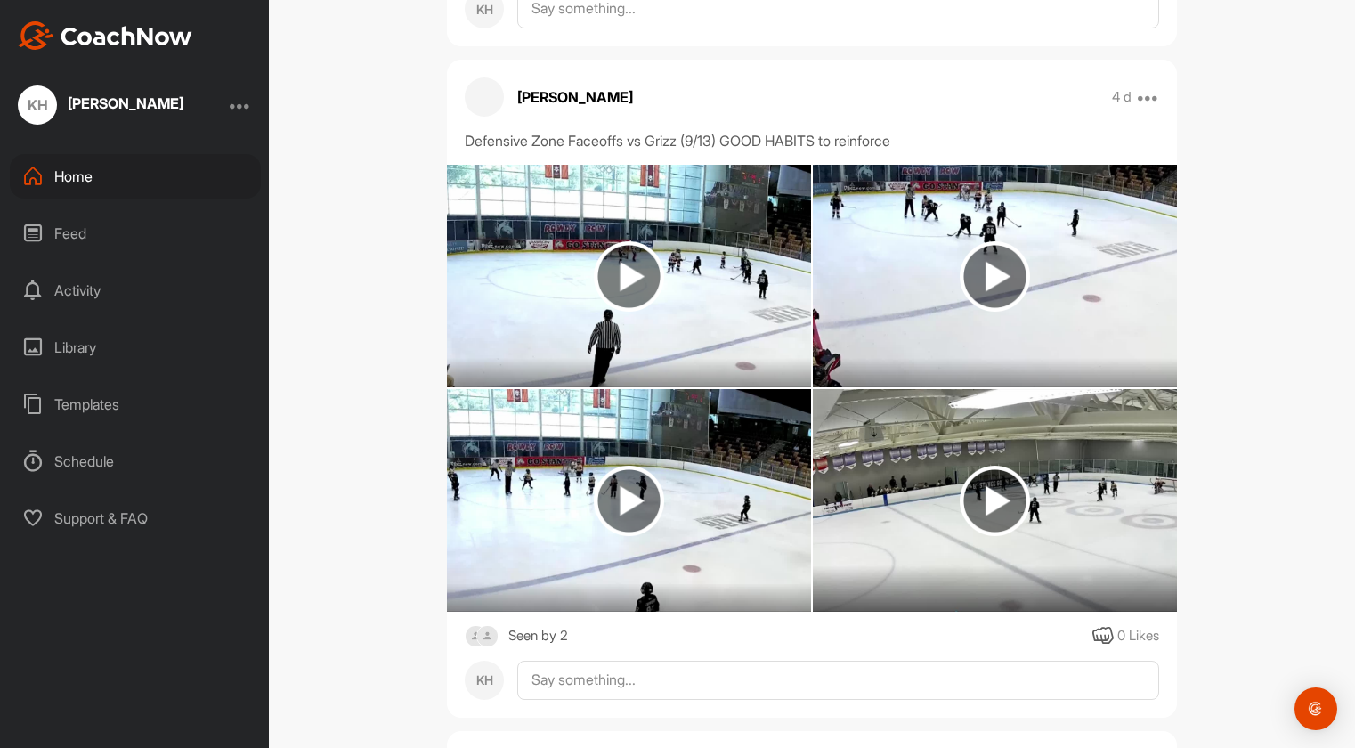
click at [636, 466] on img at bounding box center [629, 501] width 70 height 70
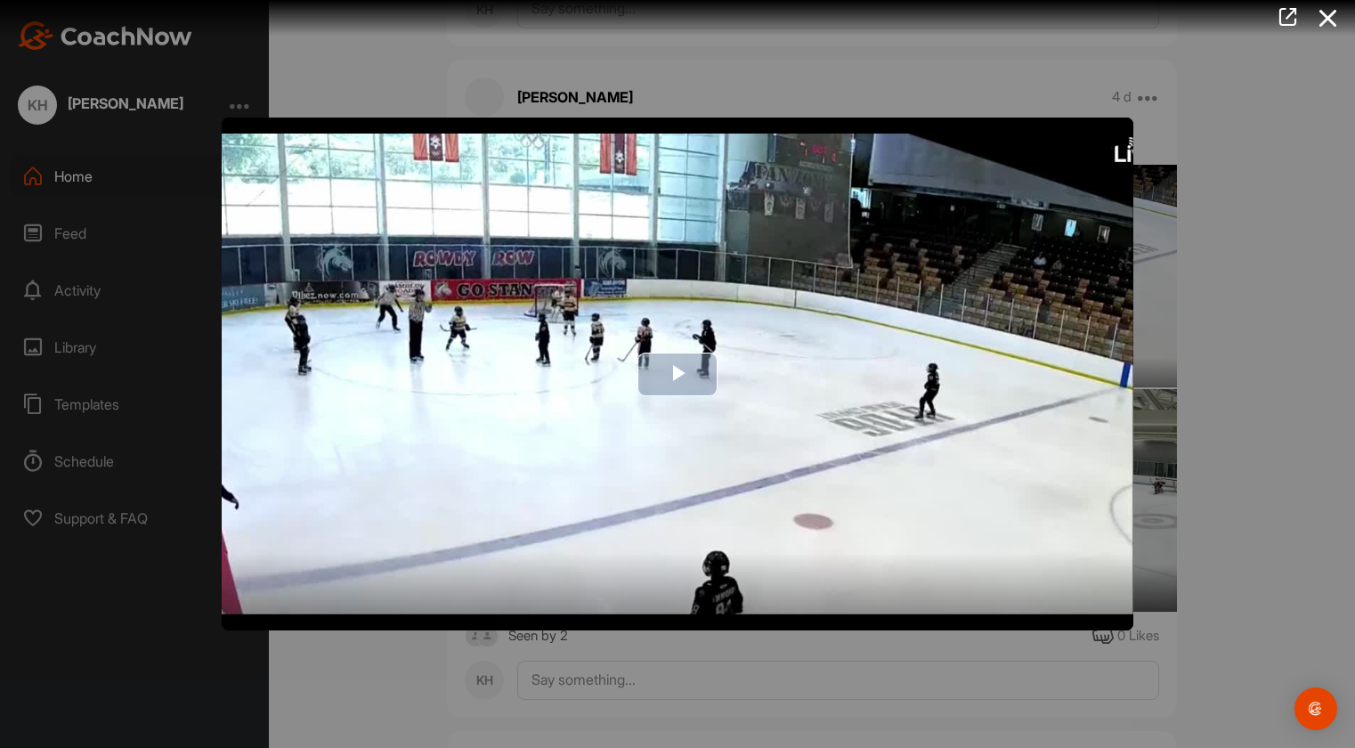
click at [677, 374] on span "Video Player" at bounding box center [677, 374] width 0 height 0
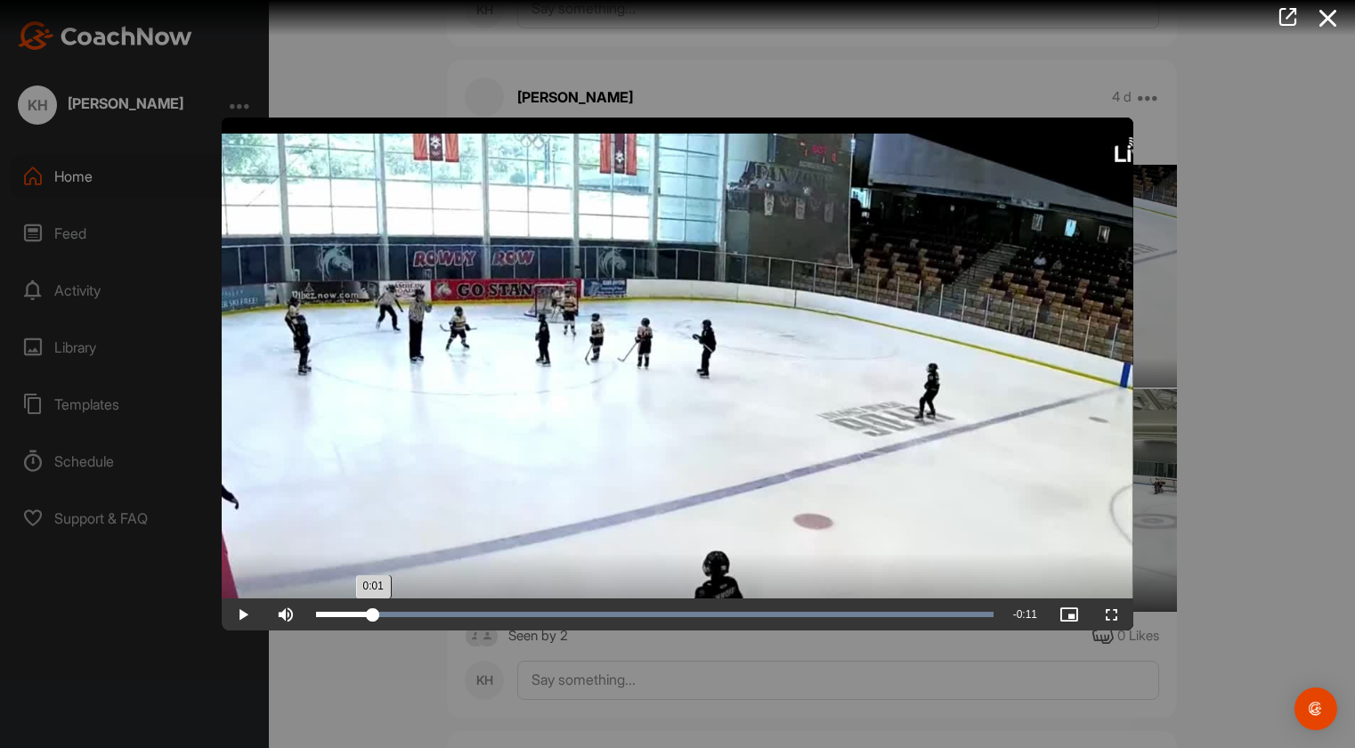
click at [373, 612] on div "Loaded : 100.00% 0:01 0:01" at bounding box center [654, 614] width 677 height 5
click at [242, 614] on span "Video Player" at bounding box center [243, 614] width 43 height 0
click at [247, 614] on span "Video Player" at bounding box center [243, 614] width 43 height 0
click at [799, 598] on div "Loaded : 100.00% 0:08 0:08" at bounding box center [654, 614] width 695 height 32
click at [258, 614] on span "Video Player" at bounding box center [243, 614] width 43 height 0
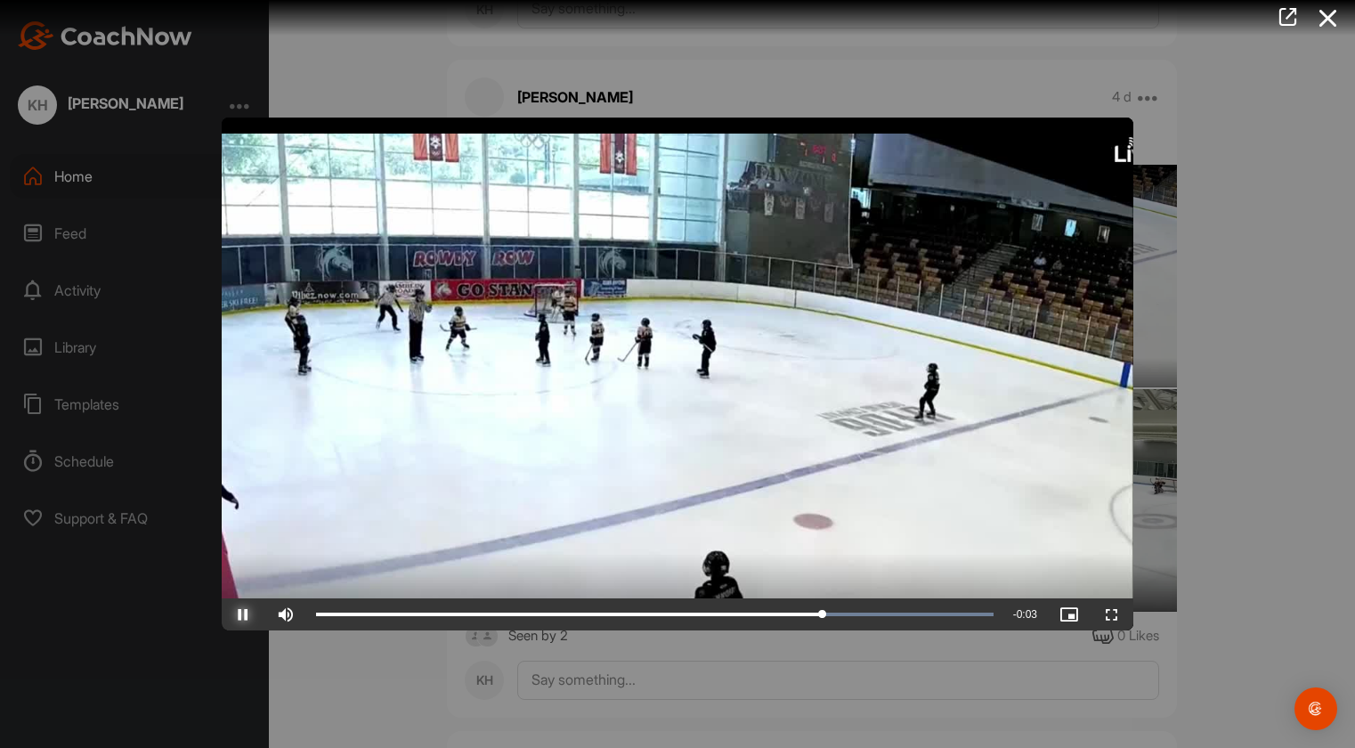
click at [248, 614] on span "Video Player" at bounding box center [243, 614] width 43 height 0
click at [231, 614] on span "Video Player" at bounding box center [243, 614] width 43 height 0
click at [312, 687] on div at bounding box center [677, 374] width 1355 height 748
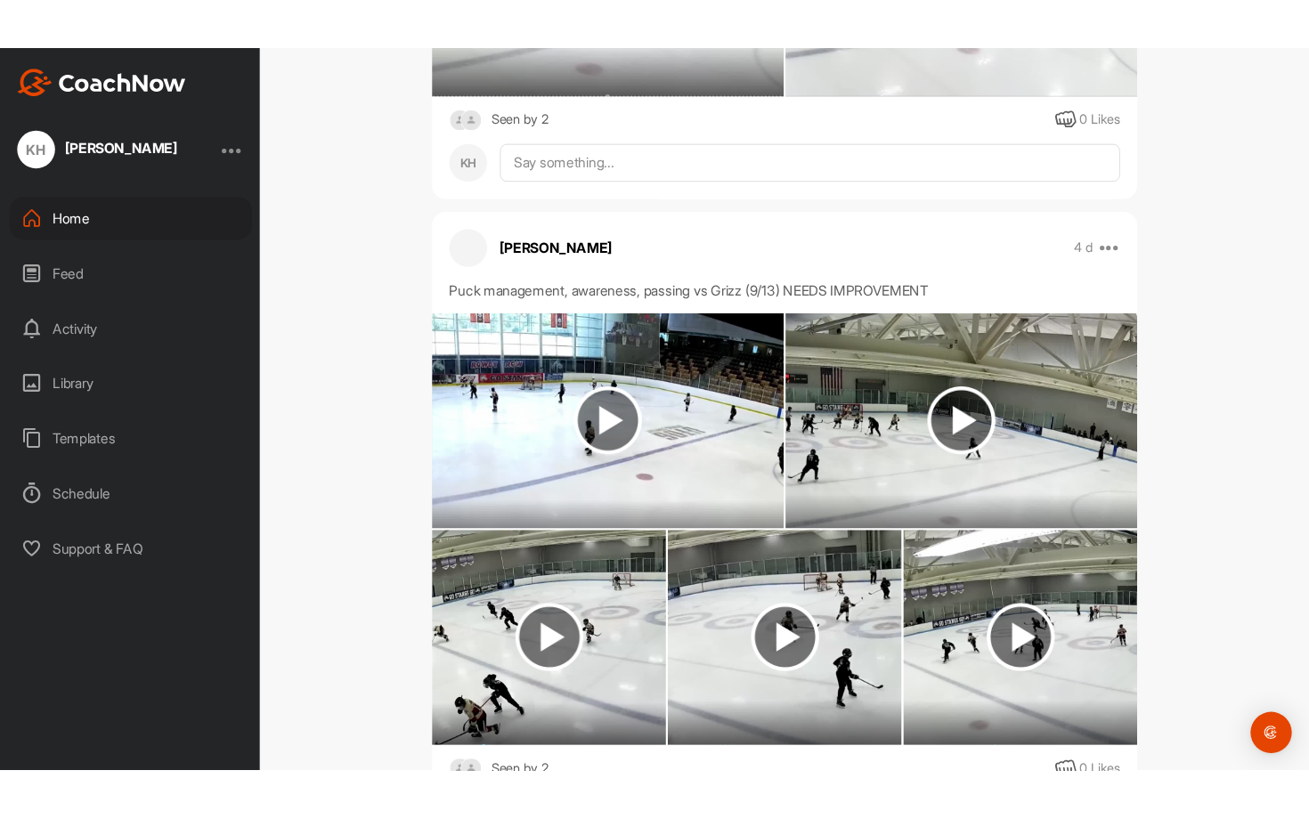
scroll to position [2695, 0]
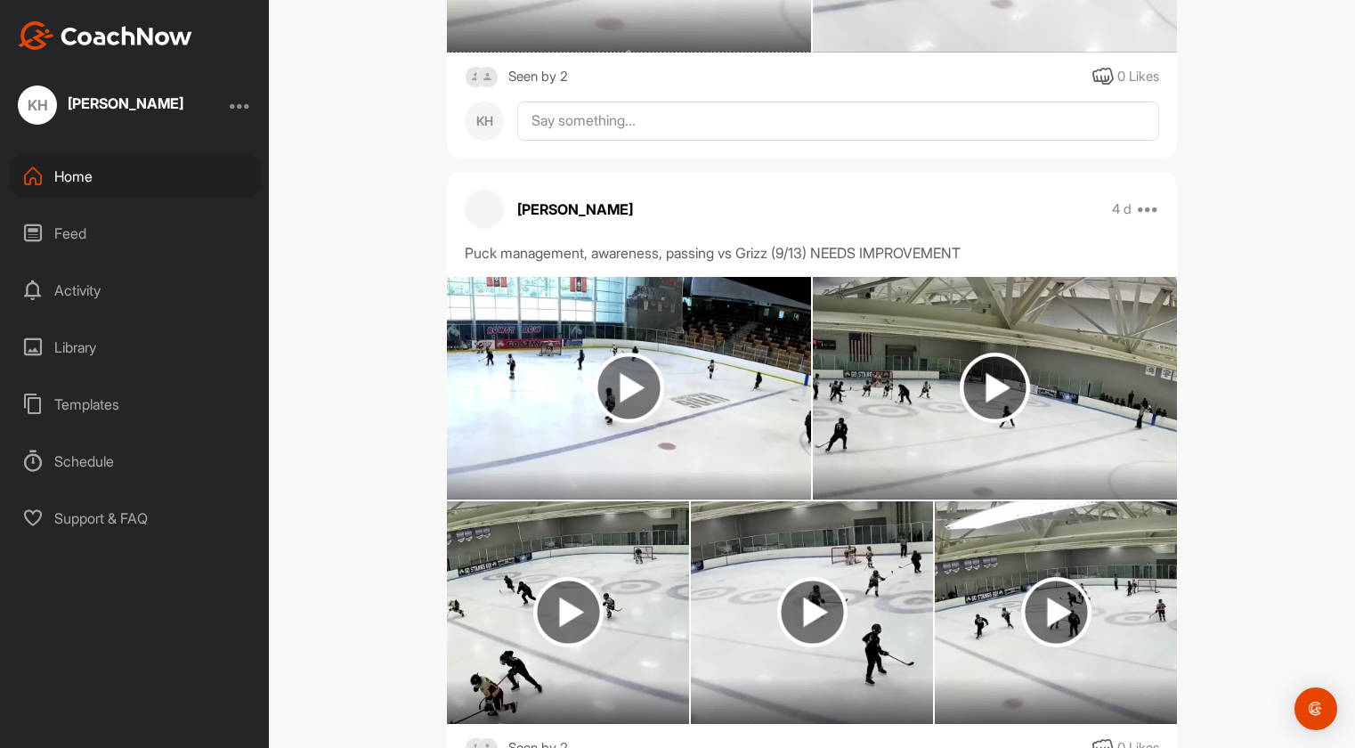
click at [624, 352] on img at bounding box center [629, 387] width 70 height 70
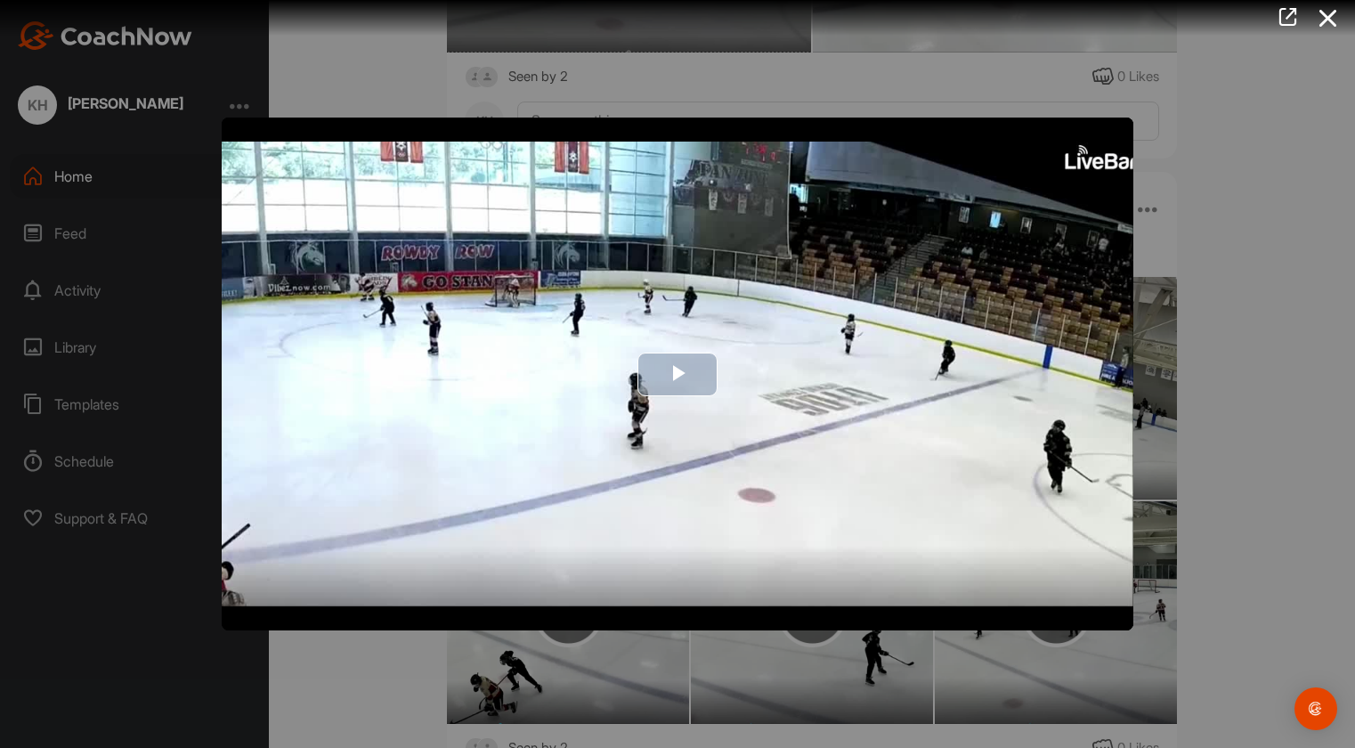
click at [1073, 587] on img "Video Player" at bounding box center [678, 373] width 912 height 513
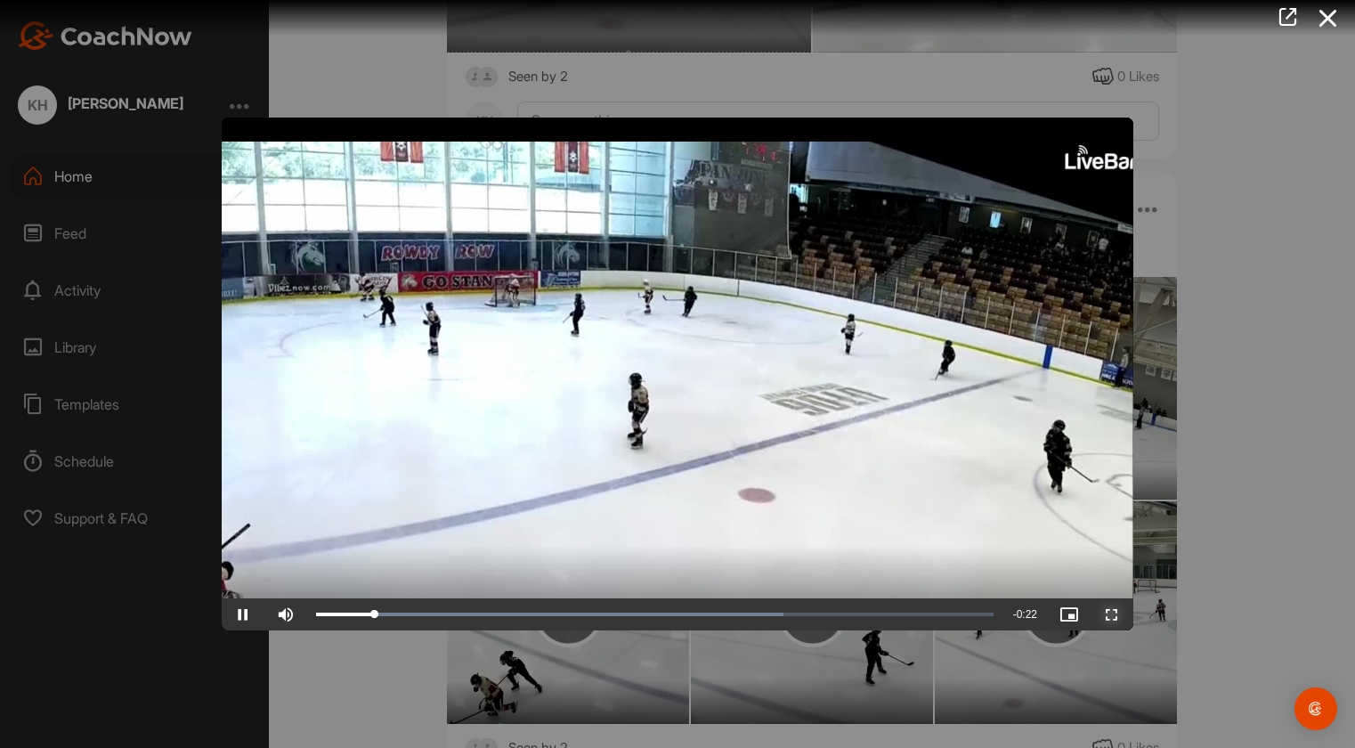
click at [1124, 614] on span "Video Player" at bounding box center [1111, 614] width 43 height 0
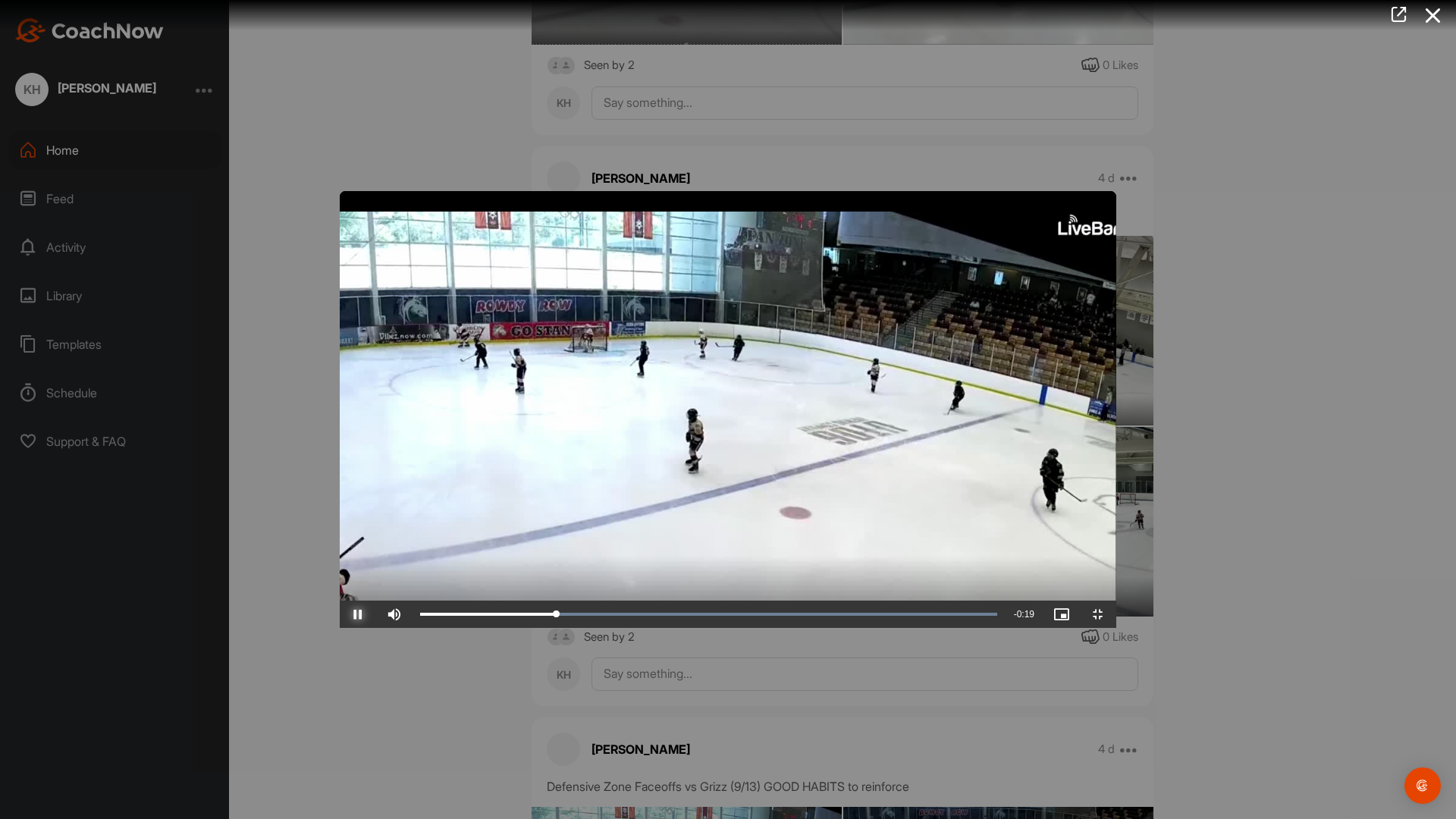
click at [340, 614] on span "Video Player" at bounding box center [358, 614] width 37 height 0
click at [411, 628] on div "16%" at bounding box center [434, 614] width 45 height 27
drag, startPoint x: 389, startPoint y: 806, endPoint x: 53, endPoint y: 813, distance: 336.1
click at [340, 628] on div "Play Skip Backward Skip Forward Mute 76% Current Time 0:00 / Duration 0:24 Load…" at bounding box center [728, 614] width 777 height 27
click at [340, 614] on span "Video Player" at bounding box center [358, 614] width 37 height 0
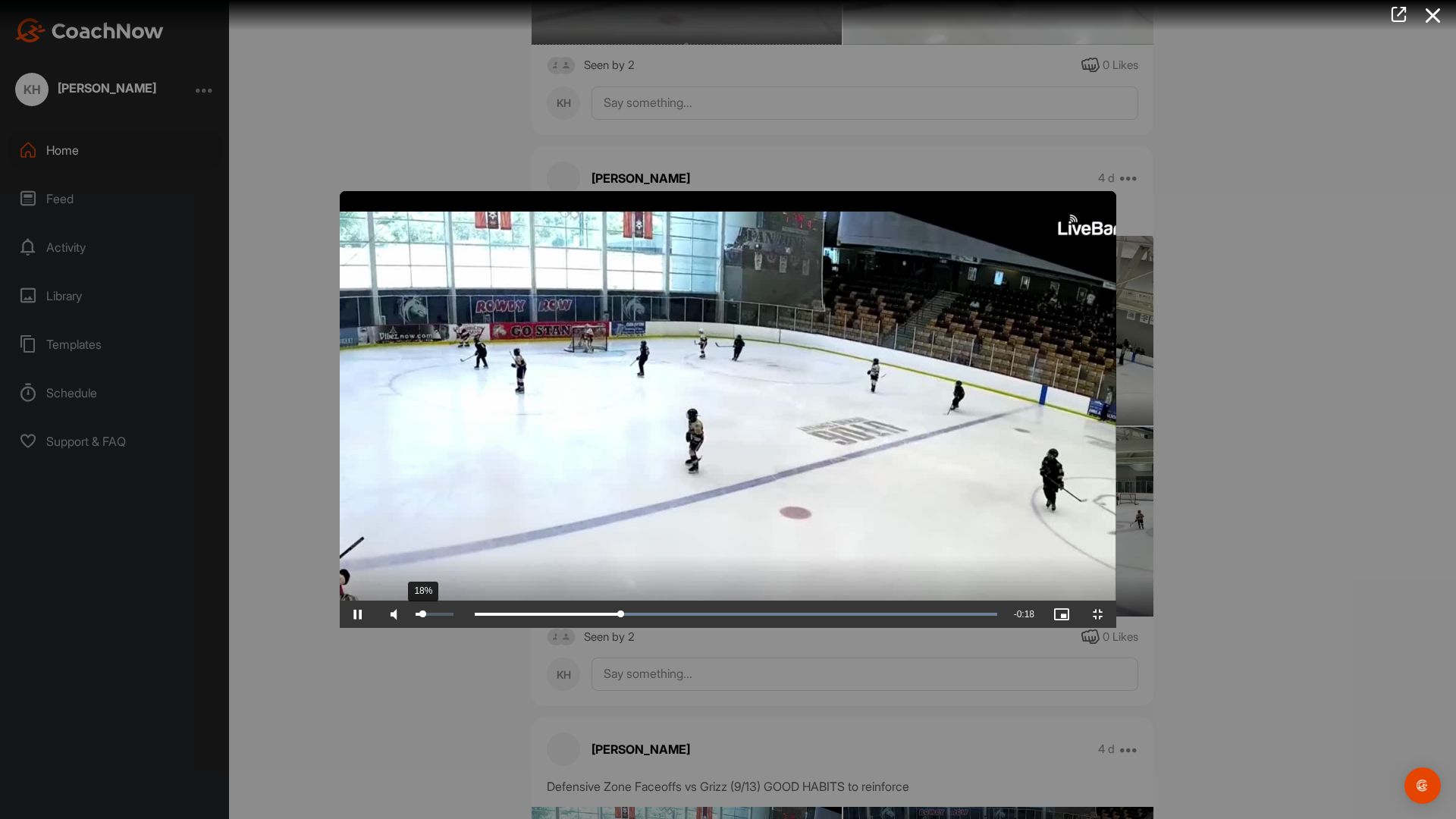
click at [411, 628] on div "18%" at bounding box center [434, 614] width 45 height 27
drag, startPoint x: 537, startPoint y: 800, endPoint x: 36, endPoint y: 818, distance: 501.3
click at [340, 628] on div "Play Skip Backward Skip Forward Mute 24% Current Time 0:00 / Duration 0:24 Load…" at bounding box center [728, 614] width 777 height 27
click at [340, 614] on span "Video Player" at bounding box center [358, 614] width 37 height 0
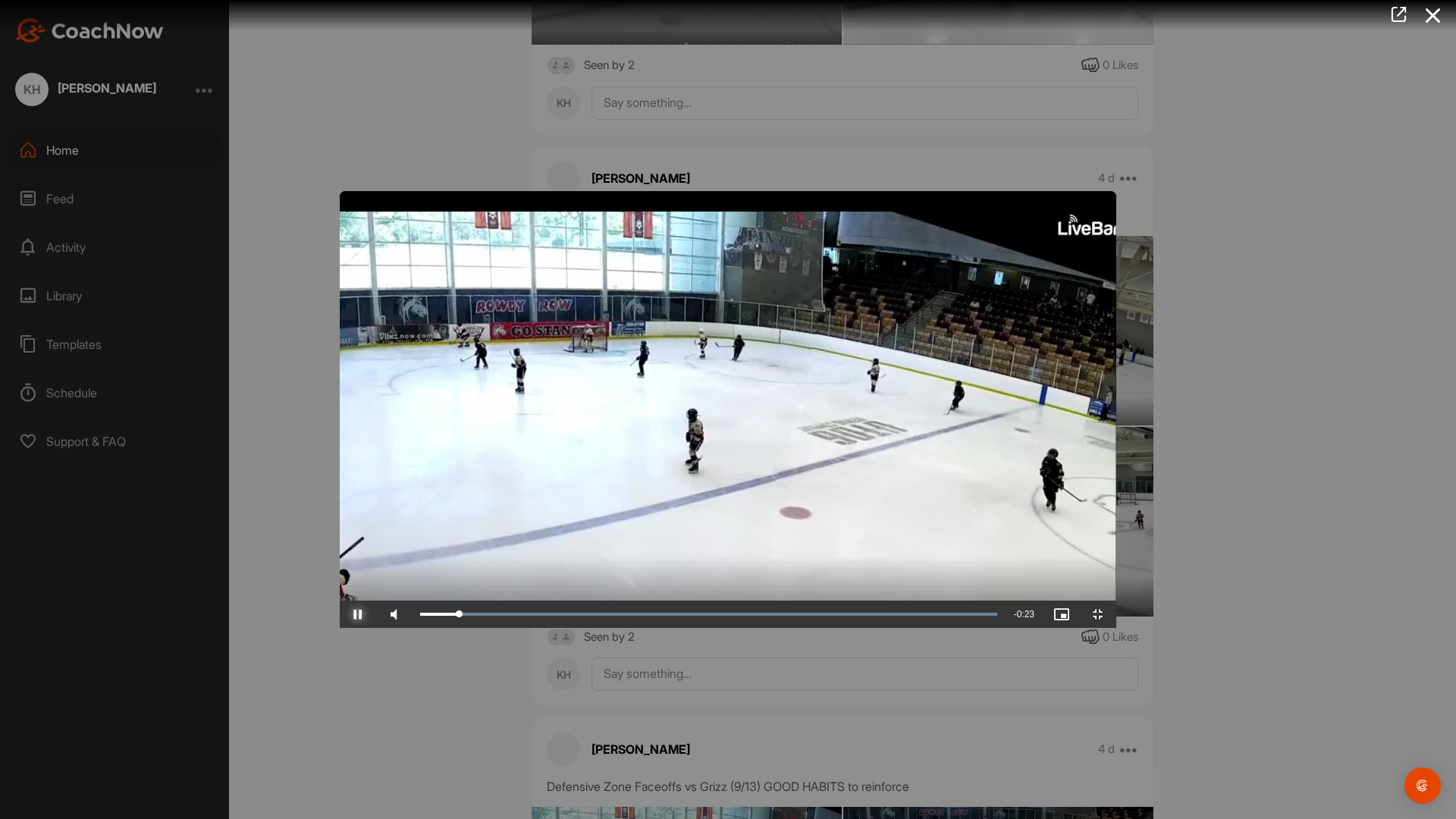
click at [340, 614] on span "Video Player" at bounding box center [358, 614] width 37 height 0
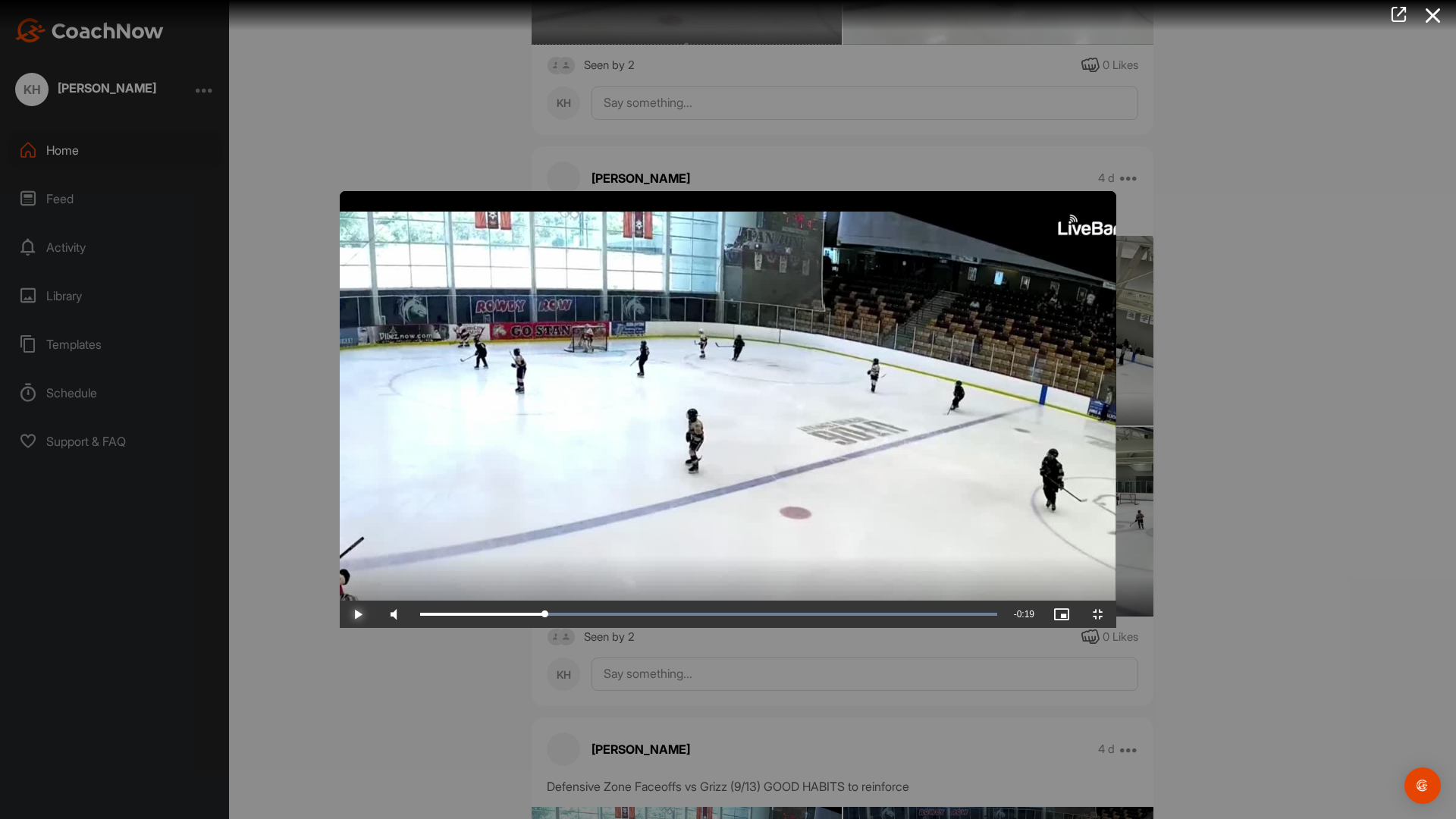
click at [340, 614] on span "Video Player" at bounding box center [358, 614] width 37 height 0
click at [412, 628] on div "Loaded : 100.00% 0:02 0:06" at bounding box center [708, 614] width 592 height 27
click at [340, 614] on span "Video Player" at bounding box center [358, 614] width 37 height 0
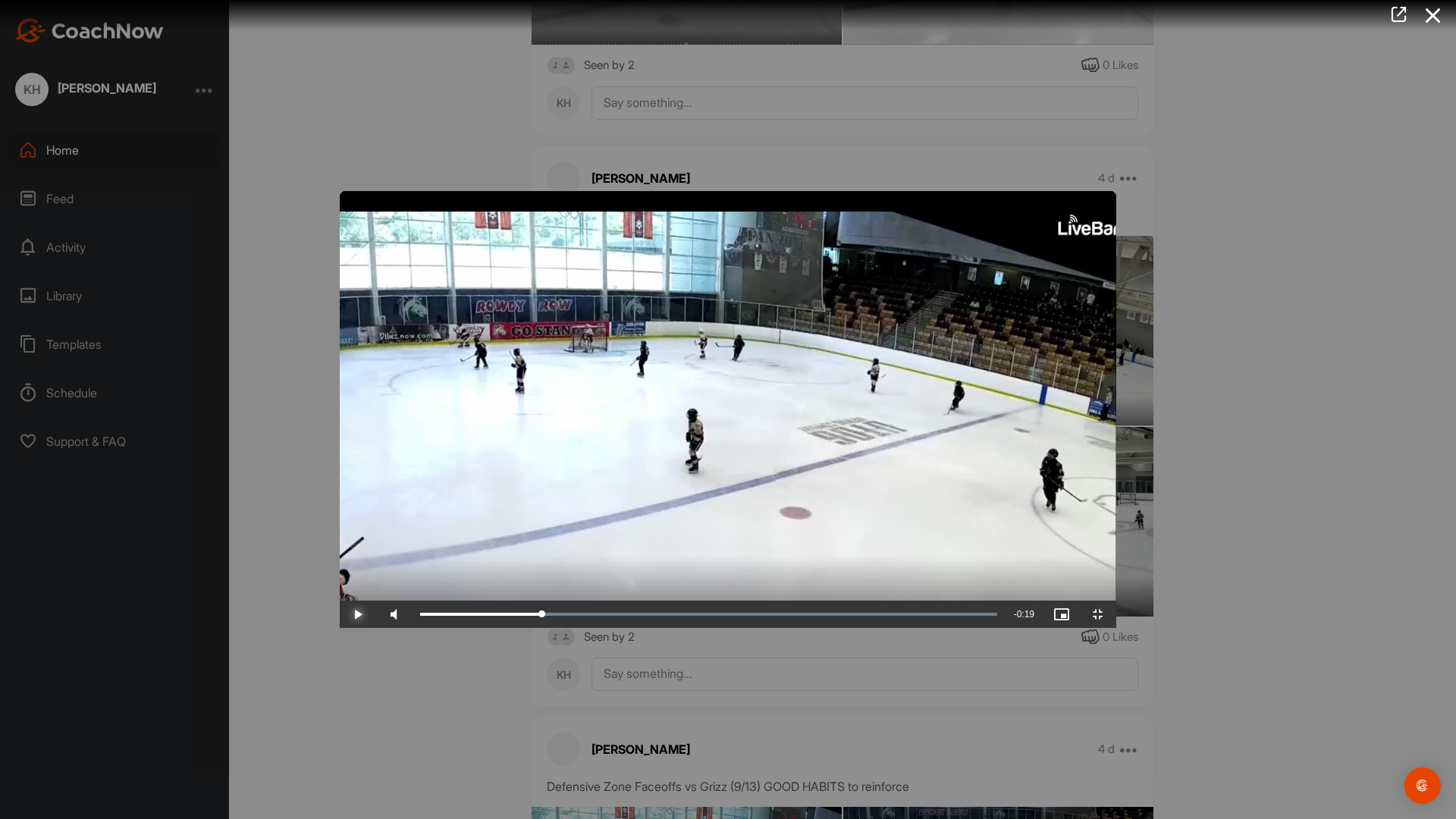
click at [340, 614] on span "Video Player" at bounding box center [358, 614] width 37 height 0
drag, startPoint x: 197, startPoint y: 273, endPoint x: 511, endPoint y: 249, distance: 314.9
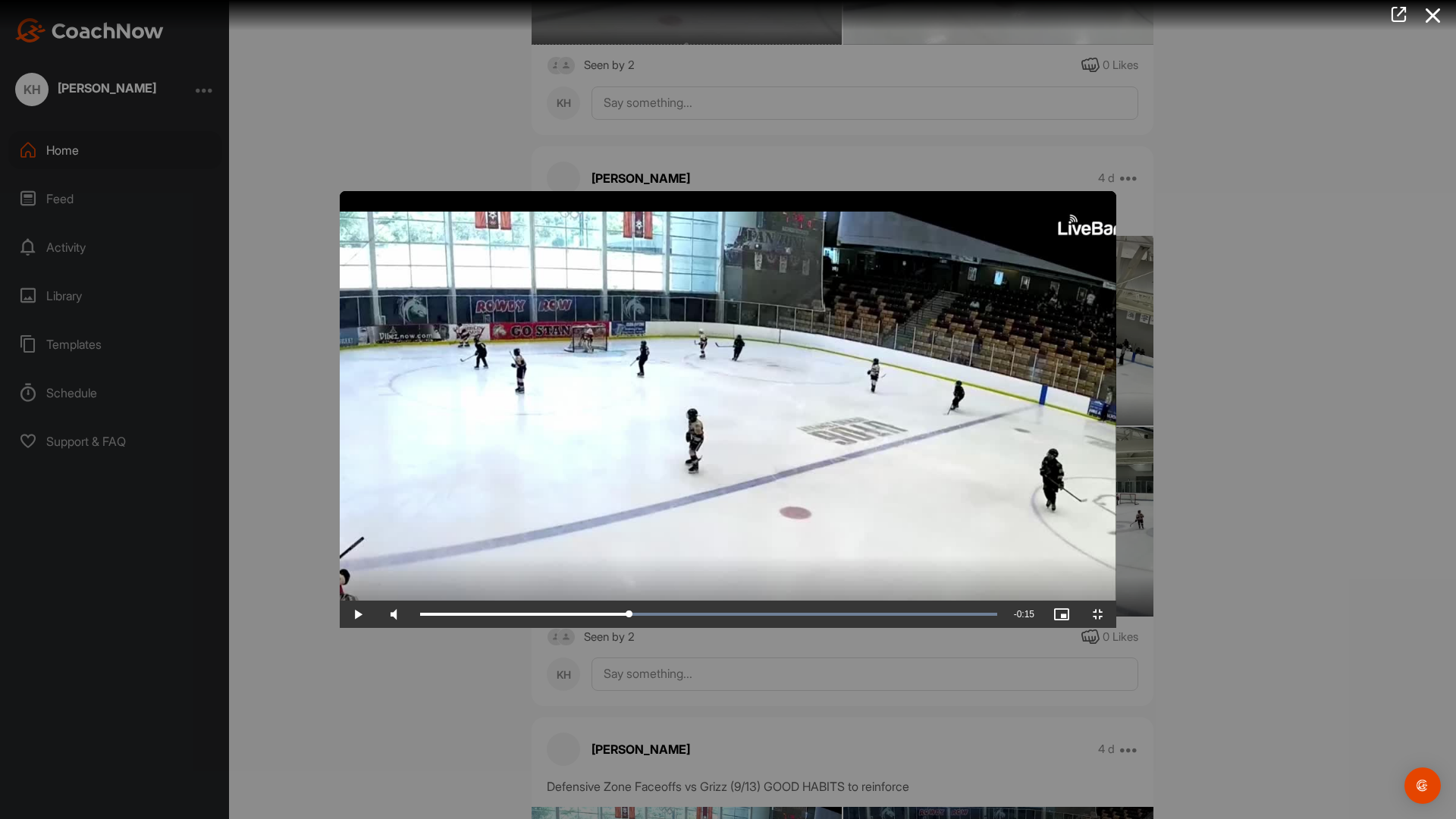
click at [511, 249] on video "Video Player" at bounding box center [728, 409] width 777 height 437
click at [340, 430] on video "Video Player" at bounding box center [728, 409] width 777 height 437
drag, startPoint x: 593, startPoint y: 806, endPoint x: 473, endPoint y: 810, distance: 120.1
click at [473, 617] on div "0:07" at bounding box center [510, 614] width 181 height 4
click at [340, 614] on span "Video Player" at bounding box center [358, 614] width 37 height 0
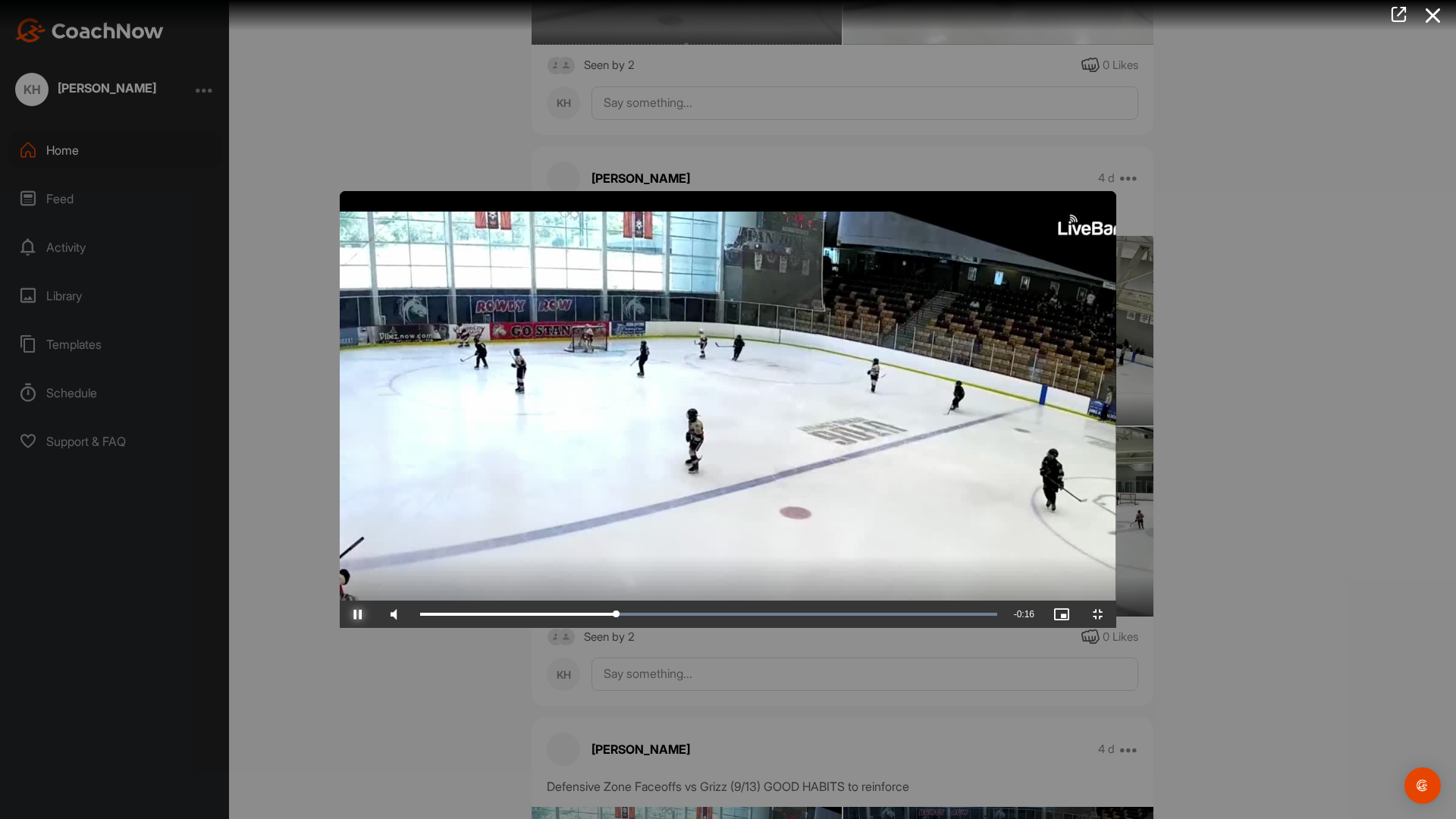
click at [340, 614] on span "Video Player" at bounding box center [358, 614] width 37 height 0
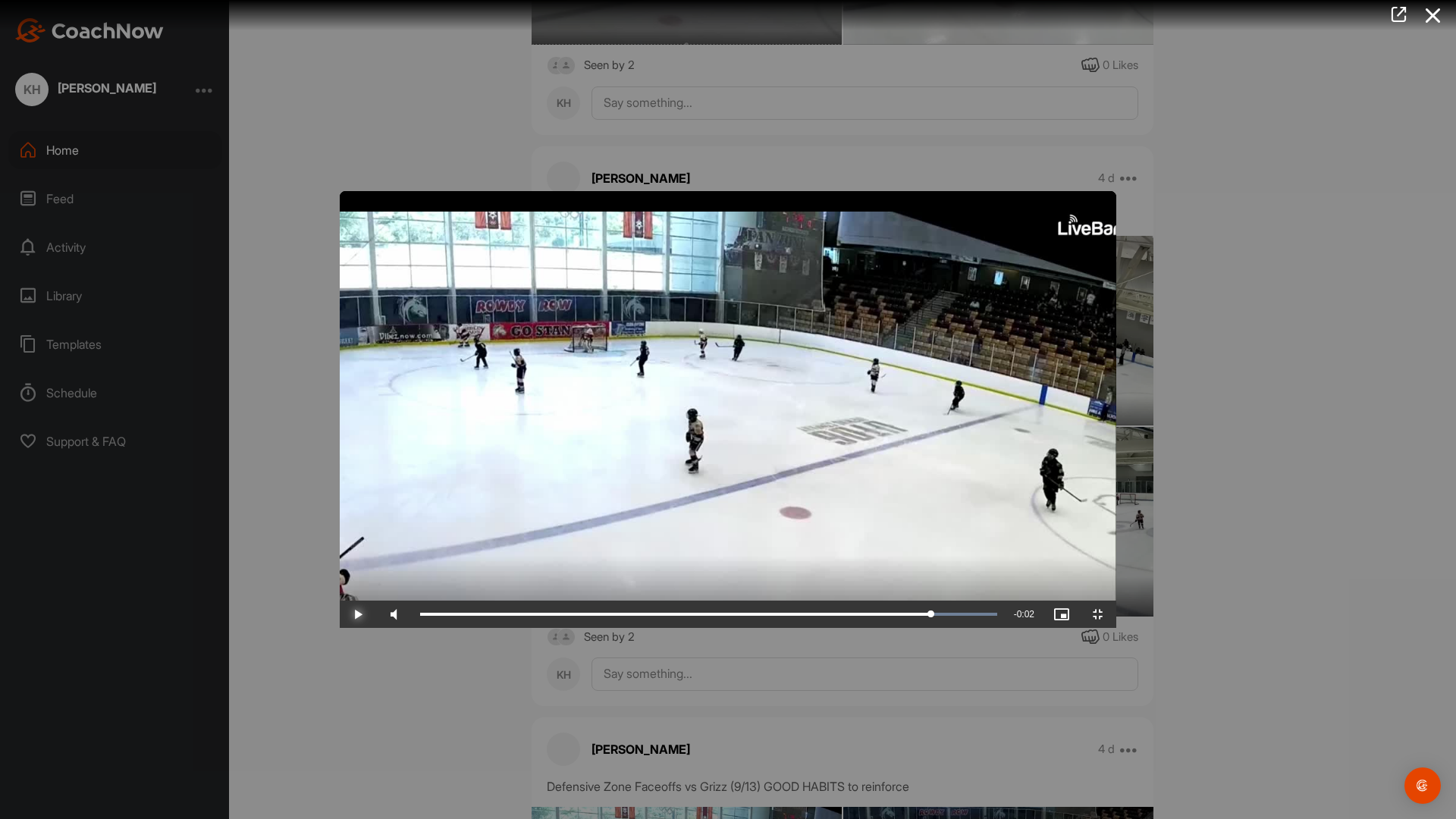
click at [340, 614] on span "Video Player" at bounding box center [358, 614] width 37 height 0
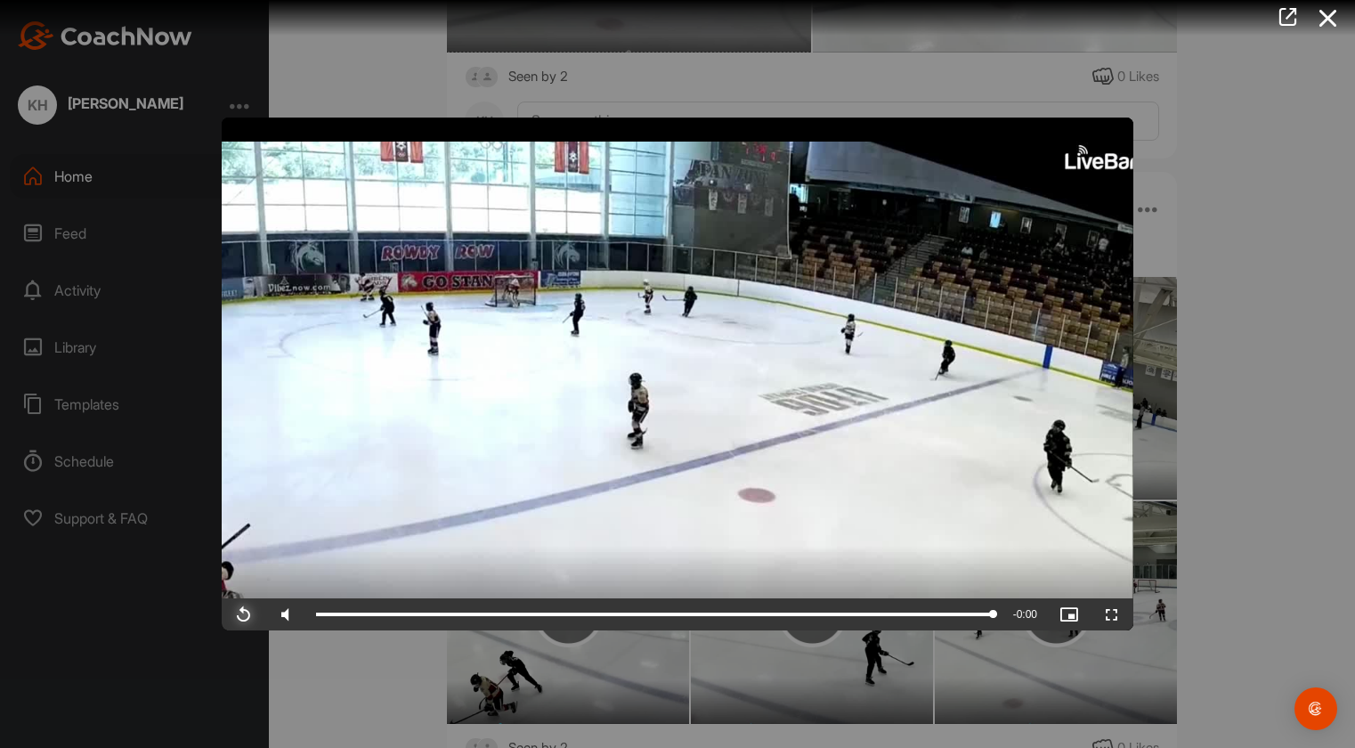
click at [246, 614] on span "Video Player" at bounding box center [243, 614] width 43 height 0
click at [236, 614] on span "Video Player" at bounding box center [243, 614] width 43 height 0
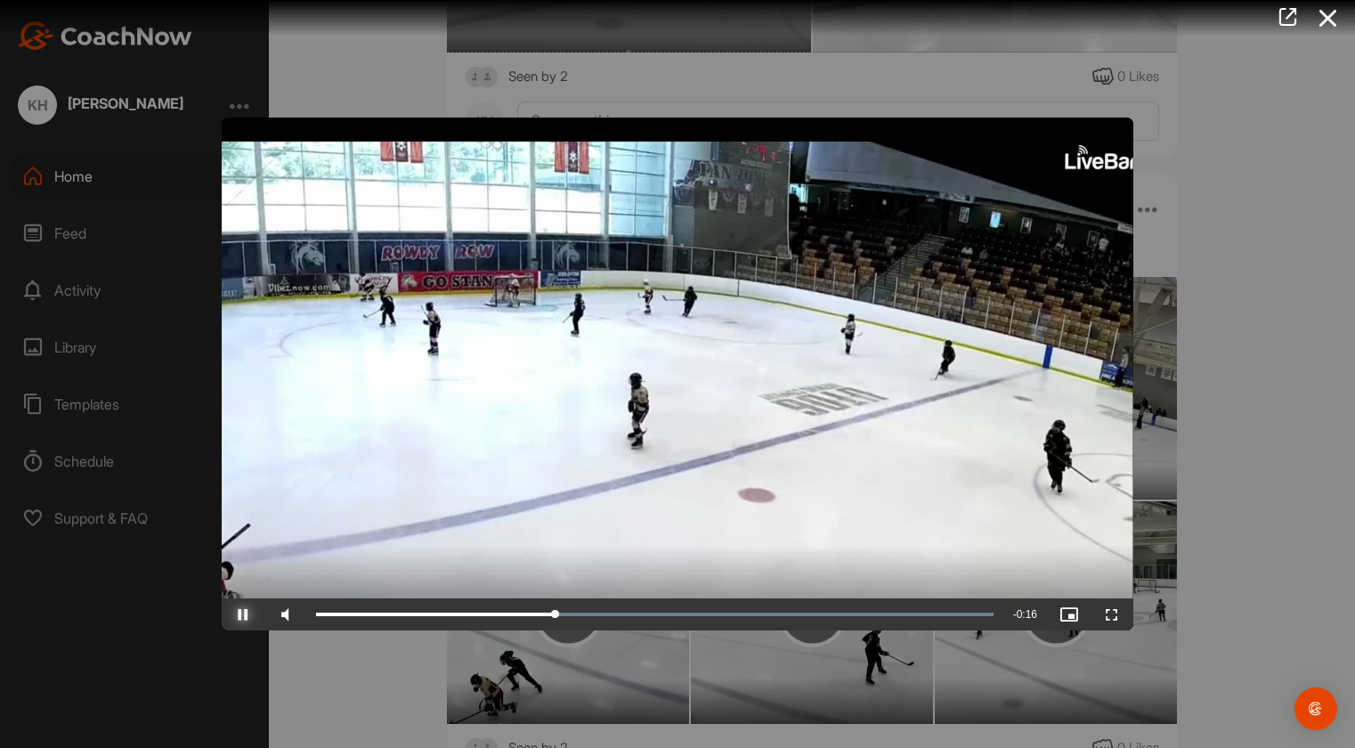
click at [236, 614] on span "Video Player" at bounding box center [243, 614] width 43 height 0
click at [247, 614] on span "Video Player" at bounding box center [243, 614] width 43 height 0
click at [367, 688] on div at bounding box center [677, 374] width 1355 height 748
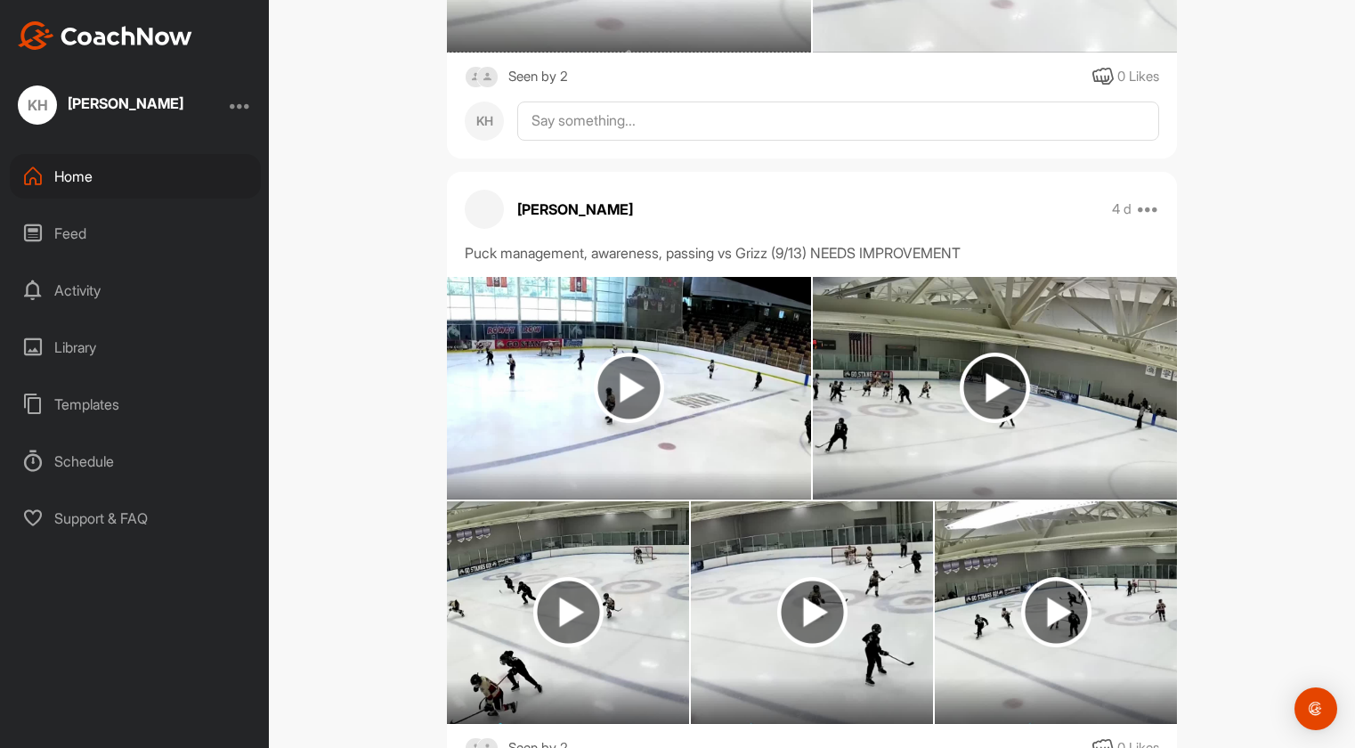
click at [987, 352] on img at bounding box center [995, 387] width 70 height 70
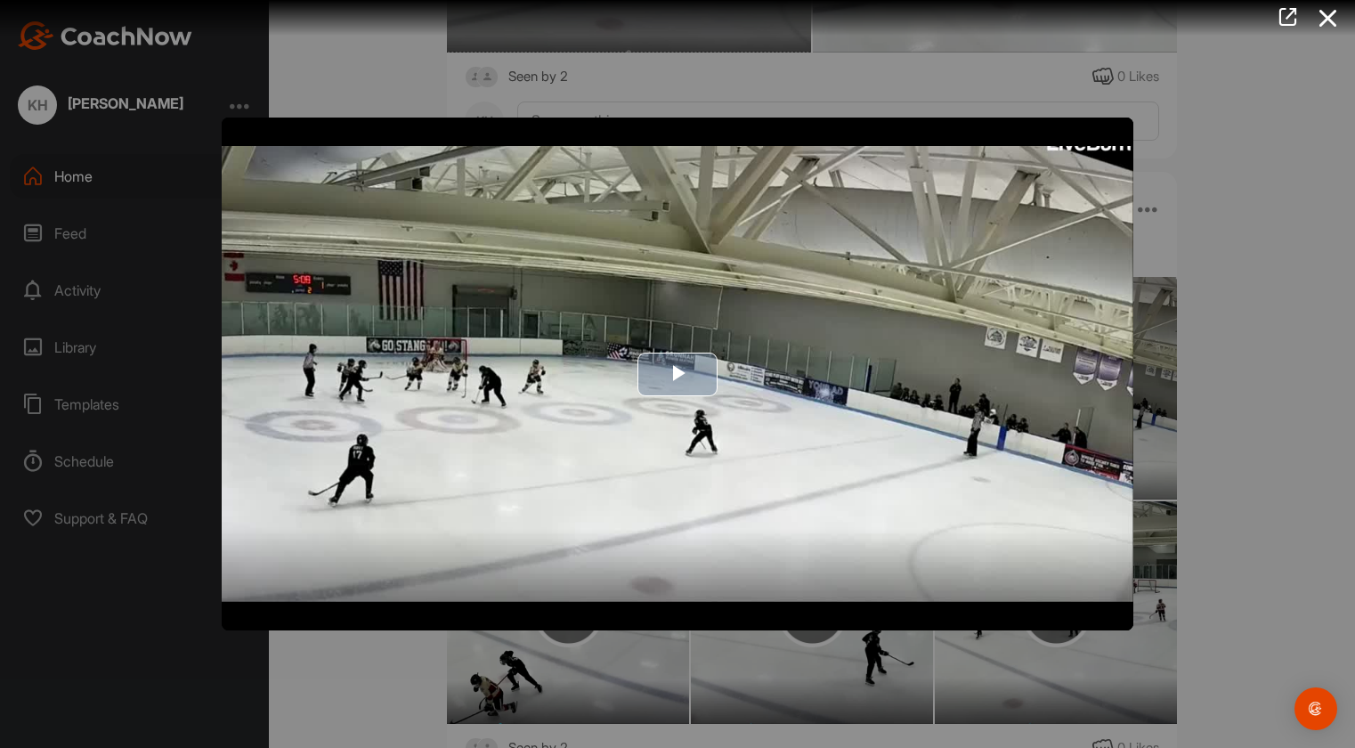
click at [677, 374] on span "Video Player" at bounding box center [677, 374] width 0 height 0
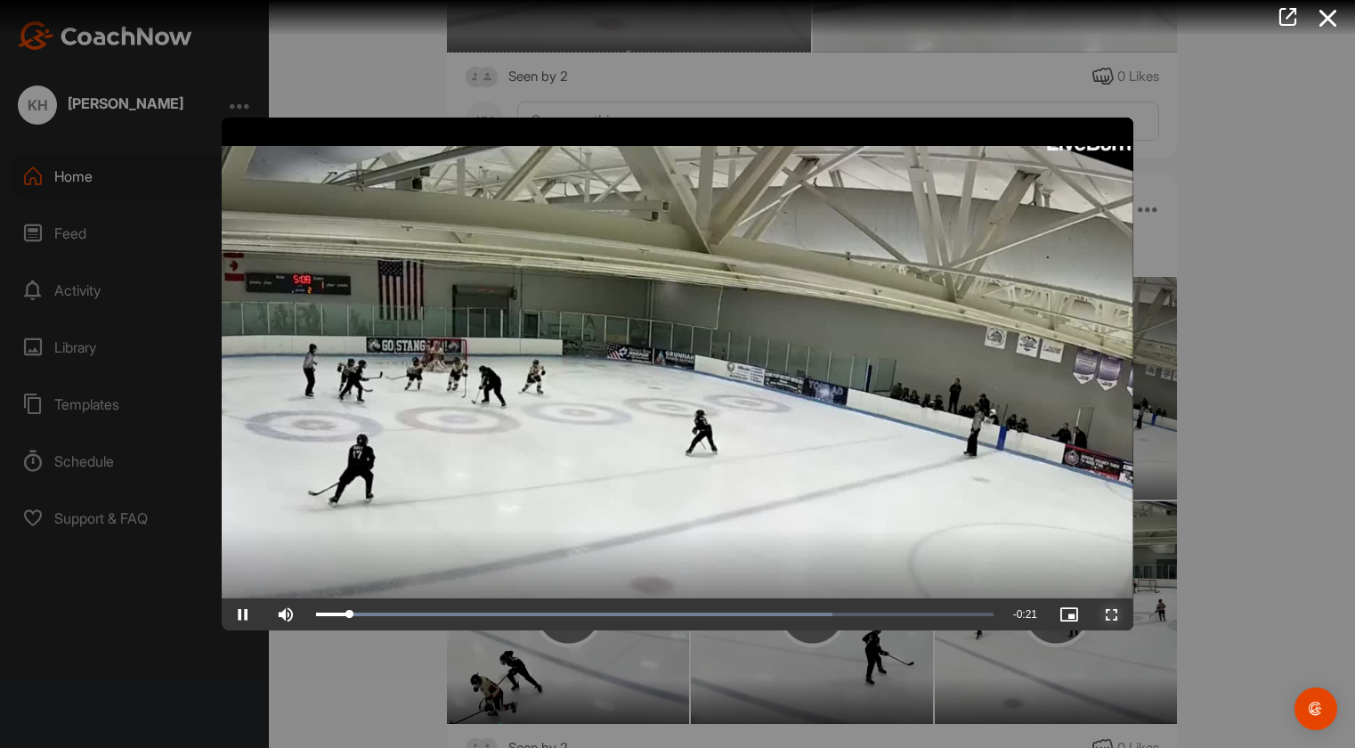
click at [1127, 614] on span "Video Player" at bounding box center [1111, 614] width 43 height 0
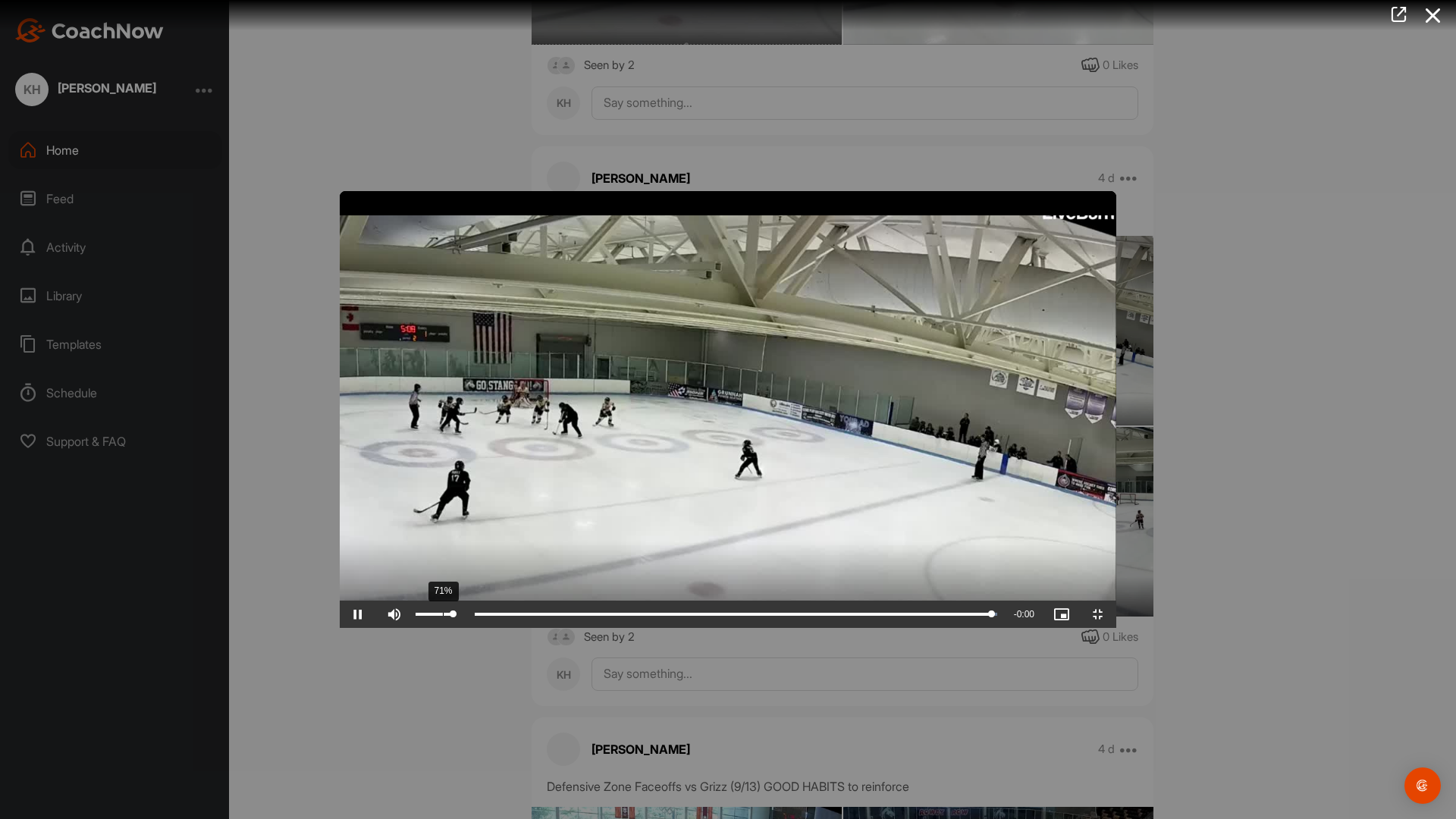
click at [411, 628] on div "71%" at bounding box center [434, 614] width 45 height 27
click at [416, 616] on div "Volume Level" at bounding box center [428, 614] width 25 height 3
click at [340, 614] on span "Video Player" at bounding box center [358, 614] width 37 height 0
drag, startPoint x: 312, startPoint y: 804, endPoint x: 33, endPoint y: 818, distance: 279.4
click at [340, 628] on div "Play Skip Backward Skip Forward Mute 100% Current Time 0:00 / Duration 0:22 Loa…" at bounding box center [728, 614] width 777 height 27
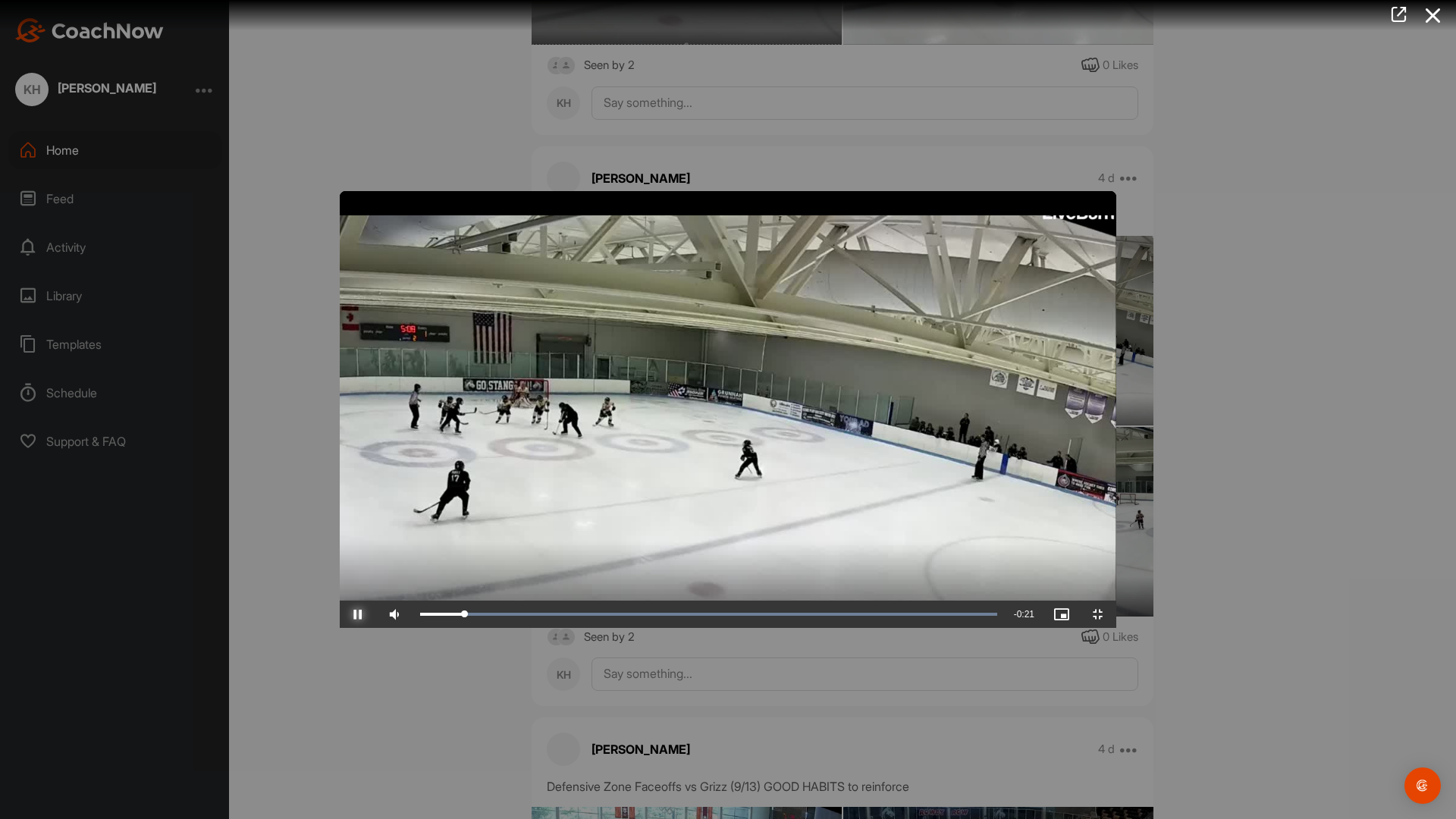
click at [340, 614] on span "Video Player" at bounding box center [358, 614] width 37 height 0
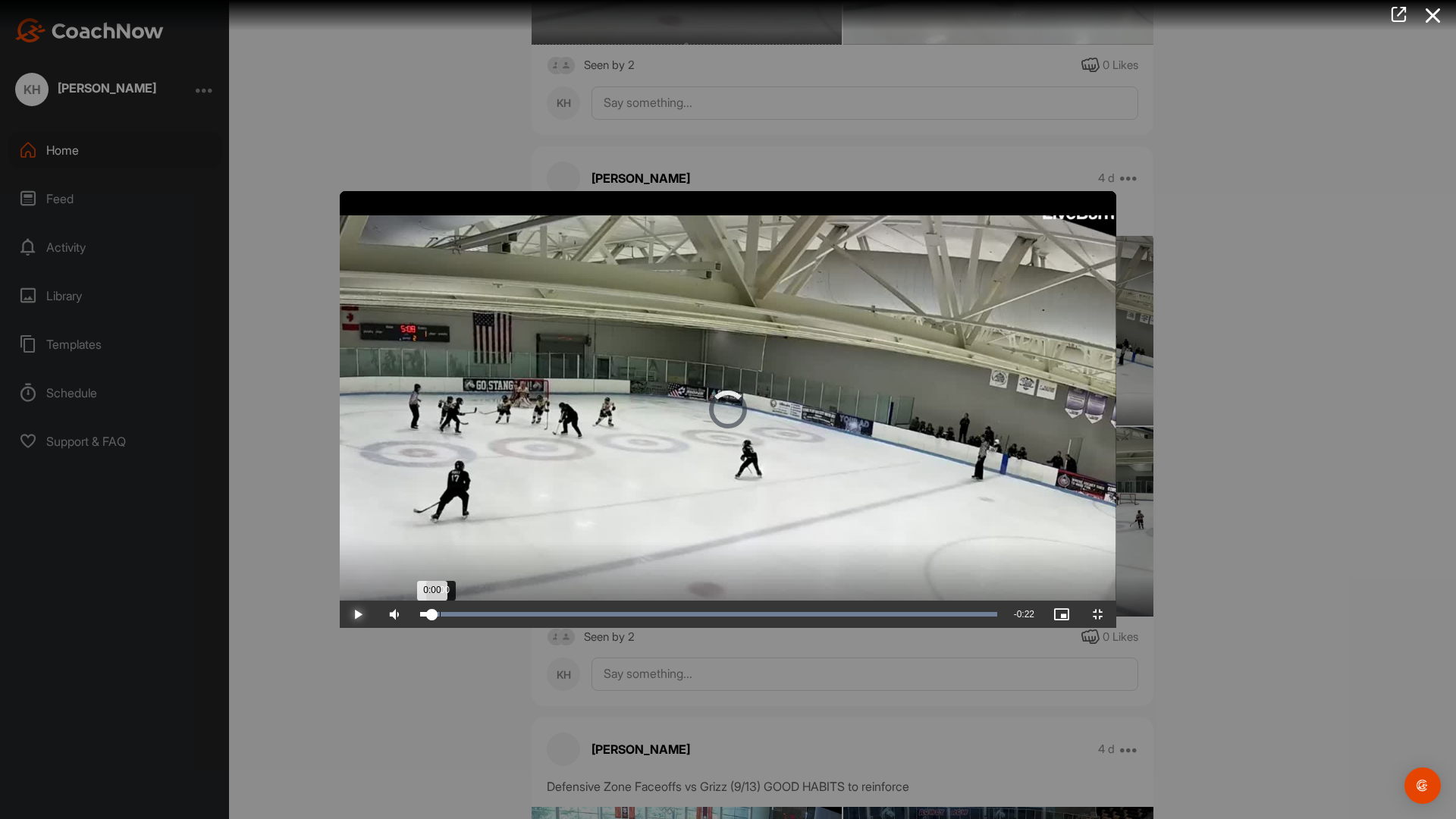
drag, startPoint x: 233, startPoint y: 803, endPoint x: 82, endPoint y: 809, distance: 151.1
click at [420, 617] on div "0:00" at bounding box center [426, 614] width 12 height 4
click at [340, 614] on span "Video Player" at bounding box center [358, 614] width 37 height 0
drag, startPoint x: 138, startPoint y: 808, endPoint x: 96, endPoint y: 810, distance: 42.0
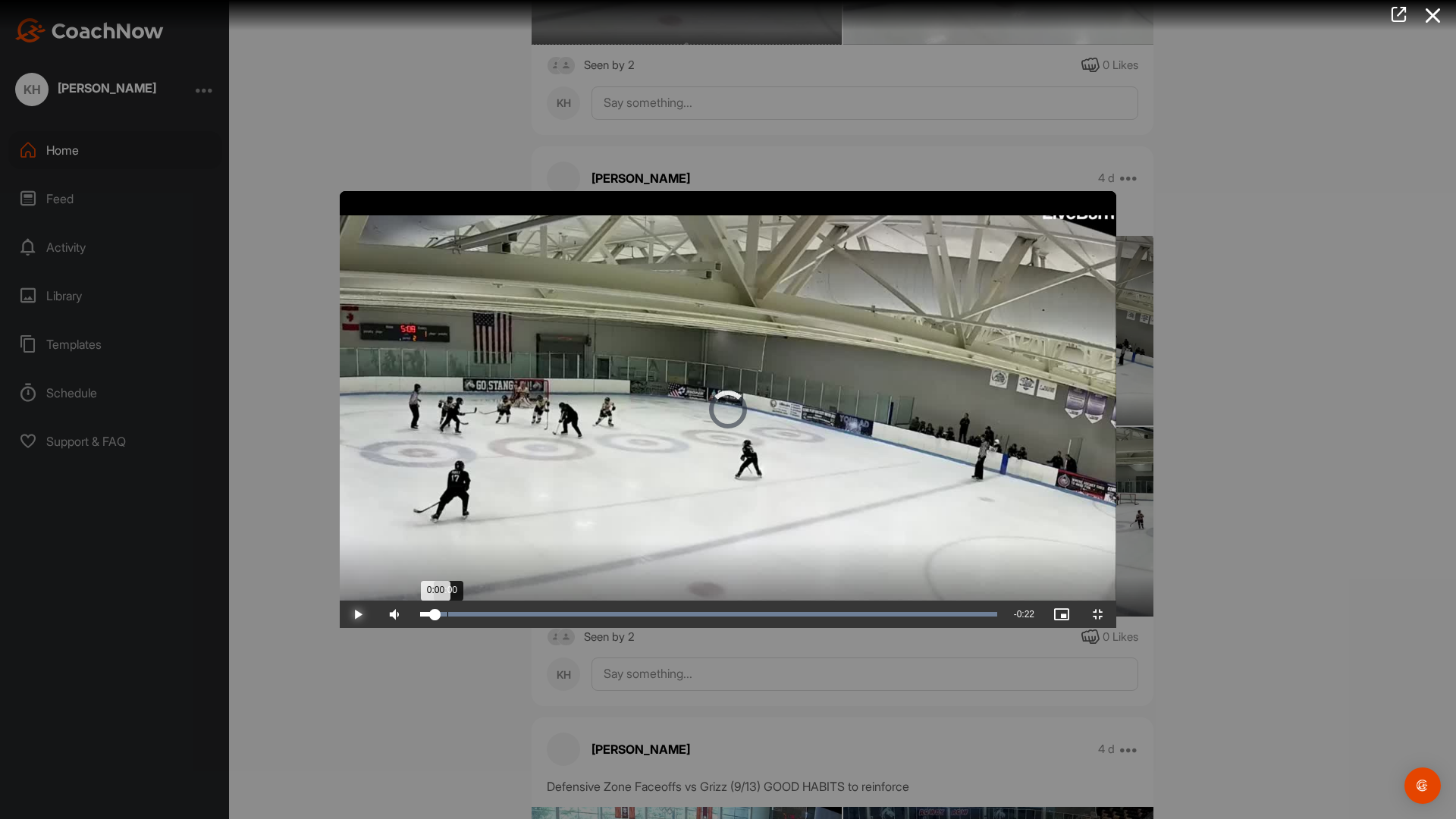
click at [420, 617] on div "0:00" at bounding box center [428, 614] width 15 height 4
drag, startPoint x: 96, startPoint y: 810, endPoint x: 79, endPoint y: 811, distance: 17.0
click at [420, 617] on div "0:00" at bounding box center [423, 614] width 8 height 4
click at [340, 614] on span "Video Player" at bounding box center [358, 614] width 37 height 0
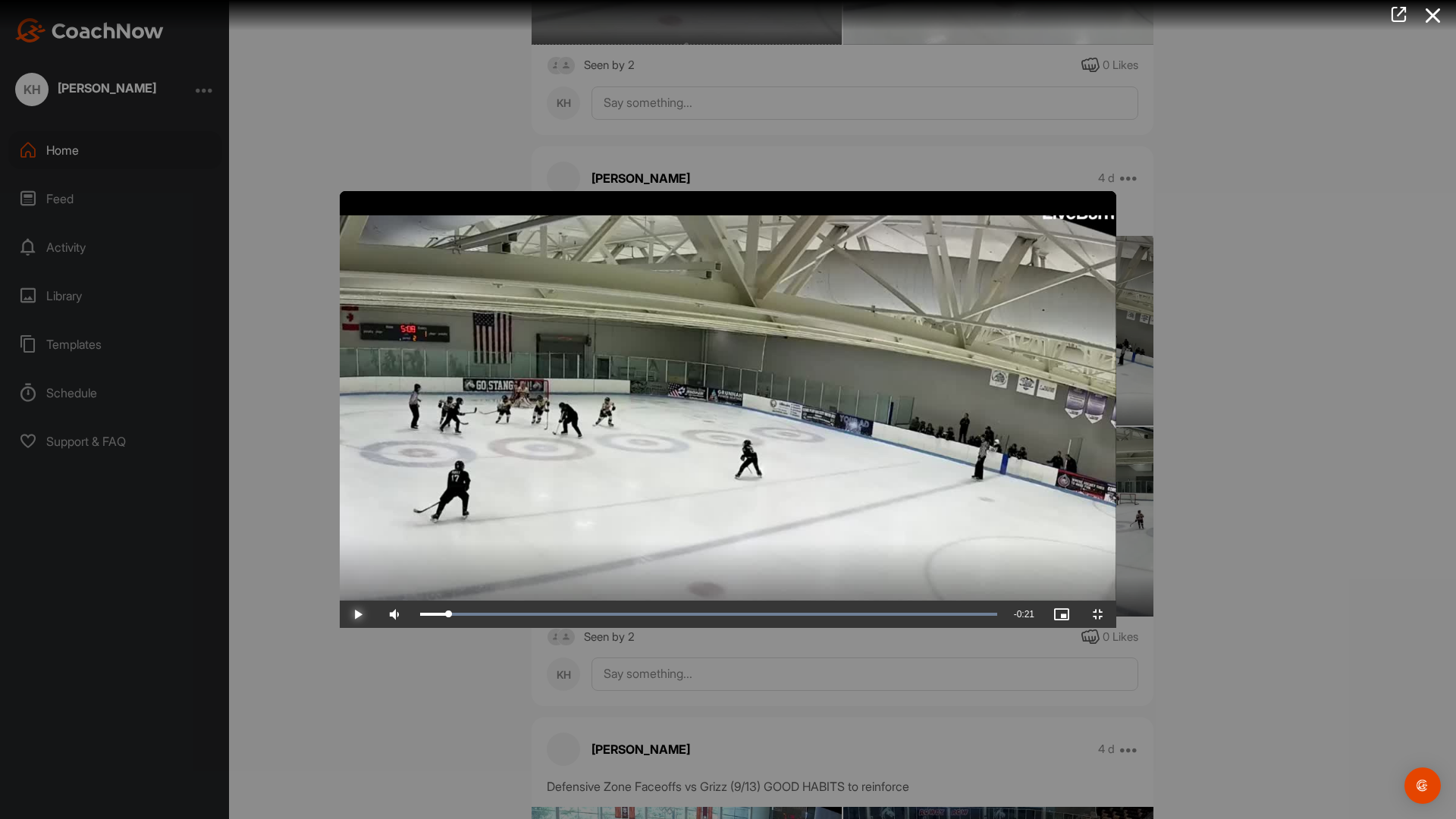
click at [340, 614] on span "Video Player" at bounding box center [358, 614] width 37 height 0
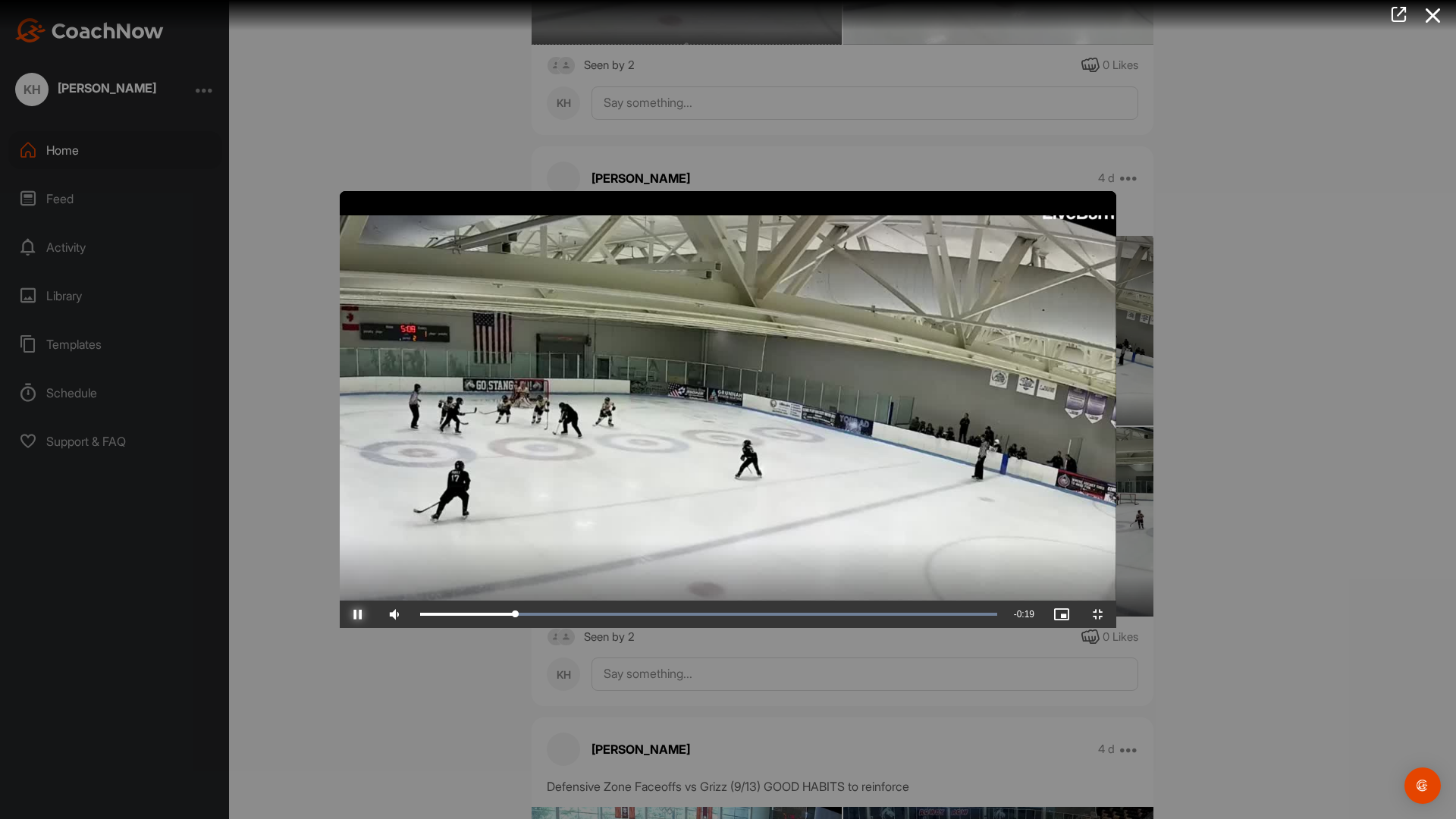
click at [340, 614] on span "Video Player" at bounding box center [358, 614] width 37 height 0
drag, startPoint x: 297, startPoint y: 802, endPoint x: 72, endPoint y: 806, distance: 225.0
click at [340, 628] on div "Play Skip Backward Skip Forward Mute 0% Current Time 0:00 / Duration 0:22 Loade…" at bounding box center [728, 614] width 777 height 27
click at [340, 614] on span "Video Player" at bounding box center [358, 614] width 37 height 0
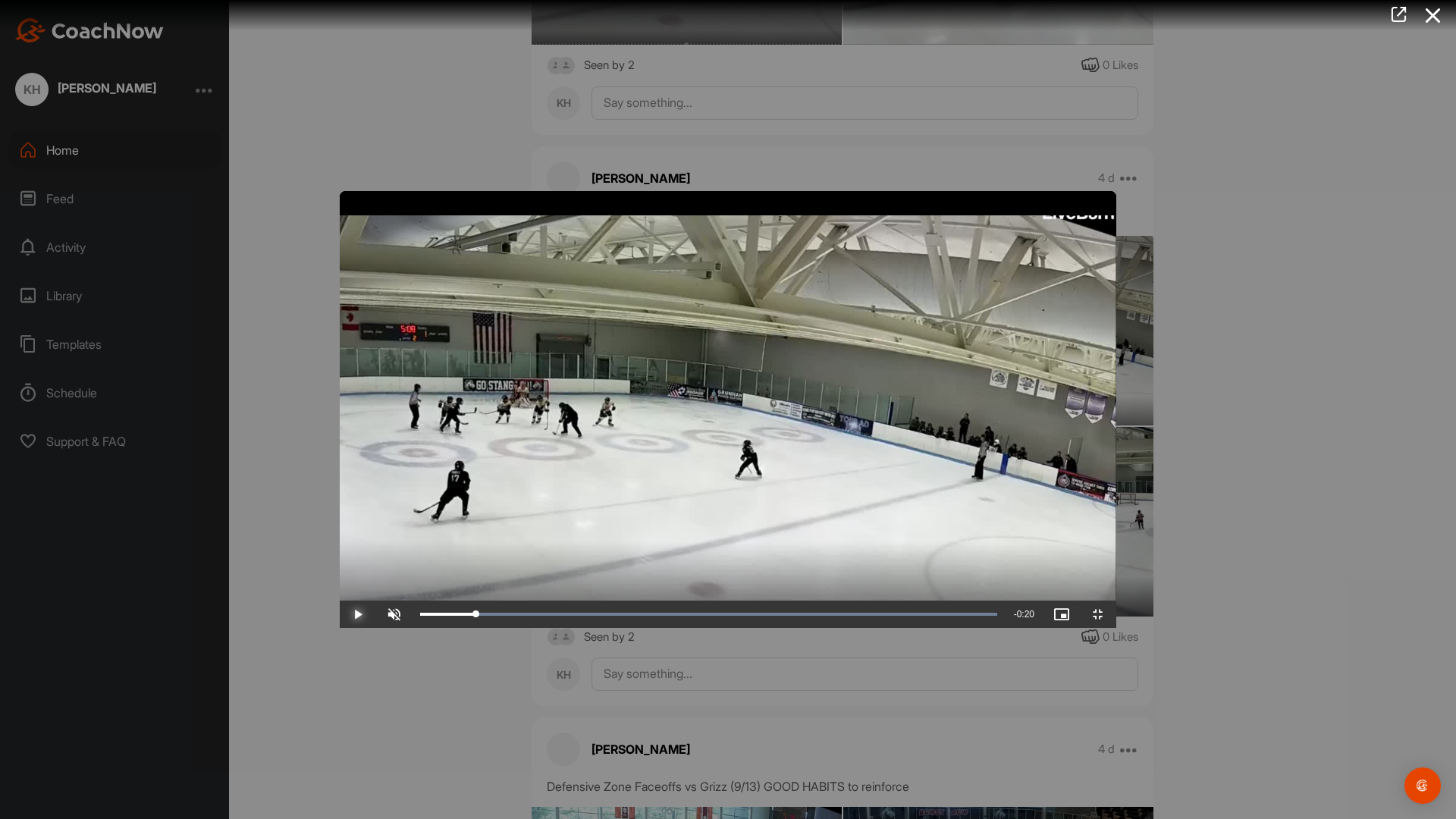
click at [340, 614] on span "Video Player" at bounding box center [358, 614] width 37 height 0
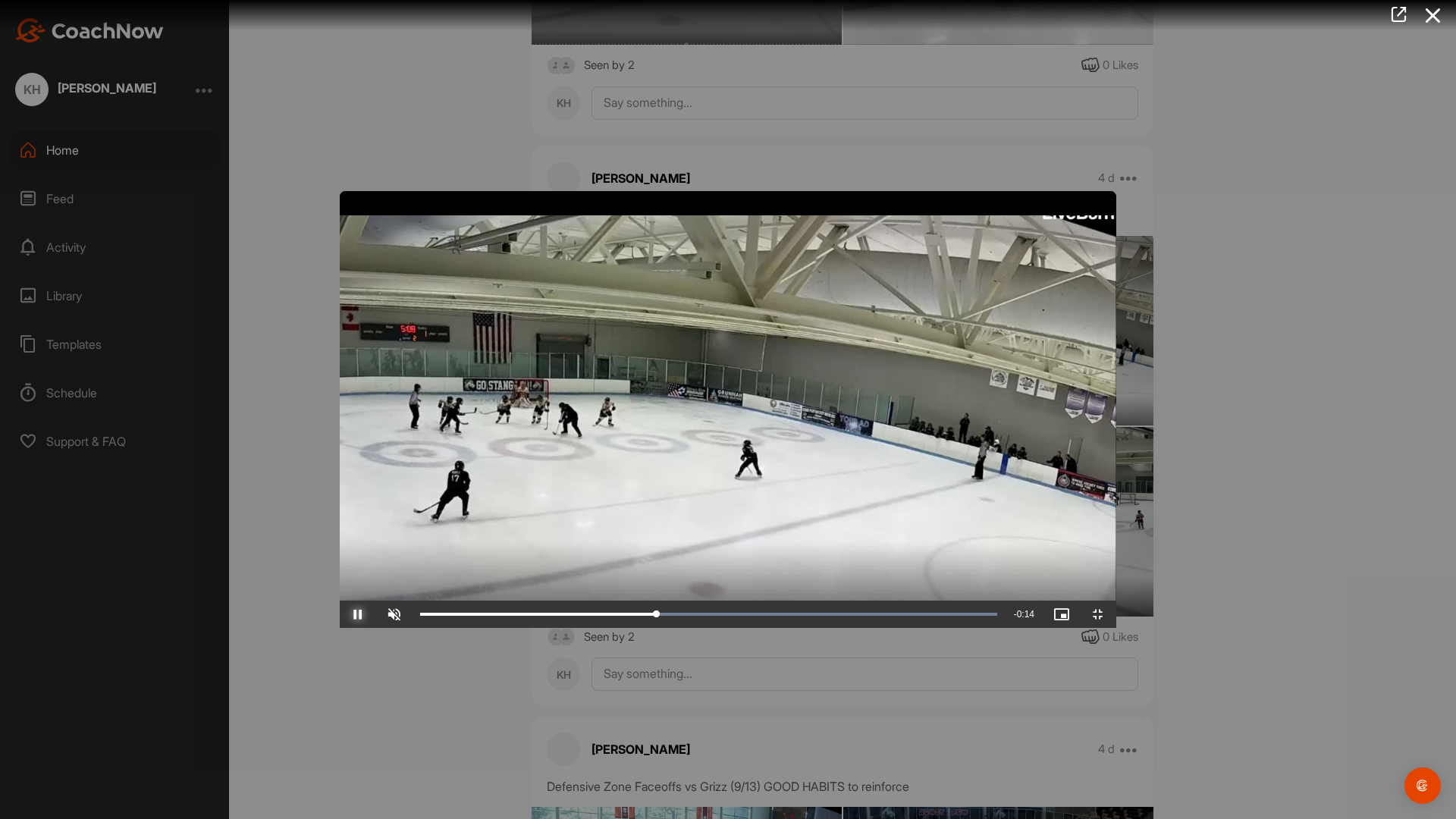
click at [340, 614] on span "Video Player" at bounding box center [358, 614] width 37 height 0
drag, startPoint x: 511, startPoint y: 421, endPoint x: 523, endPoint y: 515, distance: 94.8
click at [511, 421] on video "Video Player" at bounding box center [728, 409] width 777 height 437
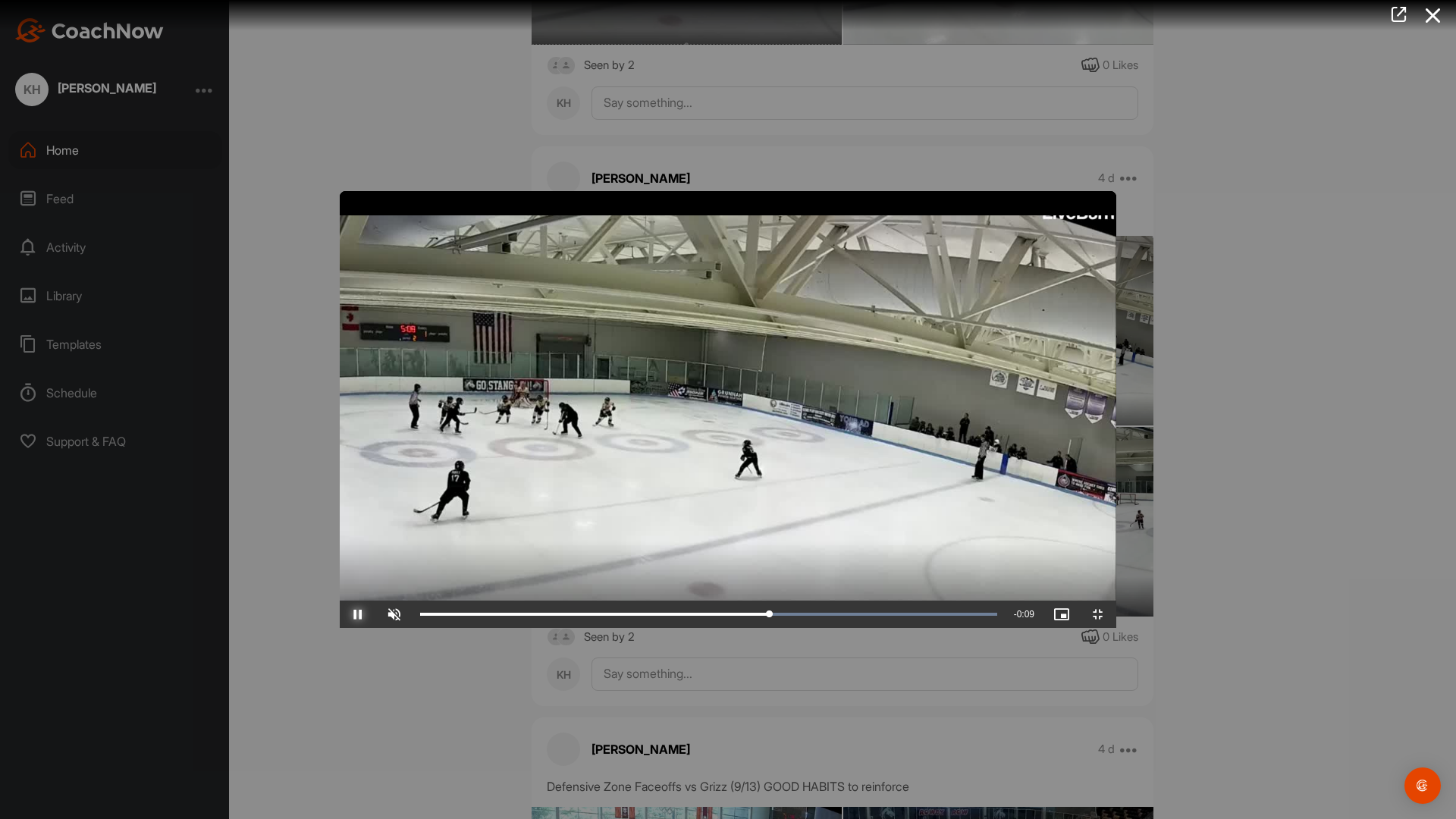
click at [340, 614] on span "Video Player" at bounding box center [358, 614] width 37 height 0
drag, startPoint x: 1337, startPoint y: 802, endPoint x: 942, endPoint y: 815, distance: 395.2
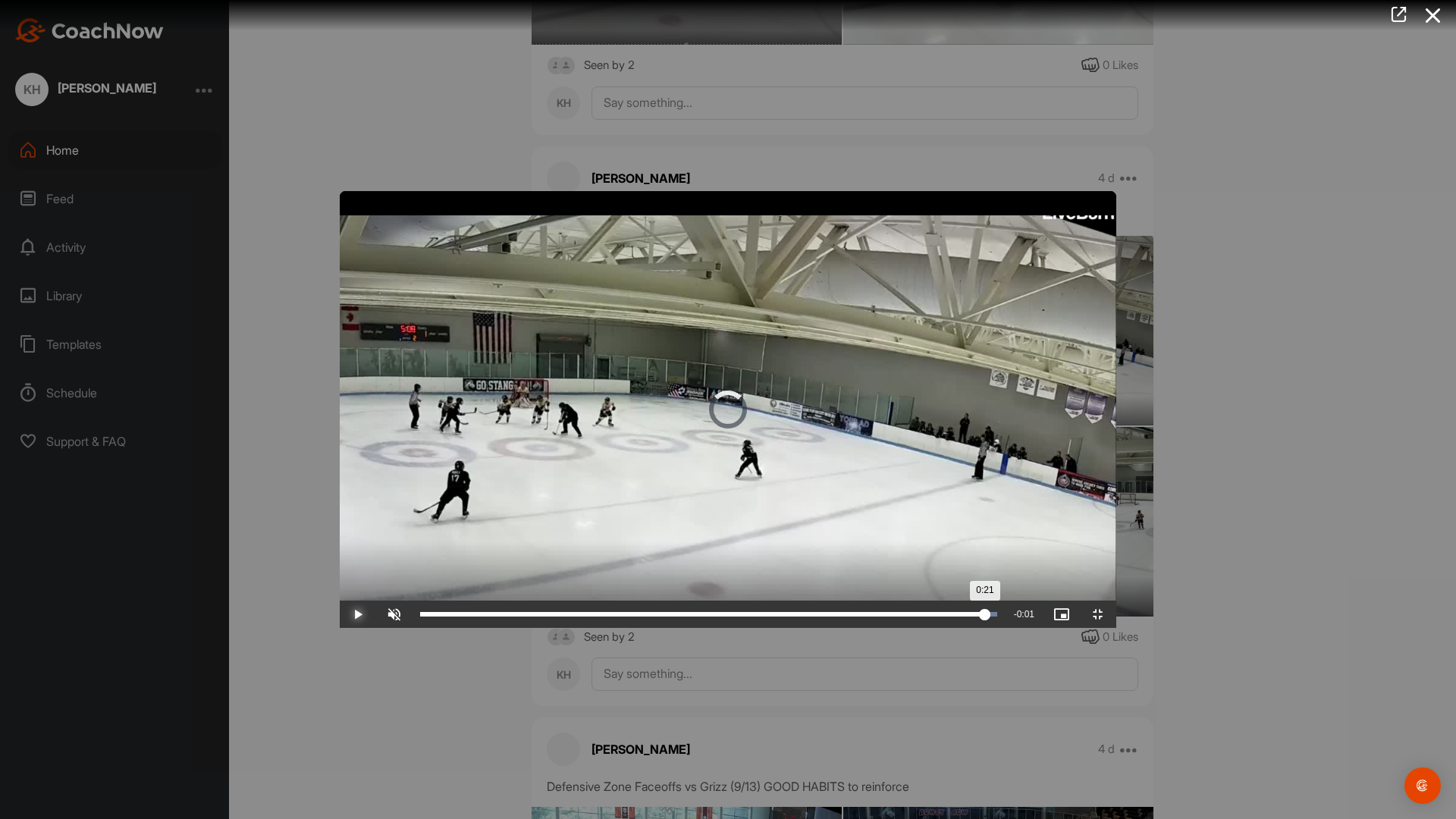
click at [947, 628] on div "Loaded : 100.00% 0:21 0:21" at bounding box center [708, 614] width 592 height 27
drag, startPoint x: 942, startPoint y: 815, endPoint x: 804, endPoint y: 816, distance: 138.0
click at [805, 628] on div "Loaded : 100.00% 0:13 0:13" at bounding box center [708, 614] width 592 height 27
drag, startPoint x: 804, startPoint y: 816, endPoint x: 670, endPoint y: 812, distance: 134.1
click at [670, 628] on div "Loaded : 100.00% 0:10 0:10" at bounding box center [708, 614] width 592 height 27
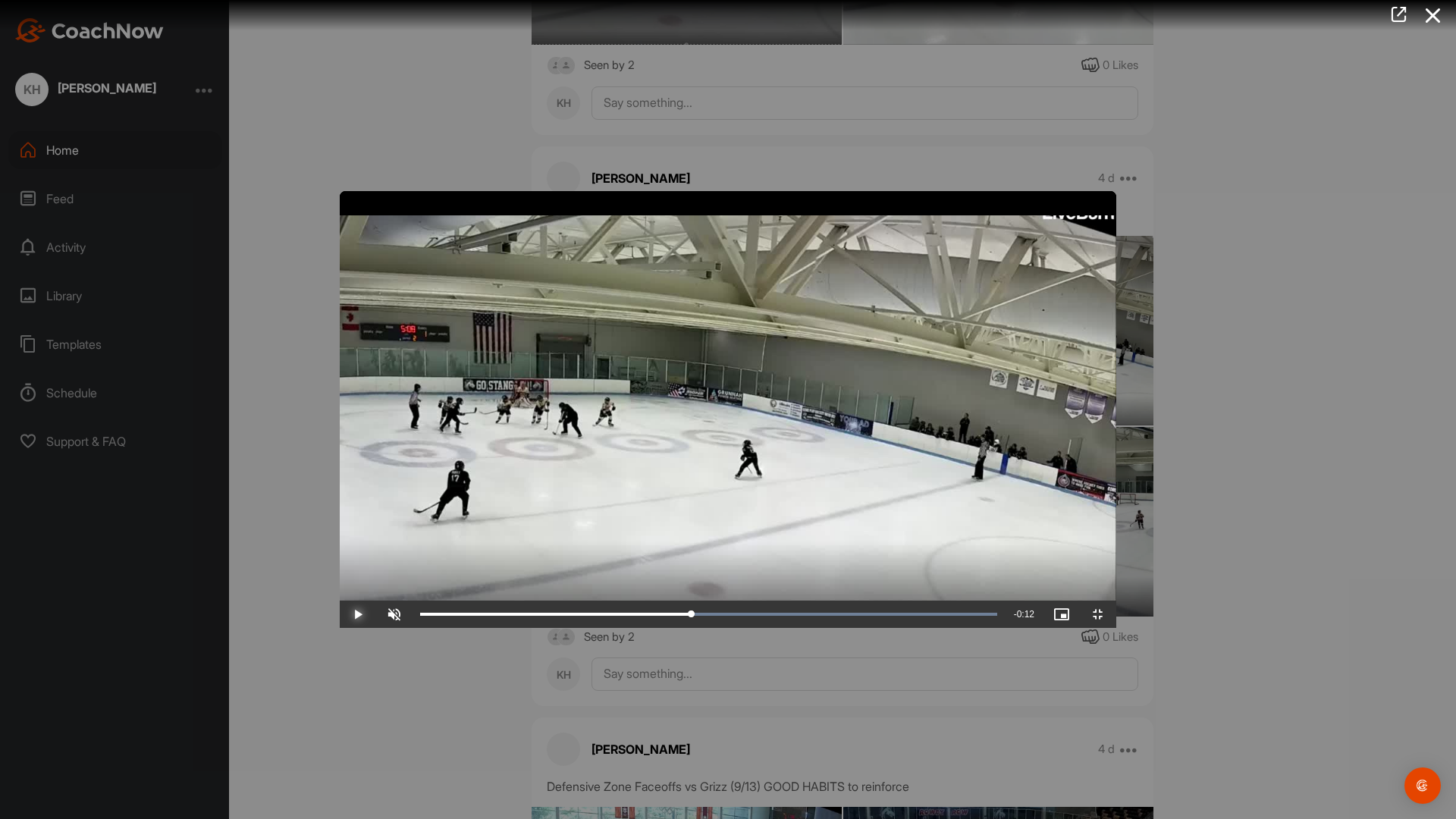
click at [340, 614] on span "Video Player" at bounding box center [358, 614] width 37 height 0
